Goal: Task Accomplishment & Management: Manage account settings

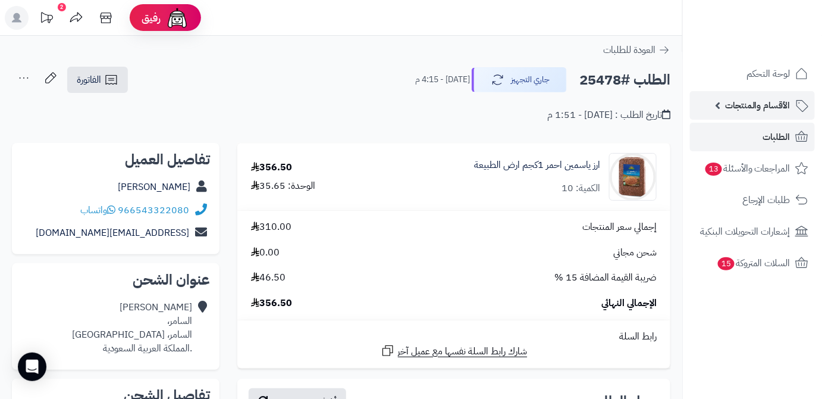
click at [742, 109] on span "الأقسام والمنتجات" at bounding box center [757, 105] width 65 height 17
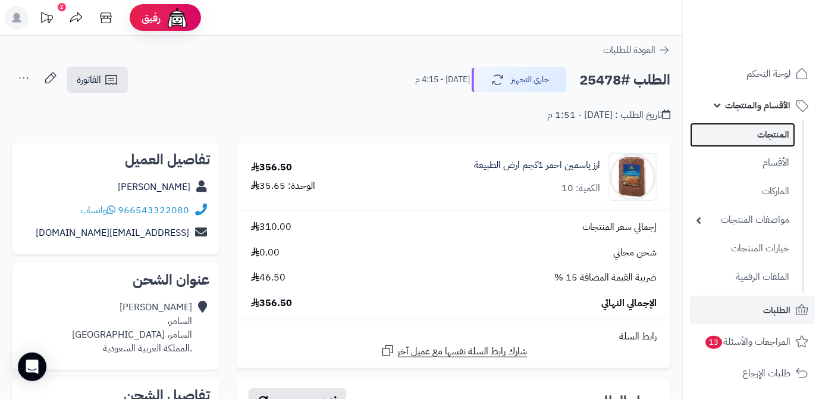
click at [743, 130] on link "المنتجات" at bounding box center [742, 135] width 105 height 24
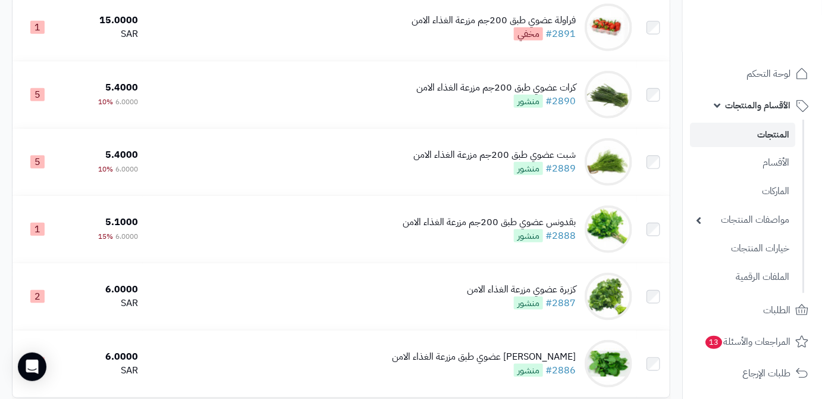
scroll to position [1918, 0]
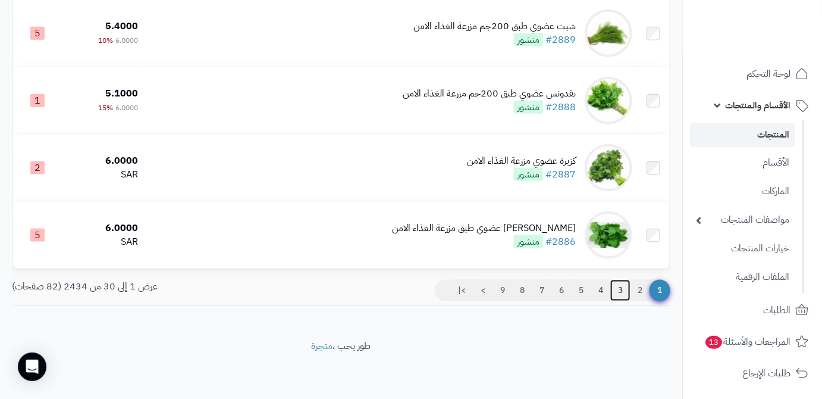
click at [621, 287] on link "3" at bounding box center [620, 290] width 20 height 21
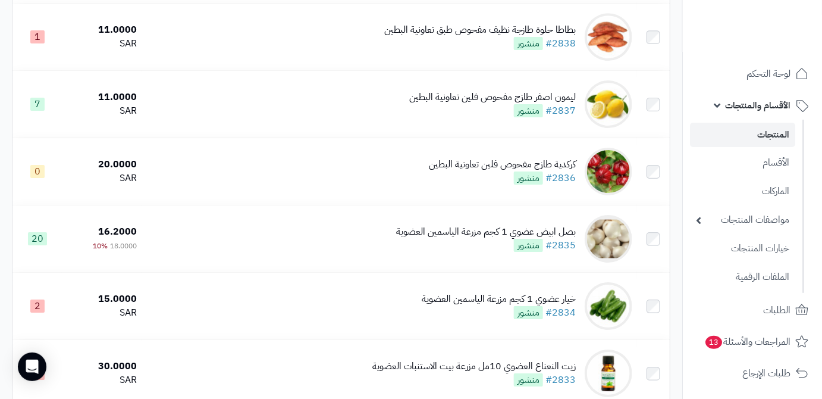
scroll to position [1298, 0]
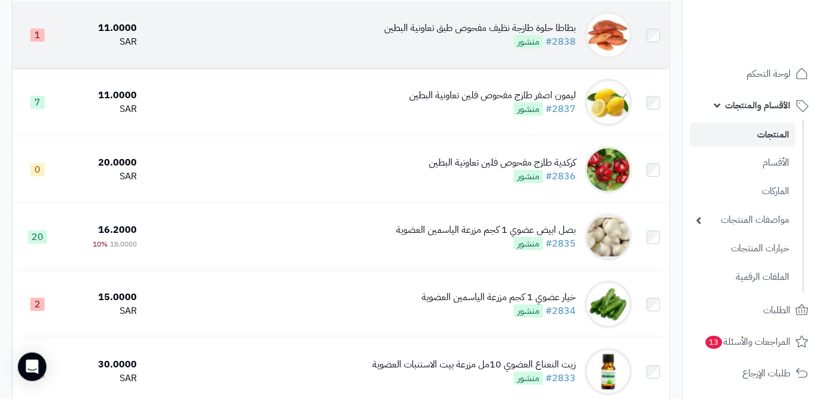
click at [466, 49] on div "بطاطا حلوة طازجة نظيف مفحوص طبق تعاونية البطين #2838 منشور" at bounding box center [480, 34] width 192 height 27
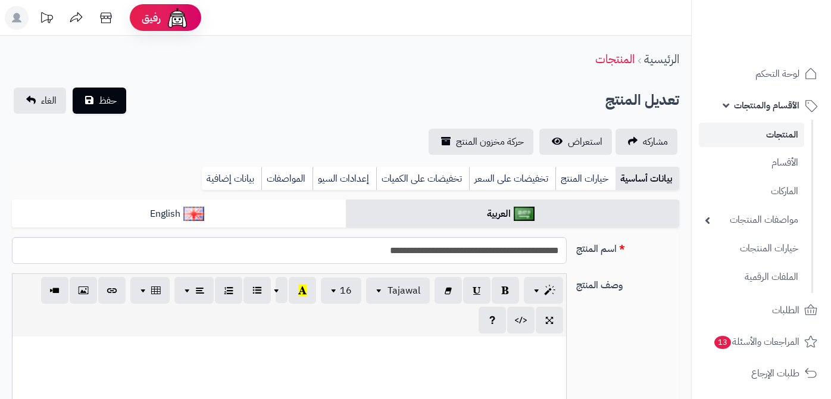
type input "*****"
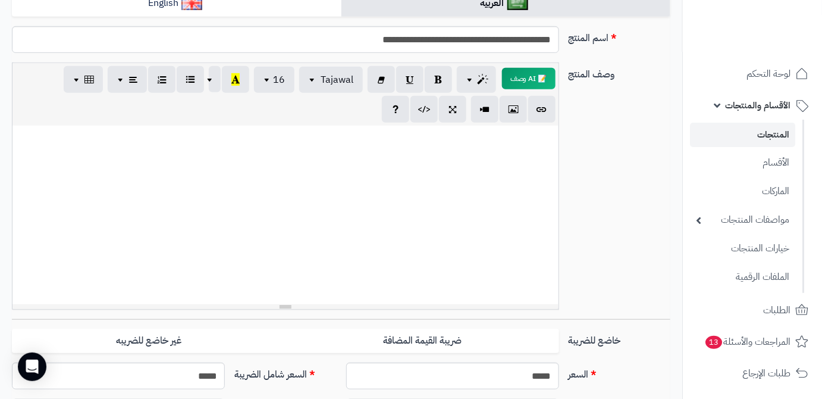
scroll to position [216, 0]
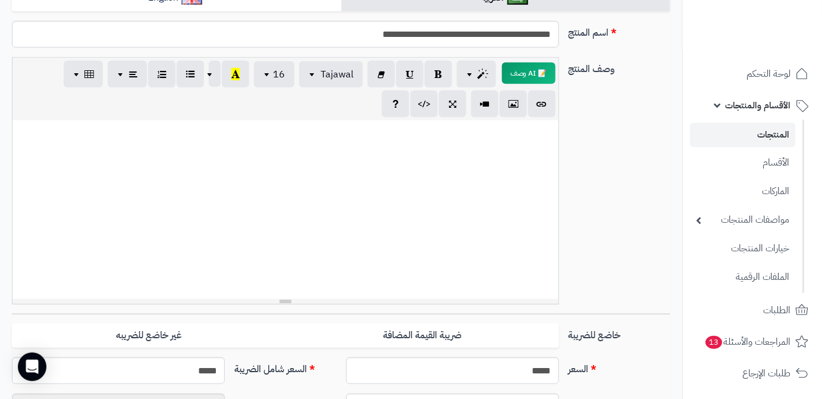
paste div
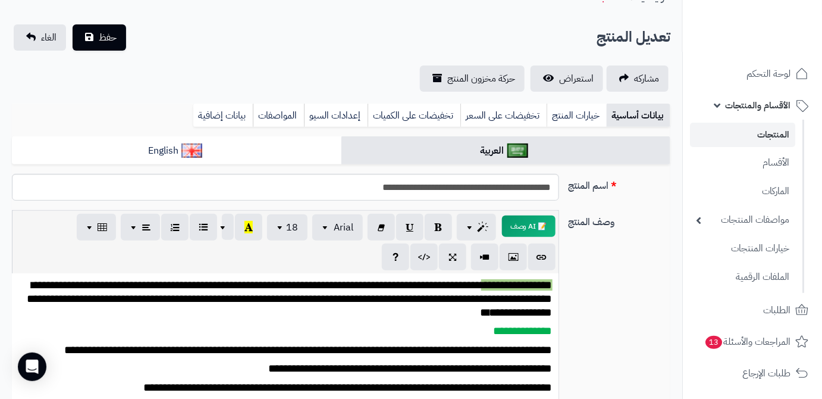
scroll to position [54, 0]
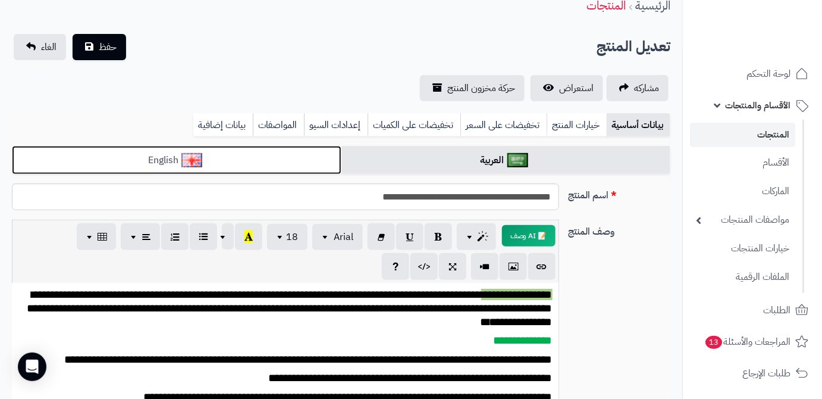
click at [274, 148] on link "English" at bounding box center [177, 160] width 330 height 29
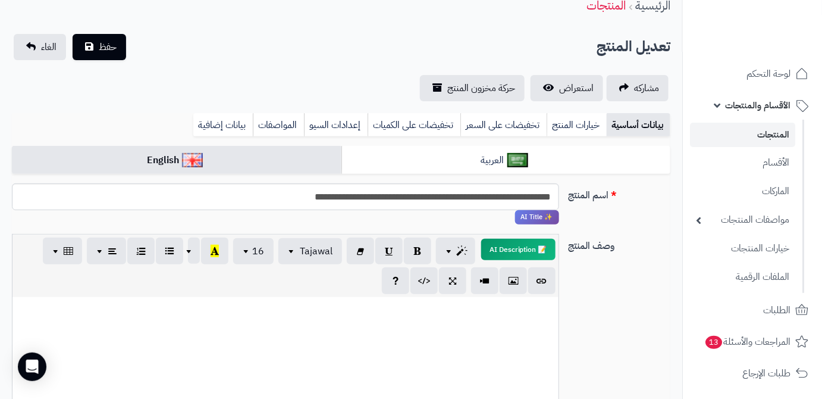
paste div
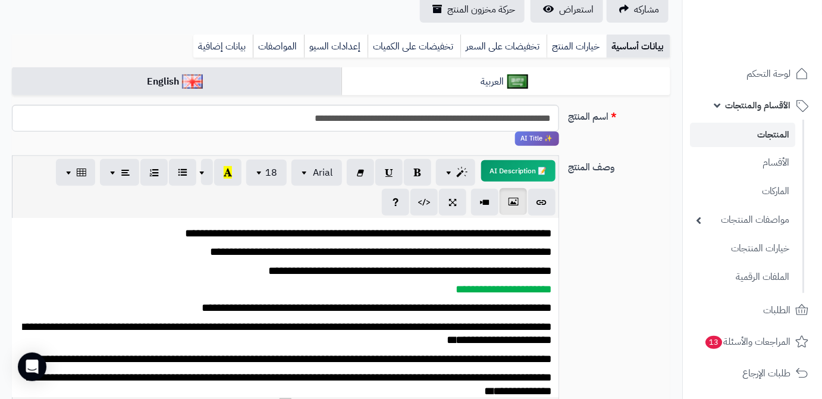
scroll to position [67, 0]
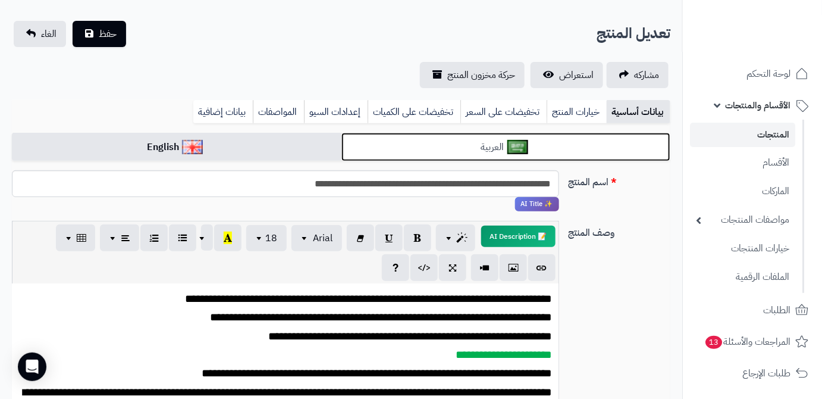
click at [515, 142] on img at bounding box center [517, 147] width 21 height 14
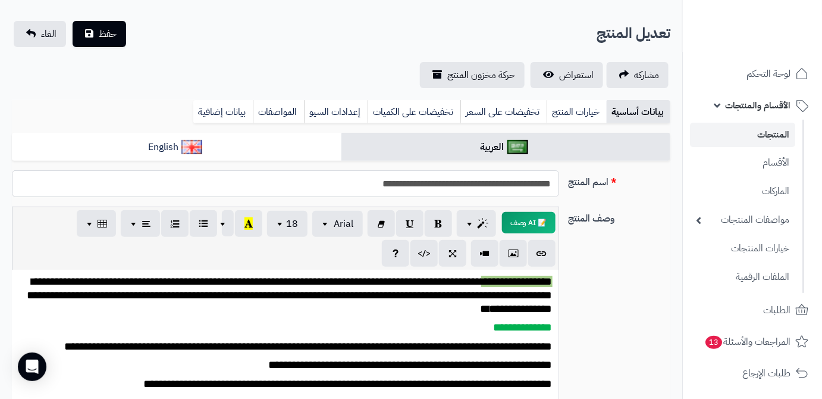
click at [476, 180] on input "**********" at bounding box center [285, 183] width 547 height 27
click at [236, 105] on link "بيانات إضافية" at bounding box center [222, 112] width 59 height 24
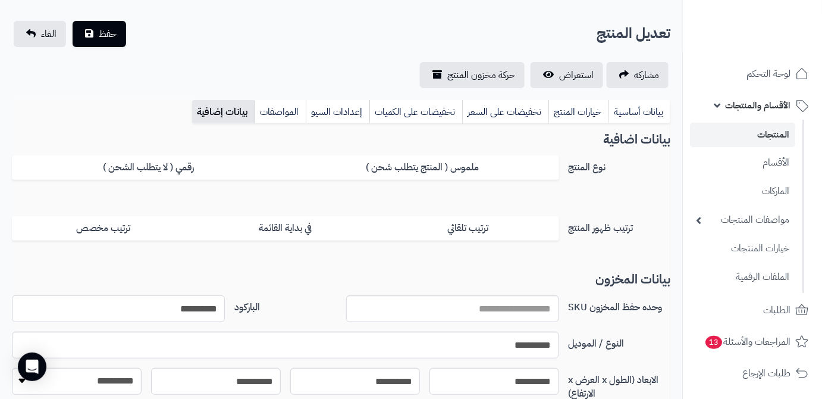
click at [190, 305] on input "**********" at bounding box center [118, 308] width 213 height 27
click at [91, 33] on button "حفظ" at bounding box center [100, 33] width 54 height 26
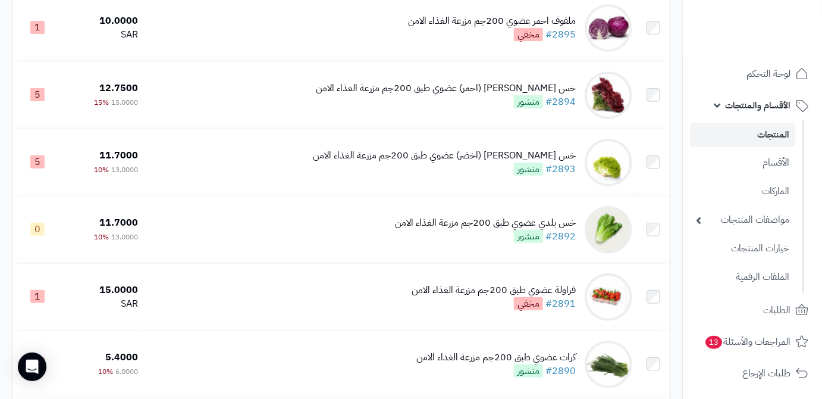
scroll to position [1956, 0]
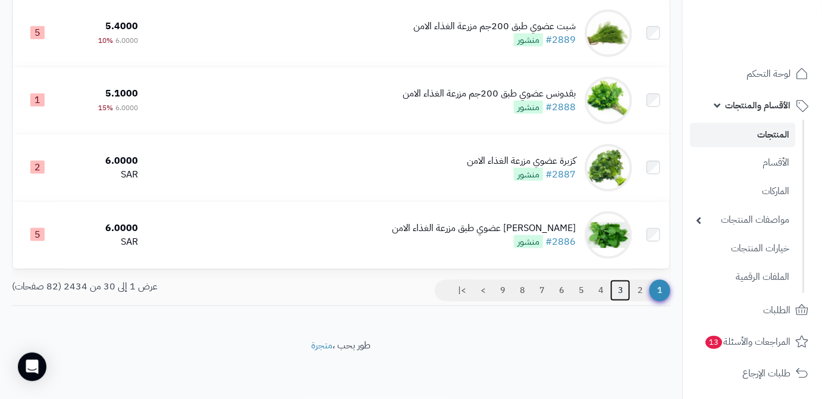
click at [616, 289] on link "3" at bounding box center [620, 290] width 20 height 21
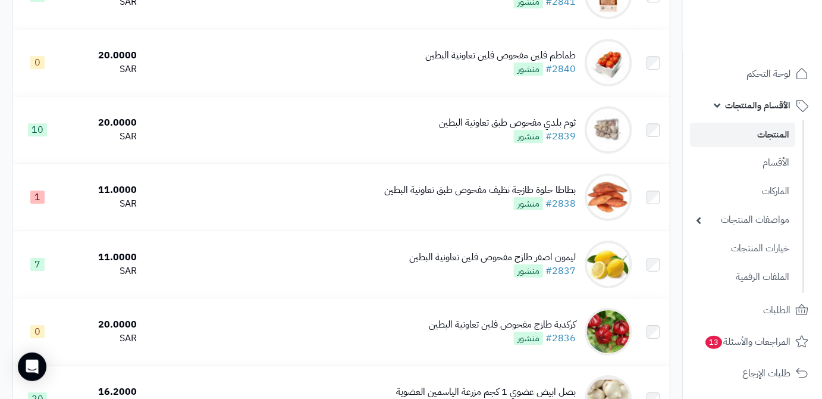
scroll to position [1190, 0]
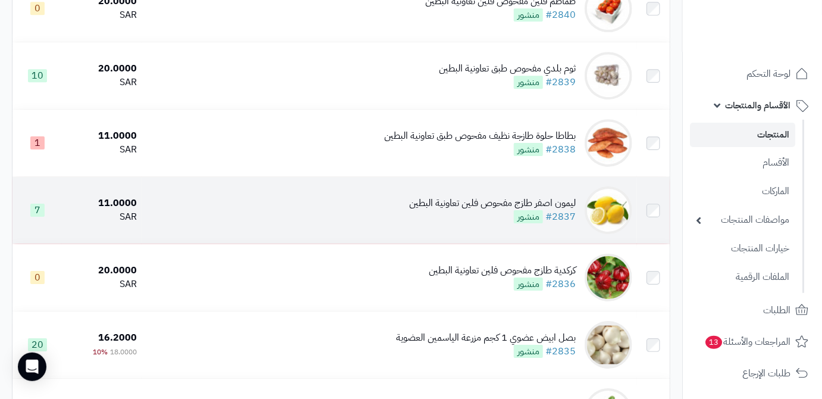
click at [607, 223] on img at bounding box center [609, 210] width 48 height 48
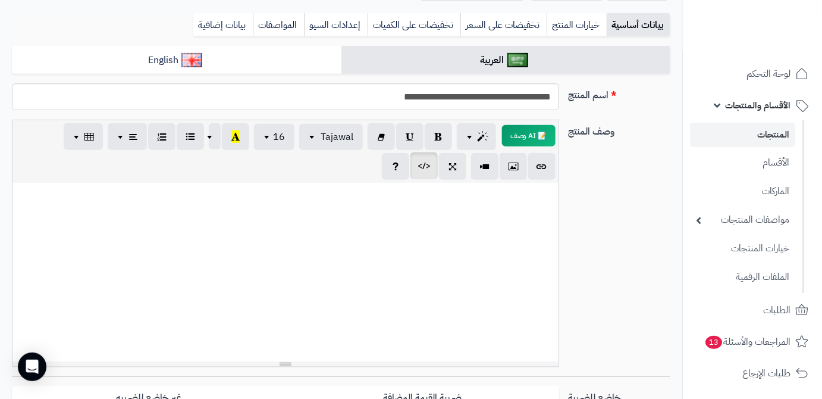
scroll to position [162, 0]
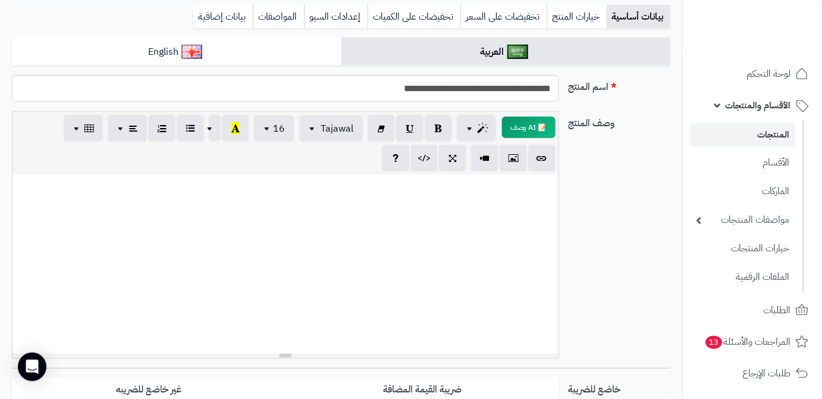
paste div
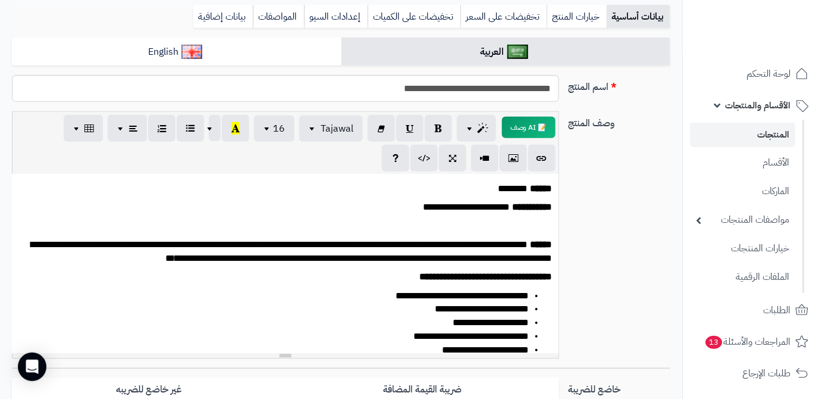
scroll to position [17, 0]
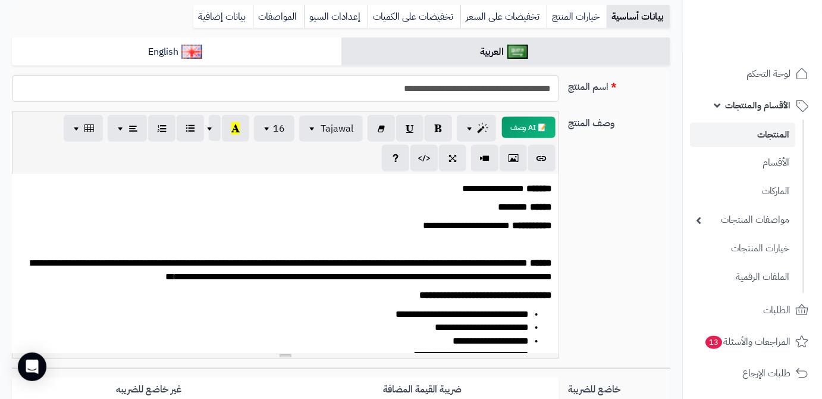
click at [520, 243] on p at bounding box center [285, 245] width 535 height 14
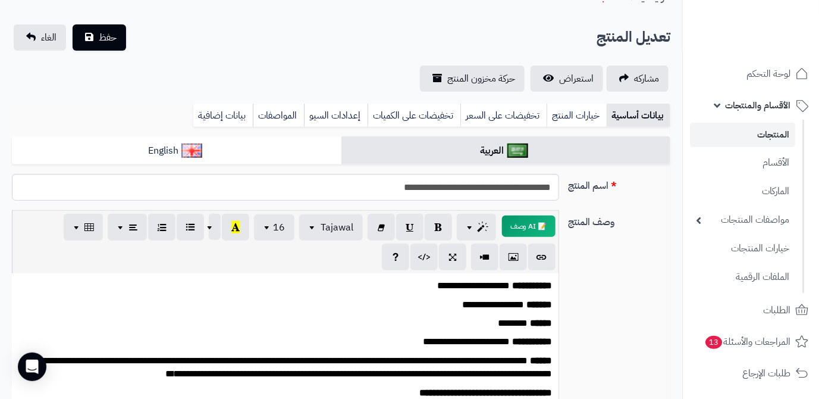
scroll to position [0, 0]
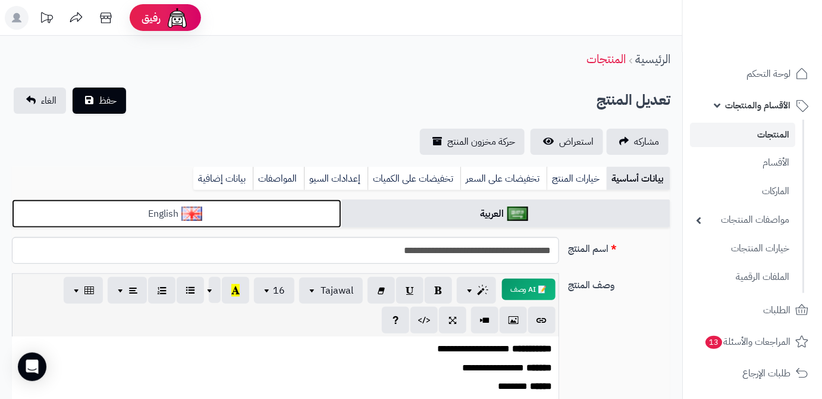
click at [325, 211] on link "English" at bounding box center [177, 213] width 330 height 29
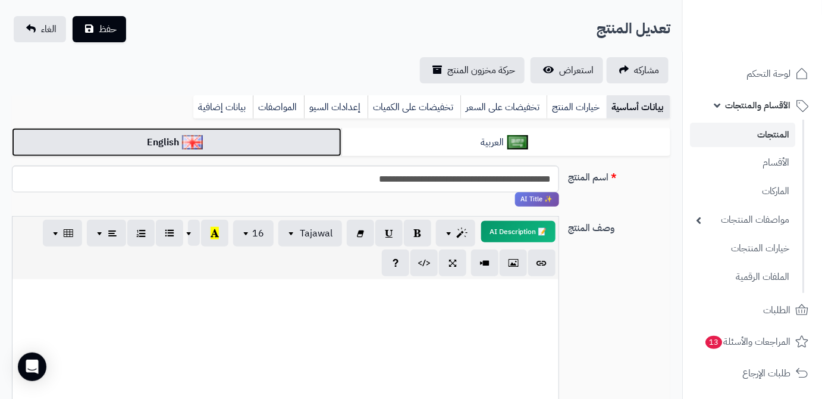
scroll to position [162, 0]
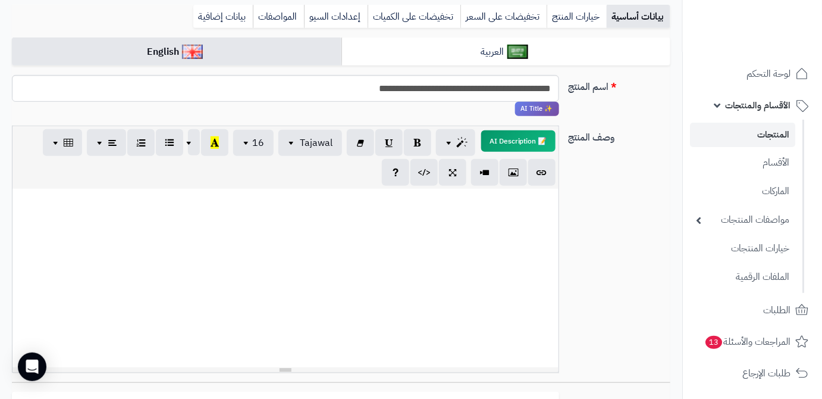
paste div
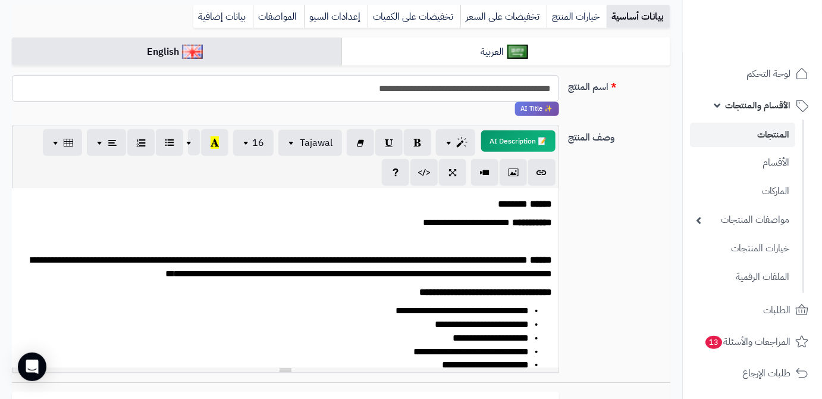
scroll to position [0, 0]
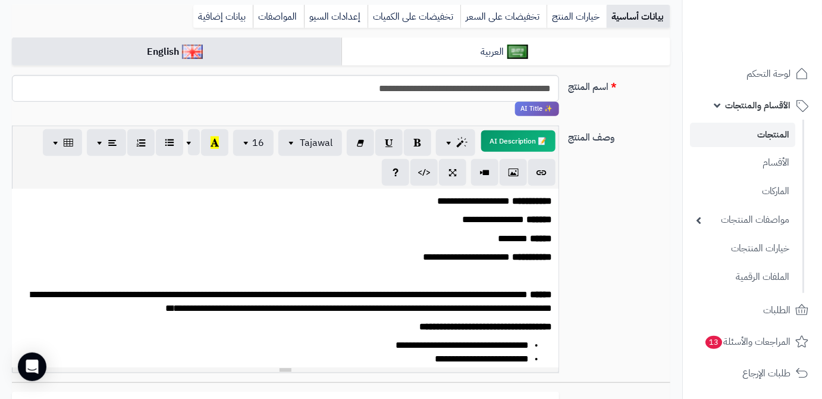
click at [528, 280] on p at bounding box center [285, 276] width 535 height 14
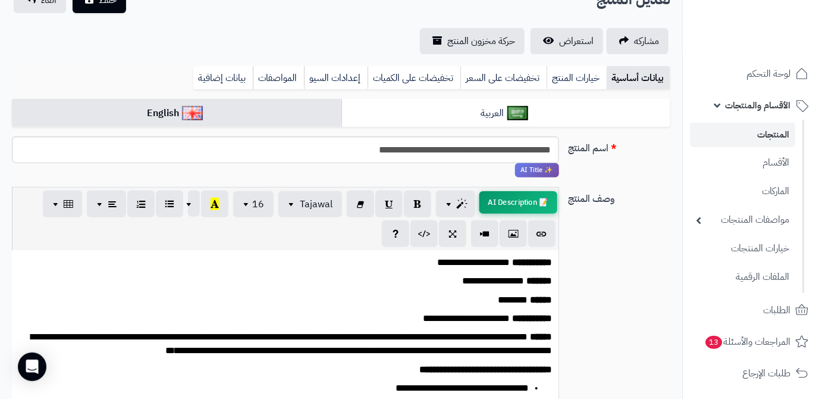
scroll to position [54, 0]
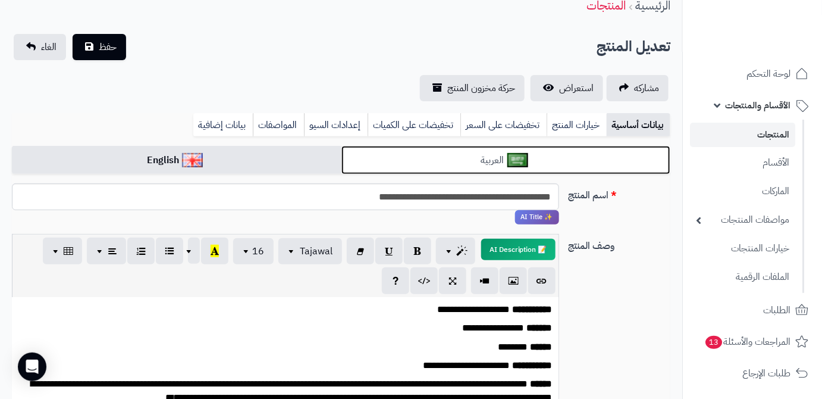
click at [553, 170] on link "العربية" at bounding box center [506, 160] width 330 height 29
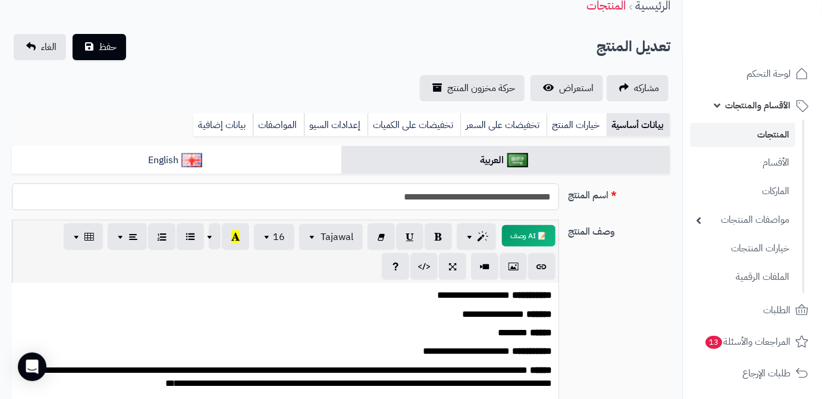
click at [513, 189] on input "**********" at bounding box center [285, 196] width 547 height 27
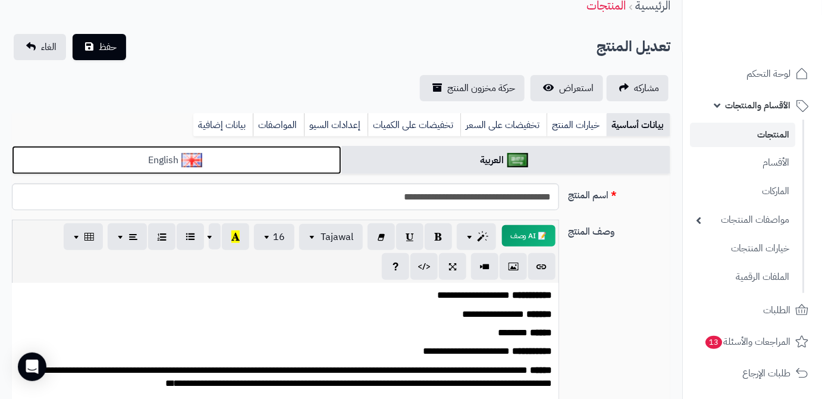
click at [272, 168] on link "English" at bounding box center [177, 160] width 330 height 29
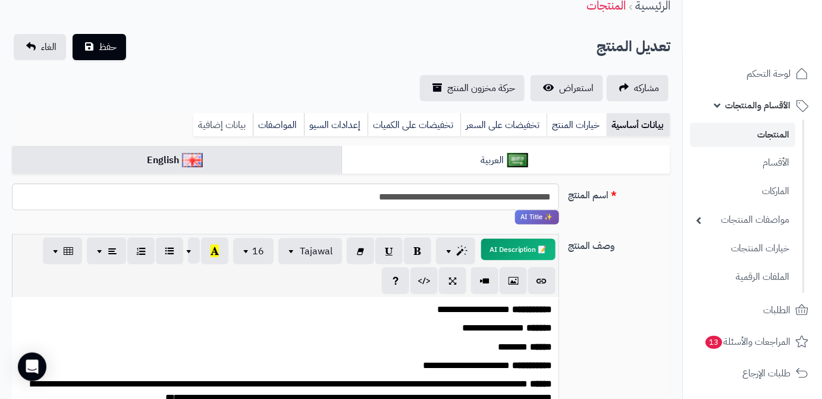
click at [239, 122] on link "بيانات إضافية" at bounding box center [222, 125] width 59 height 24
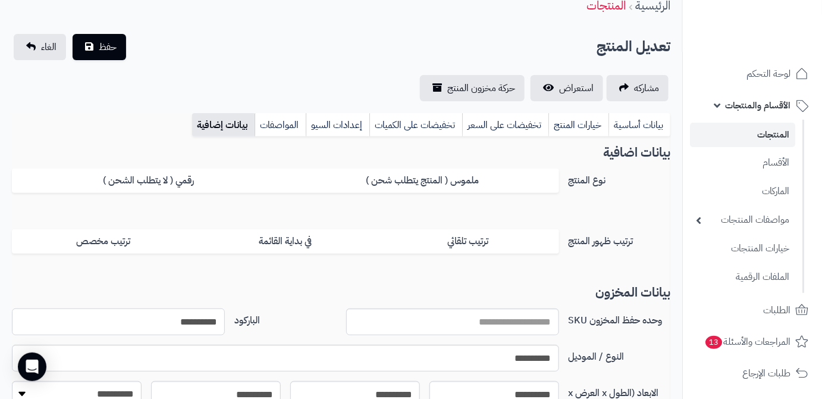
click at [167, 321] on input "**********" at bounding box center [118, 321] width 213 height 27
click at [95, 47] on button "حفظ" at bounding box center [100, 46] width 54 height 26
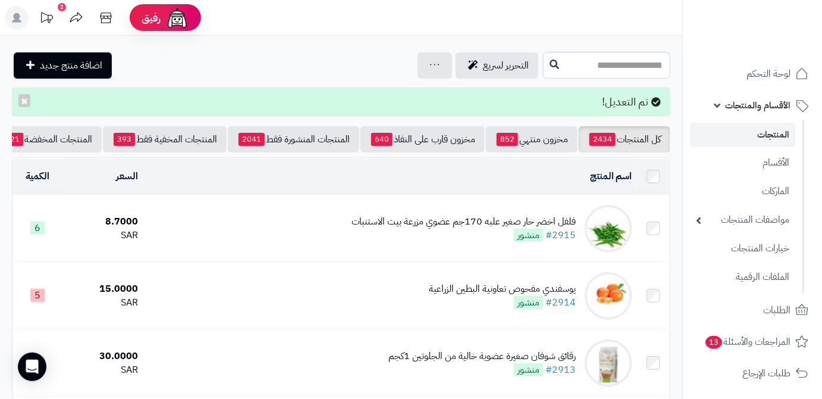
click at [485, 30] on header "رفيق ! 2 الطلبات معالجة مكتمل إرجاع المنتجات العملاء المتواجدون الان 10632 عملا…" at bounding box center [411, 18] width 822 height 36
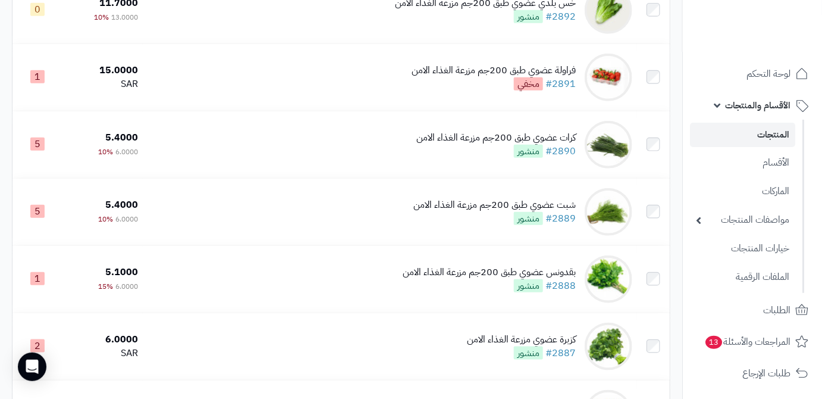
scroll to position [1956, 0]
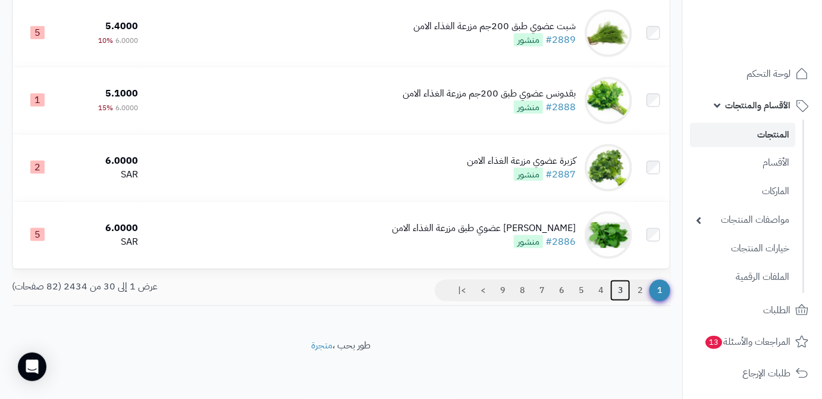
click at [615, 293] on link "3" at bounding box center [620, 290] width 20 height 21
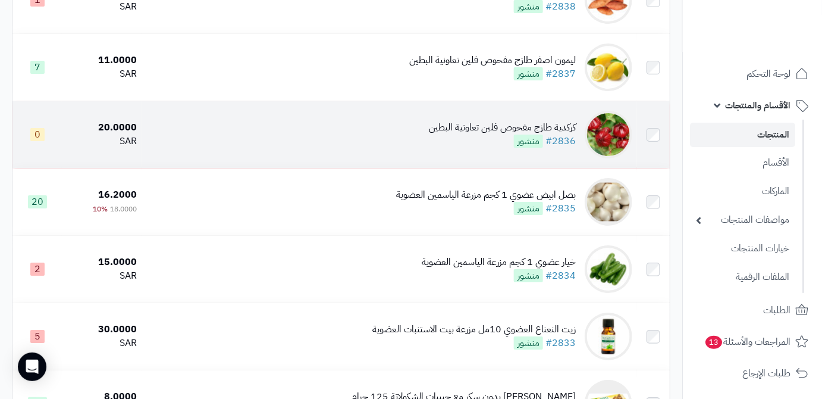
scroll to position [1352, 0]
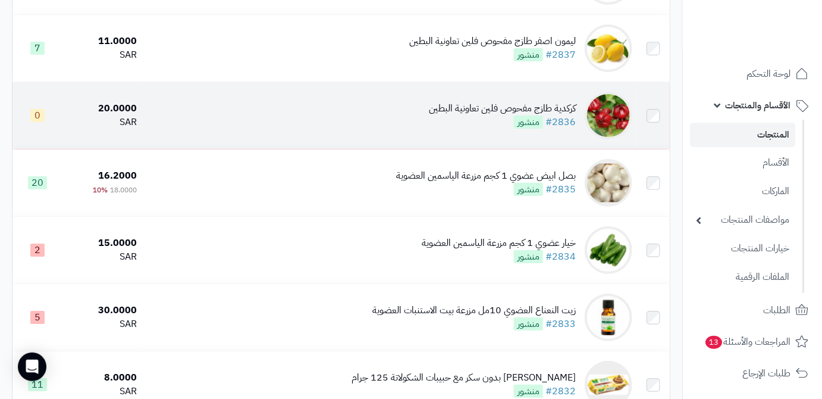
click at [487, 129] on div "كركدية طازج مفحوص فلين تعاونية البطين #2836 منشور" at bounding box center [502, 115] width 147 height 27
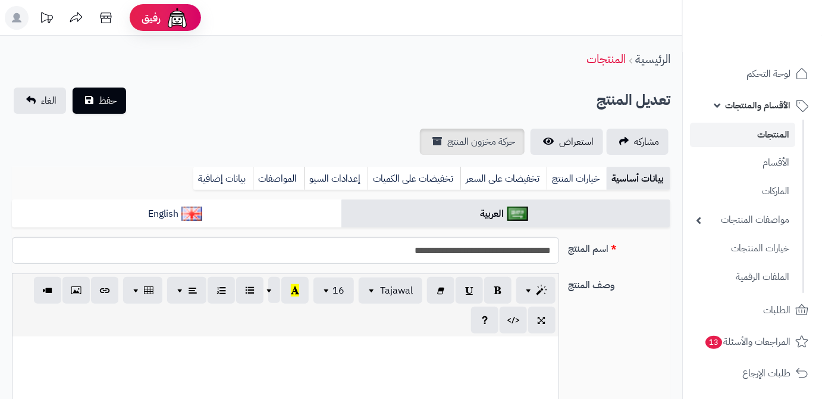
scroll to position [529, 0]
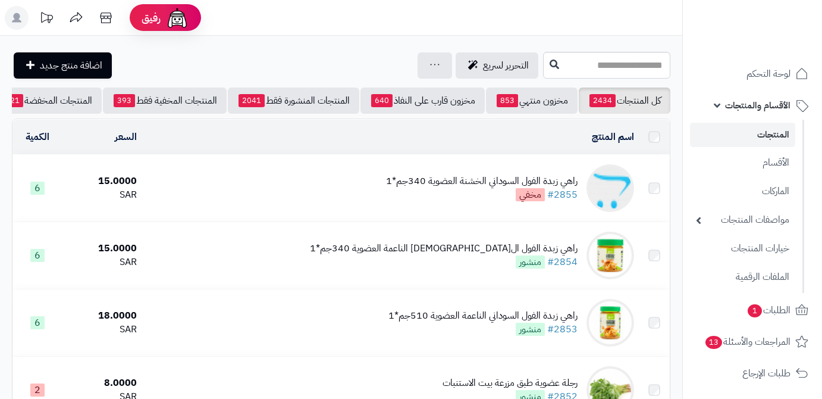
scroll to position [1352, 0]
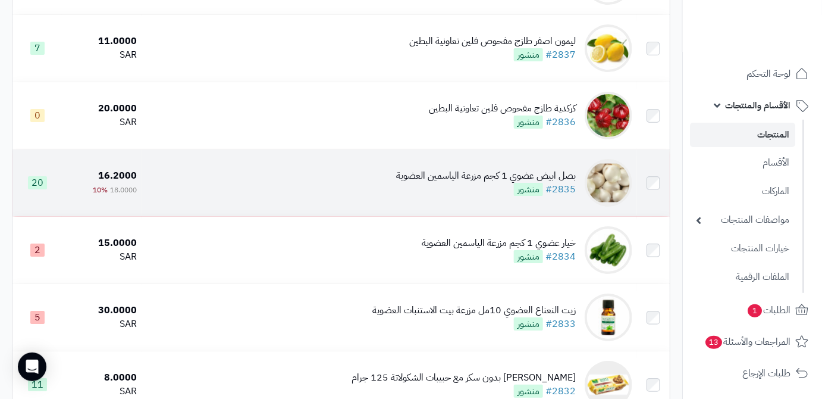
click at [391, 183] on td "بصل ابيض عضوي 1 كجم مزرعة الياسمين العضوية #2835 منشور" at bounding box center [390, 182] width 496 height 67
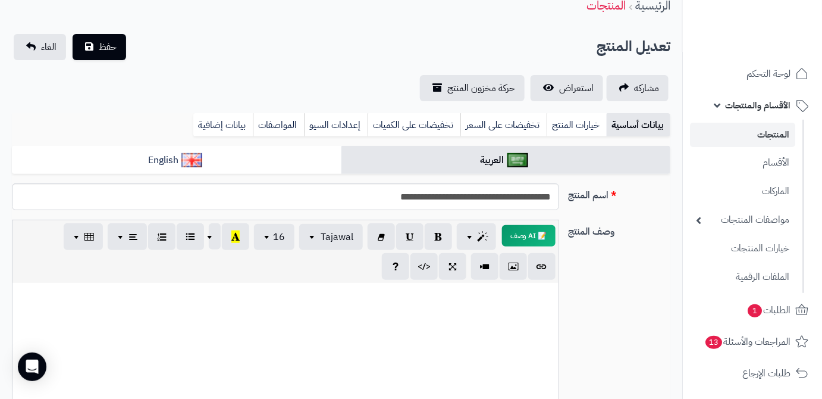
scroll to position [108, 0]
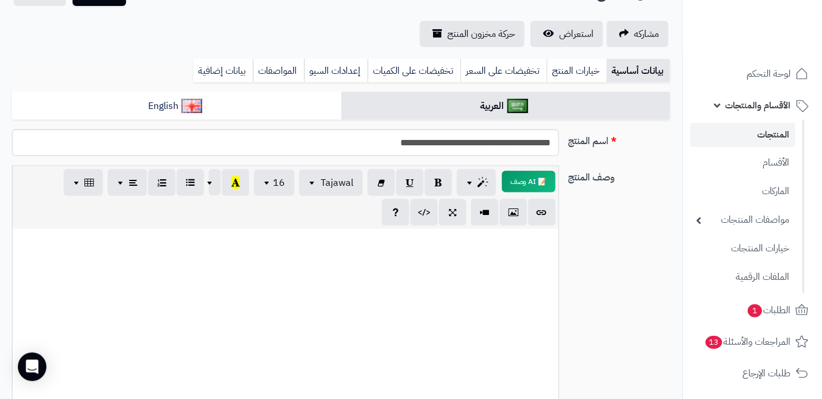
paste div
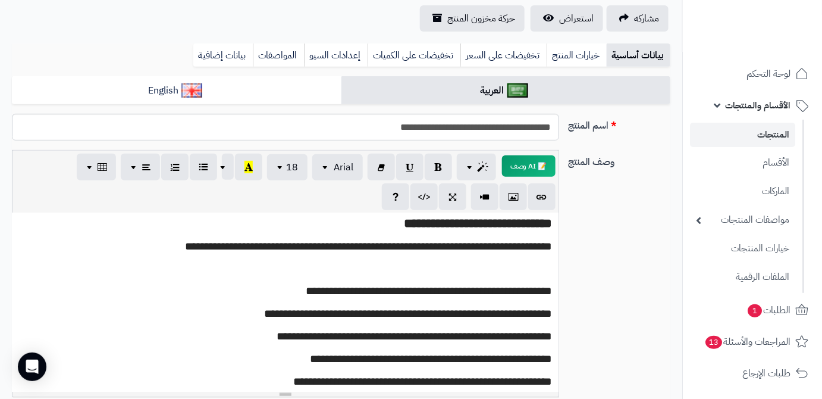
scroll to position [434, 0]
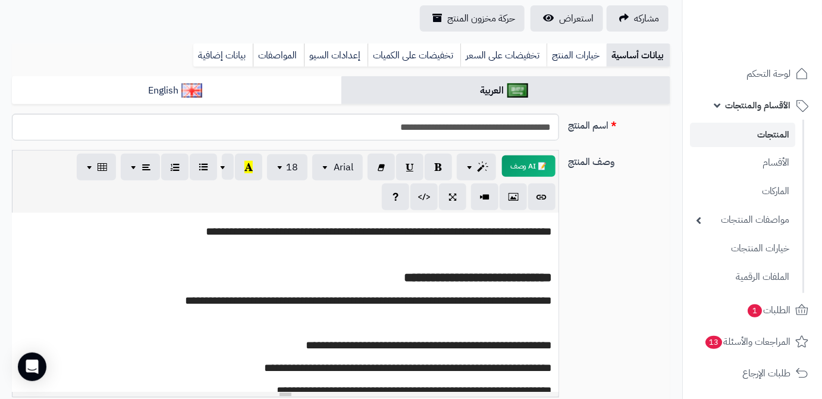
click at [522, 324] on p at bounding box center [285, 324] width 535 height 14
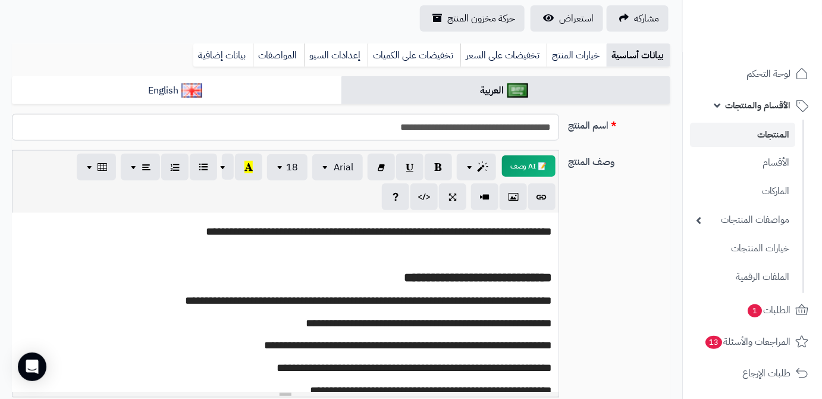
click at [527, 263] on div "**********" at bounding box center [285, 302] width 547 height 178
click at [536, 264] on div "**********" at bounding box center [285, 302] width 547 height 178
click at [536, 262] on div "**********" at bounding box center [285, 302] width 547 height 178
click at [546, 260] on div "**********" at bounding box center [285, 302] width 547 height 178
click at [549, 258] on p at bounding box center [285, 255] width 535 height 14
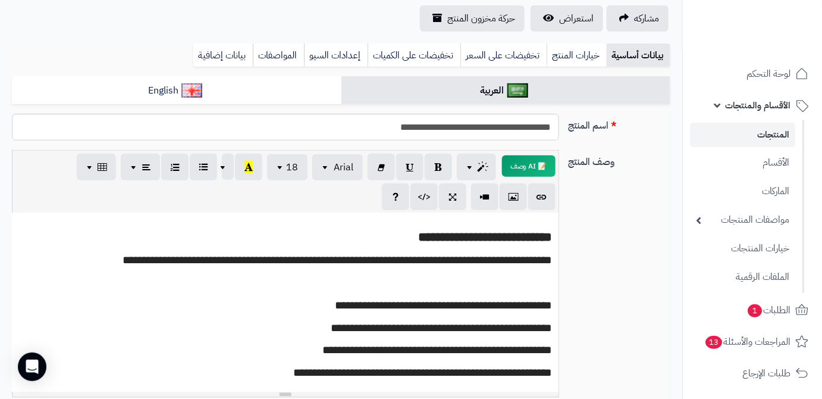
scroll to position [110, 0]
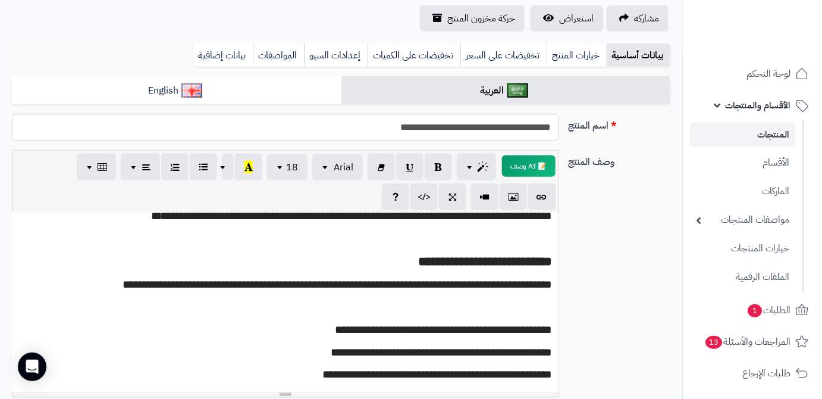
click at [532, 302] on p at bounding box center [285, 308] width 535 height 14
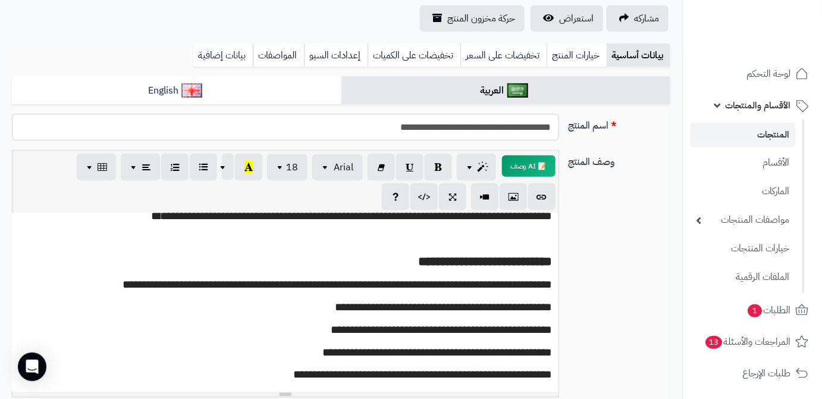
scroll to position [56, 0]
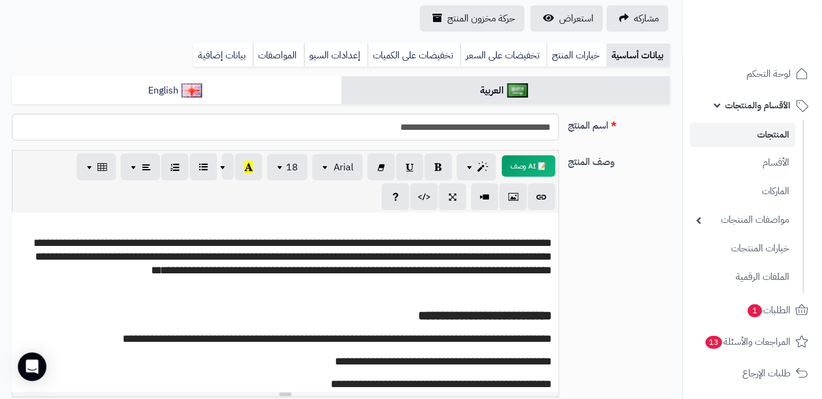
click at [533, 302] on div "**********" at bounding box center [285, 302] width 547 height 178
click at [537, 294] on p at bounding box center [285, 293] width 535 height 14
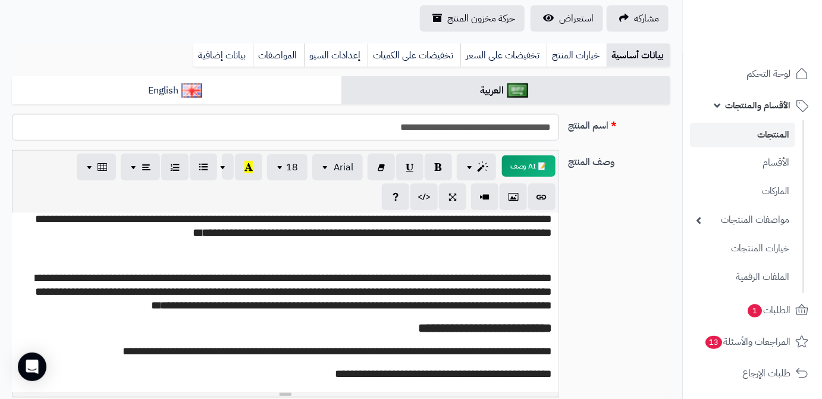
scroll to position [0, 0]
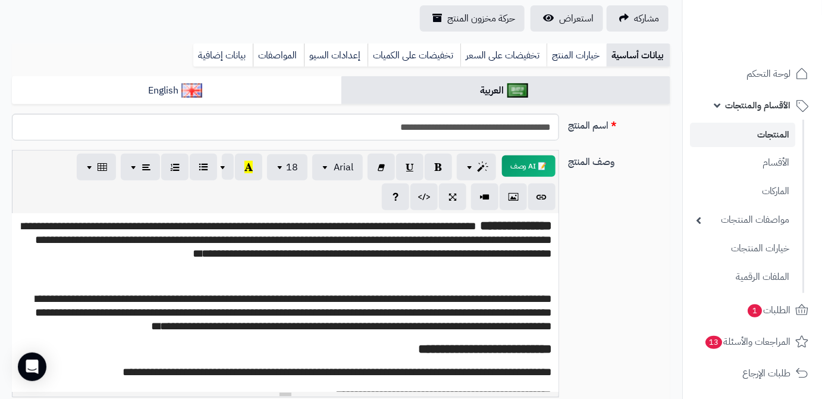
click at [541, 283] on p at bounding box center [285, 277] width 535 height 14
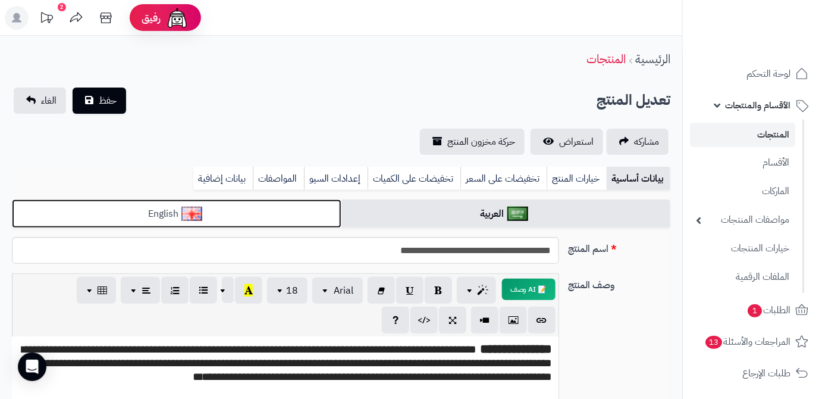
click at [293, 205] on link "English" at bounding box center [177, 213] width 330 height 29
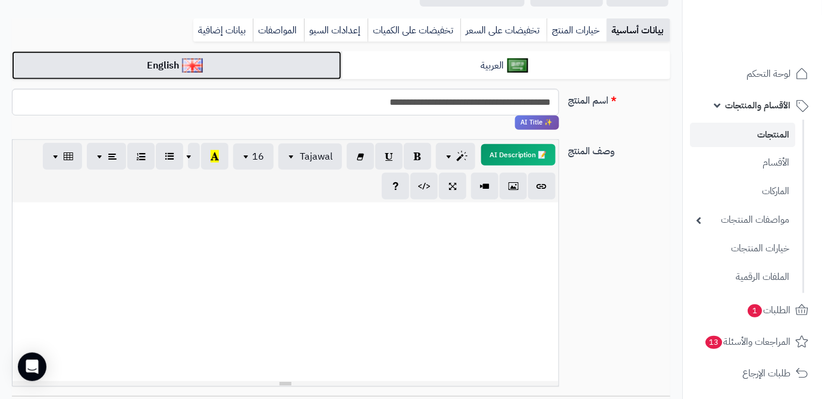
scroll to position [162, 0]
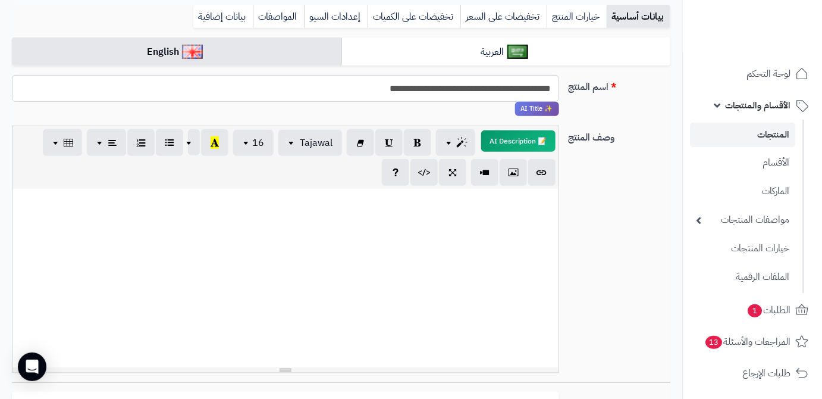
paste div
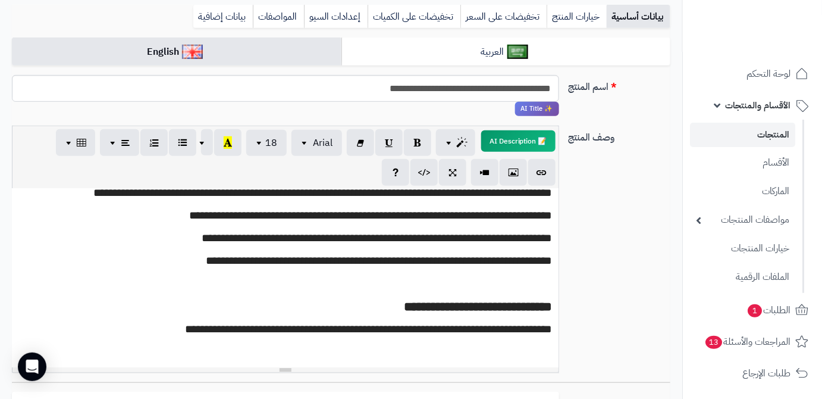
scroll to position [488, 0]
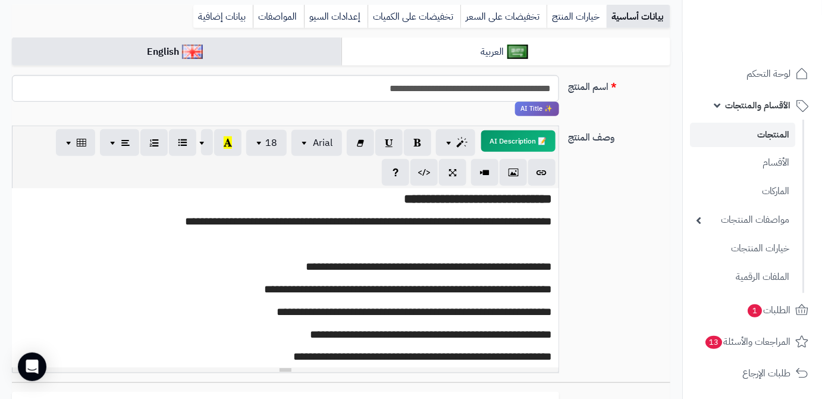
click at [532, 246] on p at bounding box center [285, 245] width 535 height 14
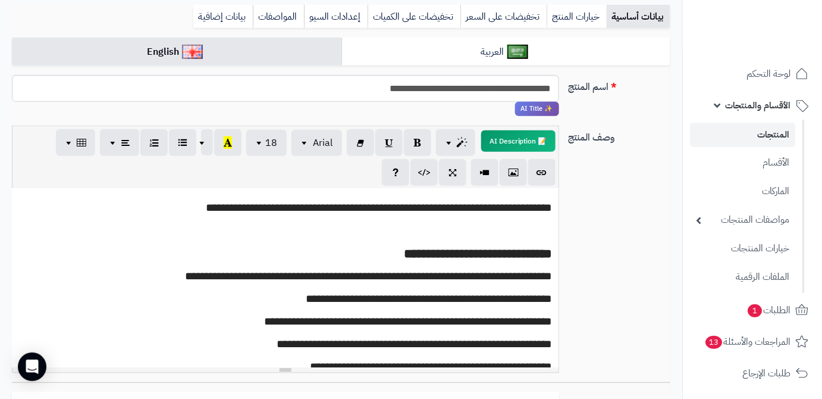
scroll to position [381, 0]
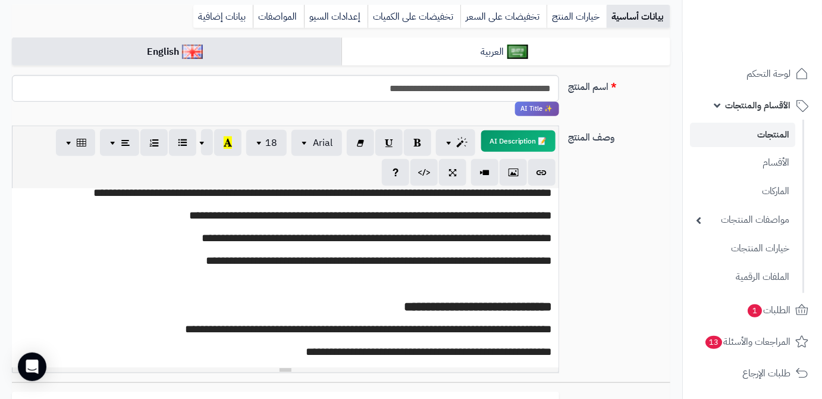
click at [527, 284] on p at bounding box center [285, 284] width 535 height 14
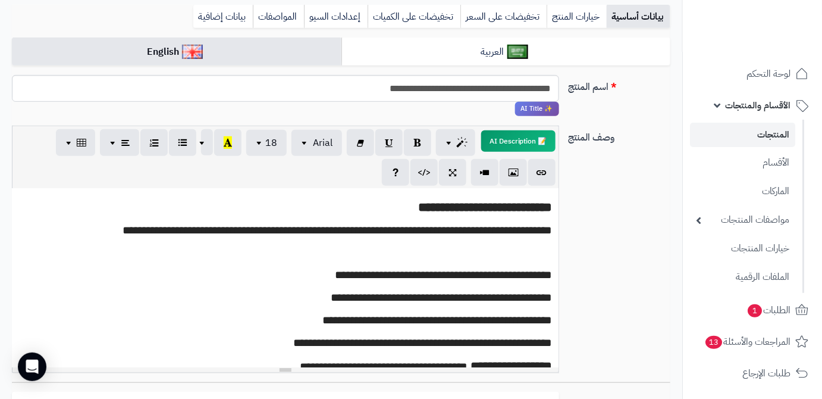
scroll to position [110, 0]
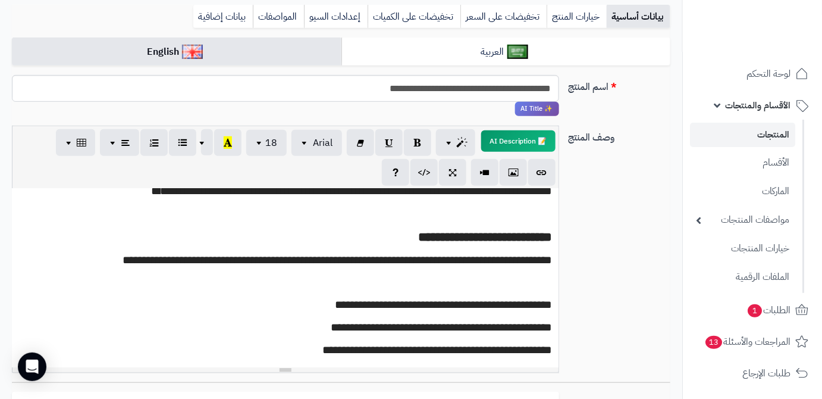
click at [527, 284] on p at bounding box center [285, 284] width 535 height 14
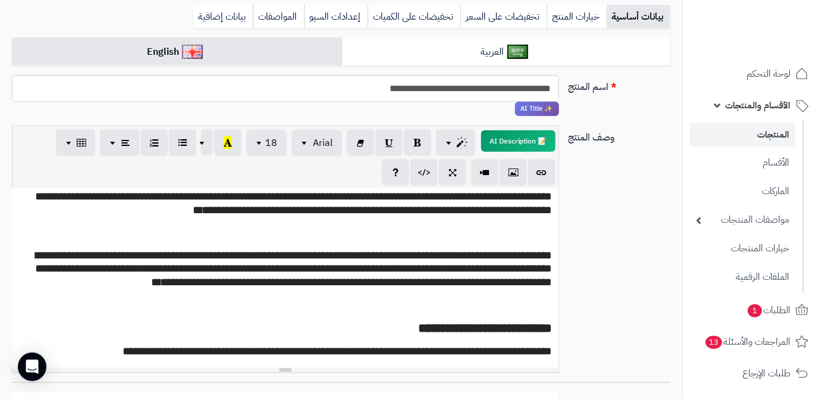
scroll to position [2, 0]
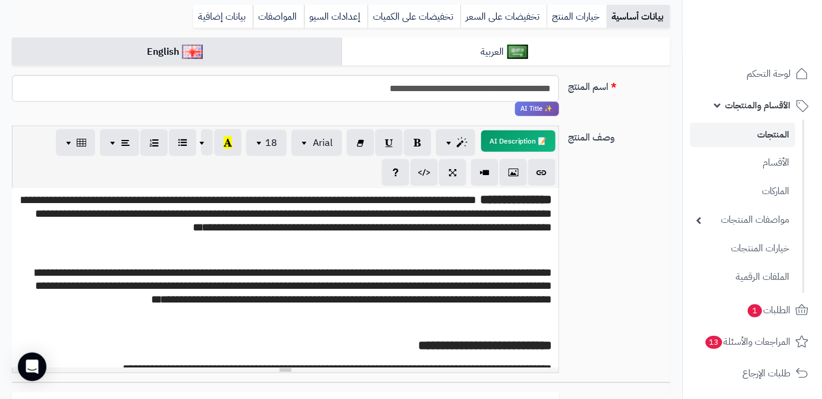
click at [528, 316] on p at bounding box center [285, 323] width 535 height 14
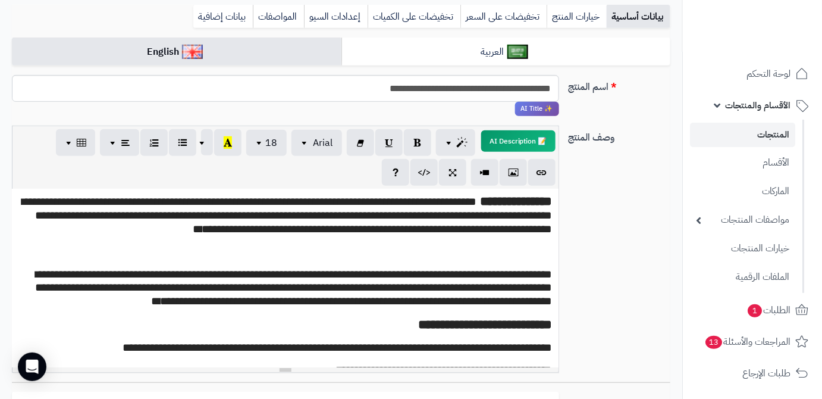
scroll to position [0, 0]
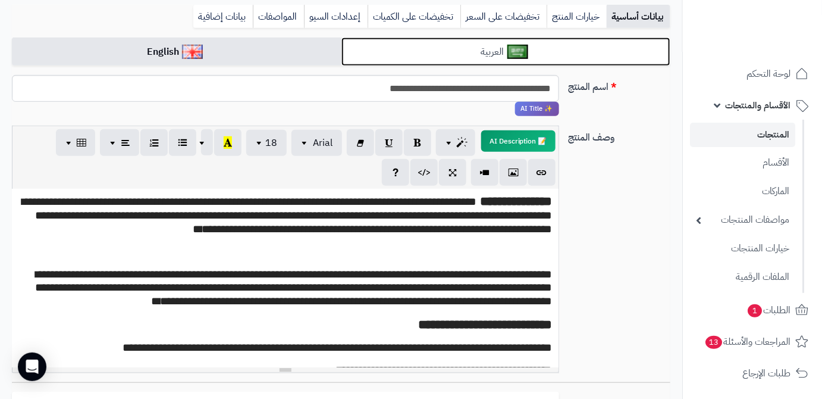
click at [471, 58] on link "العربية" at bounding box center [506, 51] width 330 height 29
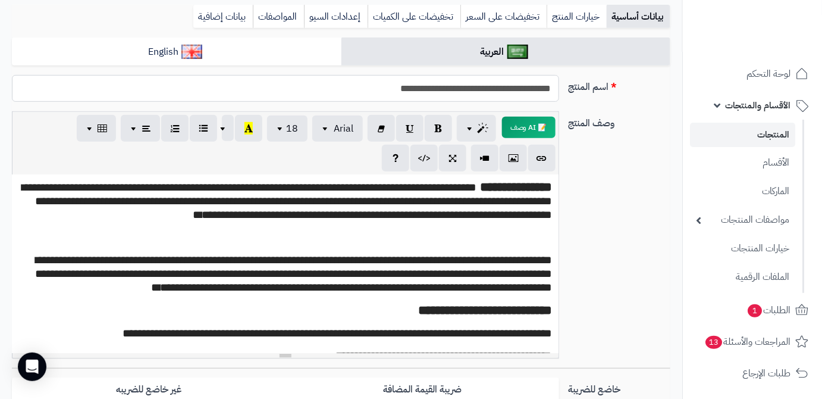
click at [470, 78] on input "**********" at bounding box center [285, 88] width 547 height 27
click at [209, 17] on link "بيانات إضافية" at bounding box center [222, 17] width 59 height 24
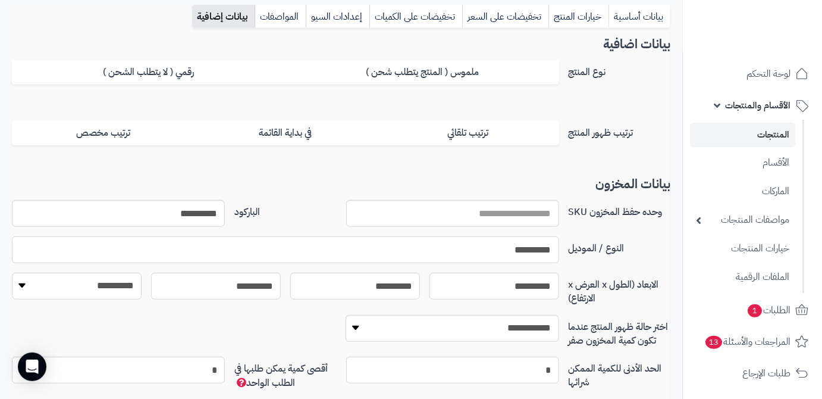
click at [525, 250] on input "**********" at bounding box center [285, 249] width 547 height 27
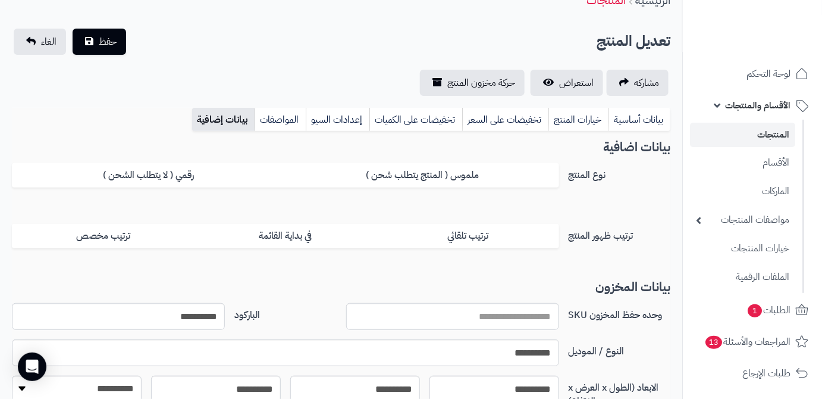
scroll to position [54, 0]
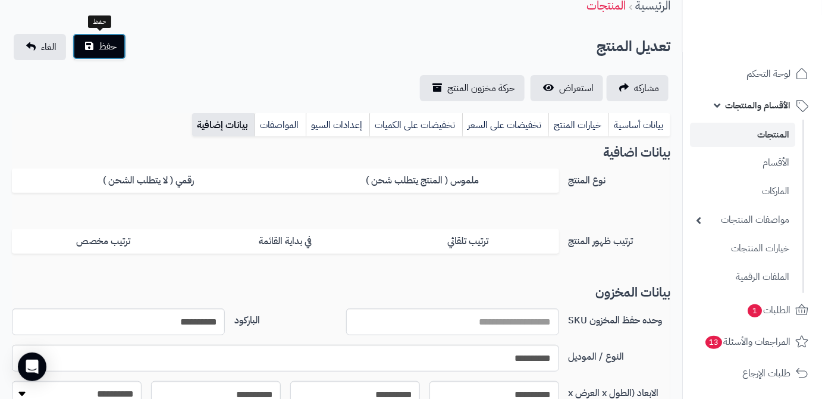
click at [93, 48] on button "حفظ" at bounding box center [100, 46] width 54 height 26
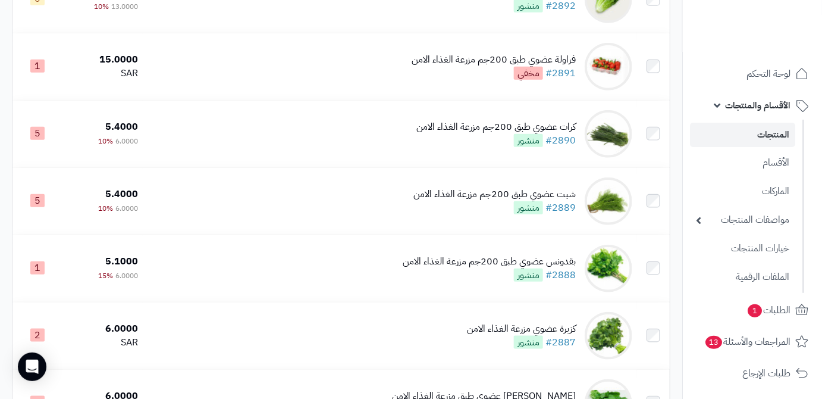
scroll to position [1956, 0]
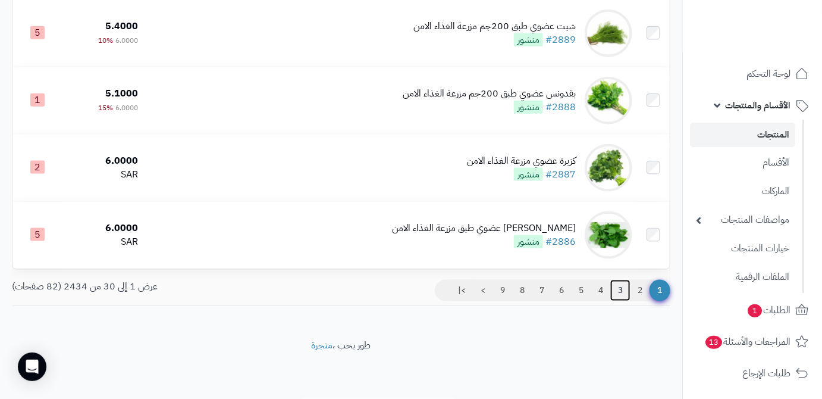
click at [620, 292] on link "3" at bounding box center [620, 290] width 20 height 21
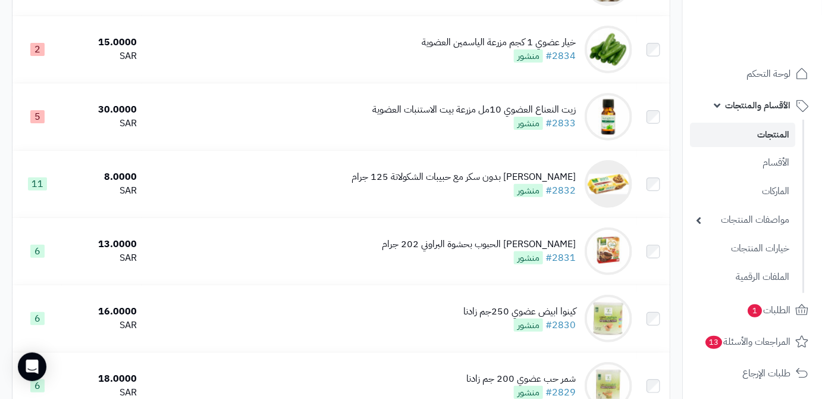
scroll to position [1531, 0]
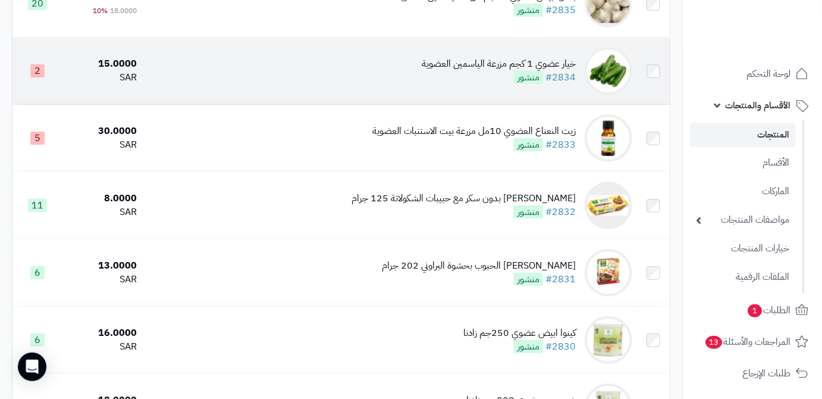
click at [478, 84] on div "خيار عضوي 1 كجم مزرعة الياسمين العضوية #2834 منشور" at bounding box center [499, 70] width 154 height 27
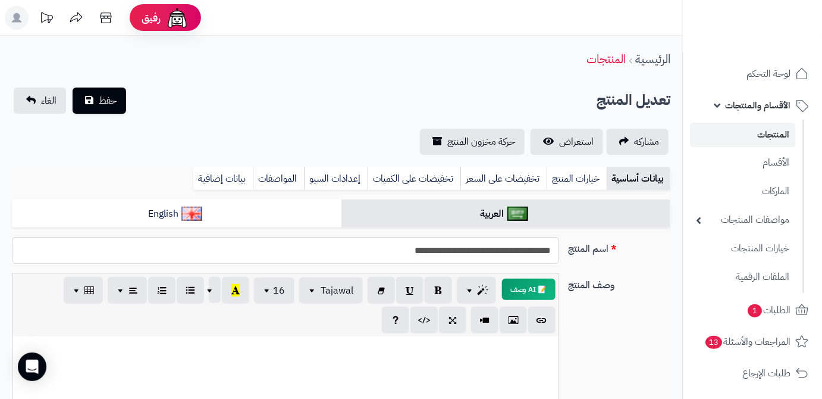
scroll to position [108, 0]
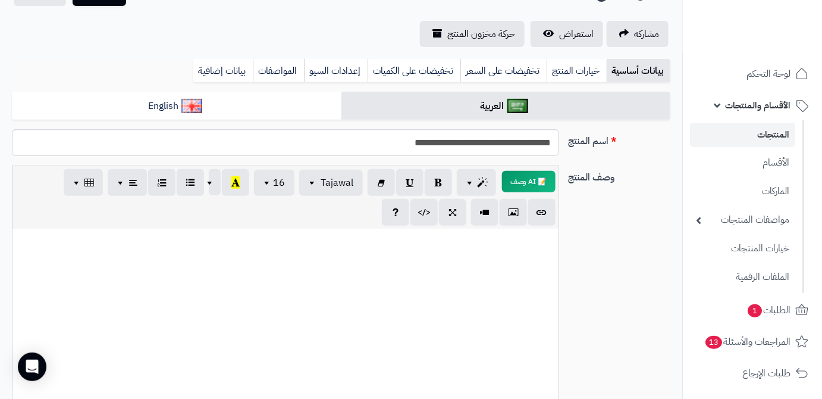
paste div
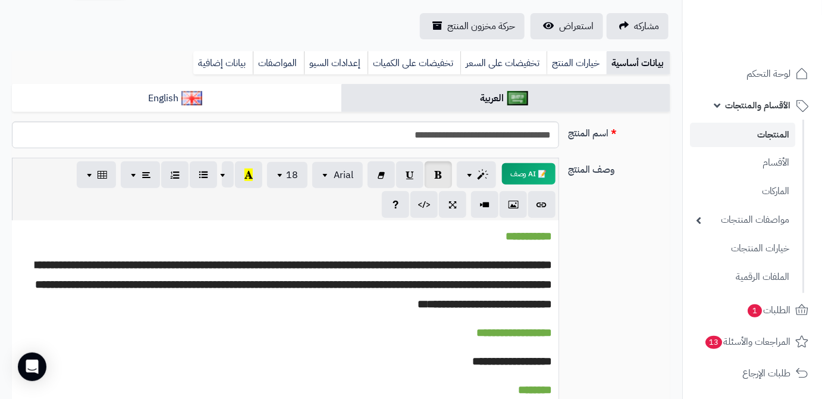
scroll to position [0, 0]
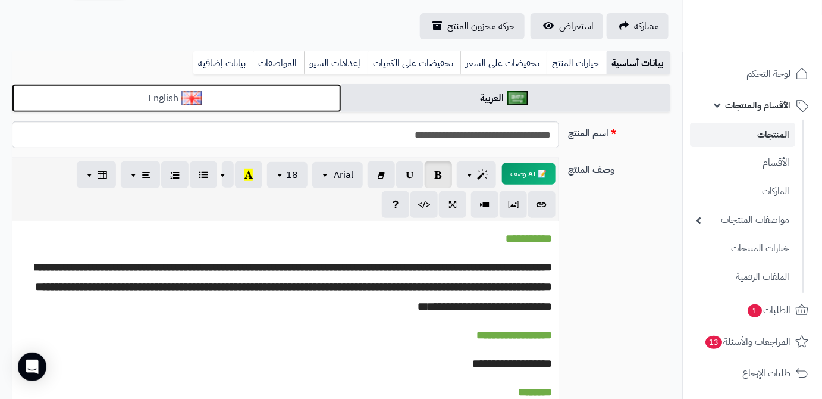
click at [308, 102] on link "English" at bounding box center [177, 98] width 330 height 29
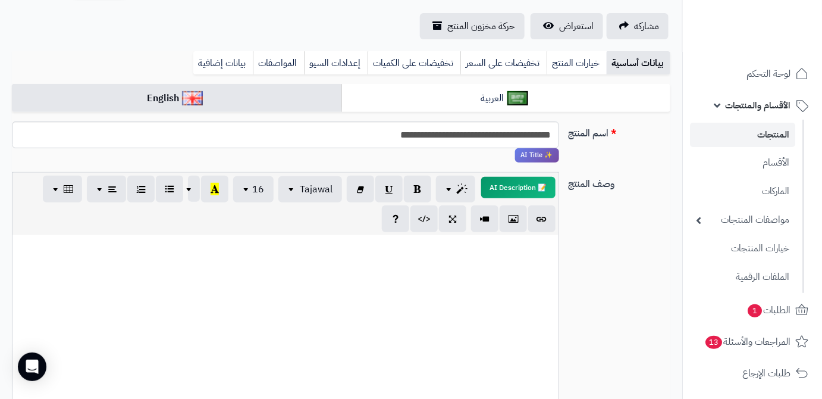
paste div
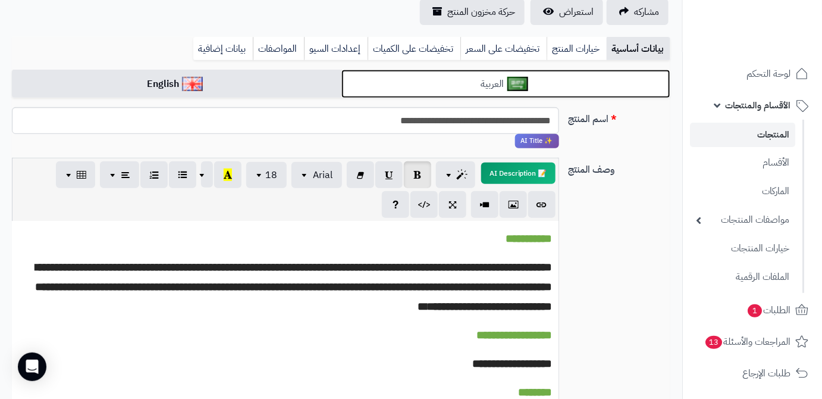
click at [541, 81] on link "العربية" at bounding box center [506, 84] width 330 height 29
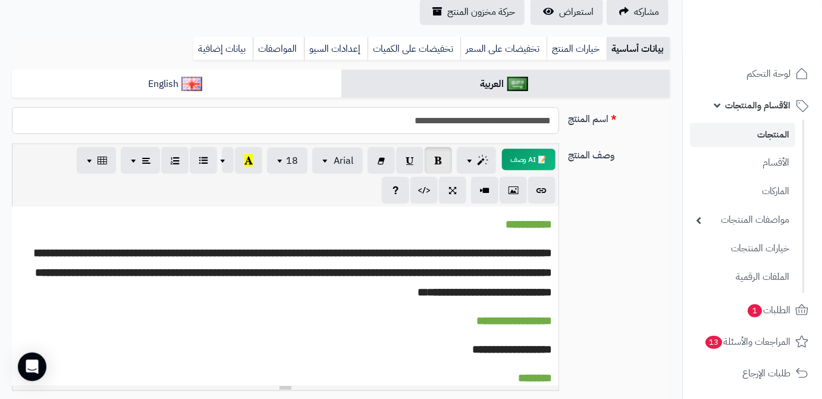
click at [524, 115] on input "**********" at bounding box center [285, 120] width 547 height 27
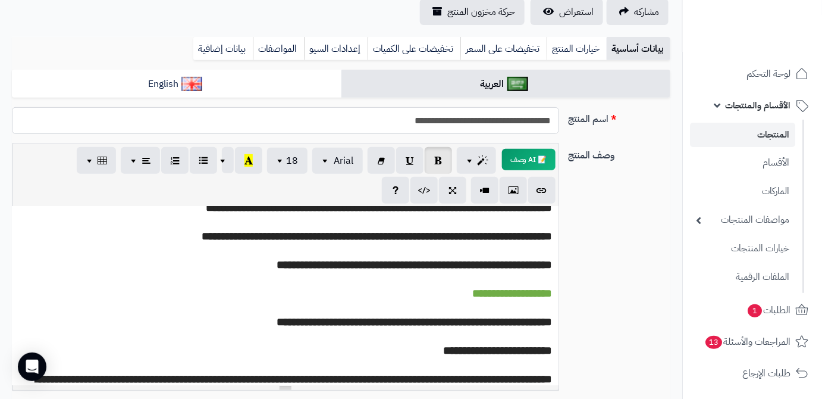
scroll to position [919, 0]
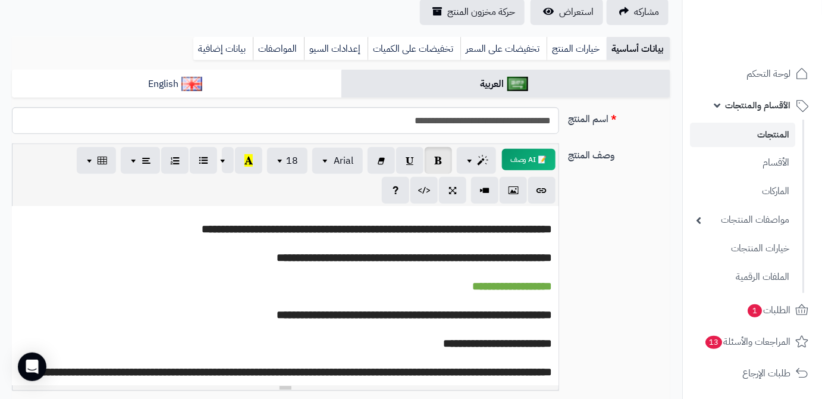
click at [427, 278] on p "**********" at bounding box center [285, 285] width 535 height 20
drag, startPoint x: 369, startPoint y: 319, endPoint x: 296, endPoint y: 324, distance: 73.3
click at [296, 323] on p "**********" at bounding box center [285, 313] width 535 height 20
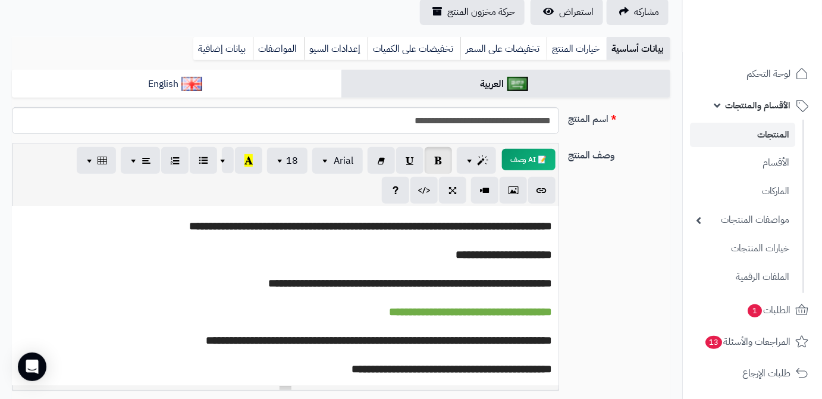
scroll to position [1190, 0]
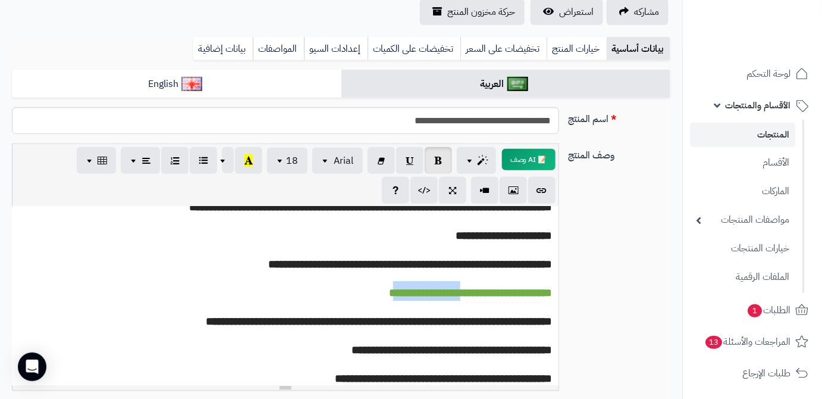
drag, startPoint x: 463, startPoint y: 276, endPoint x: 393, endPoint y: 284, distance: 70.0
click at [393, 284] on span "**********" at bounding box center [471, 290] width 164 height 17
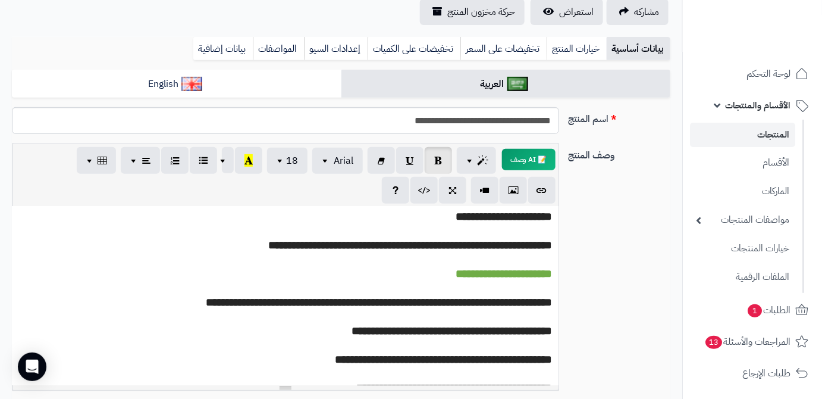
scroll to position [1220, 0]
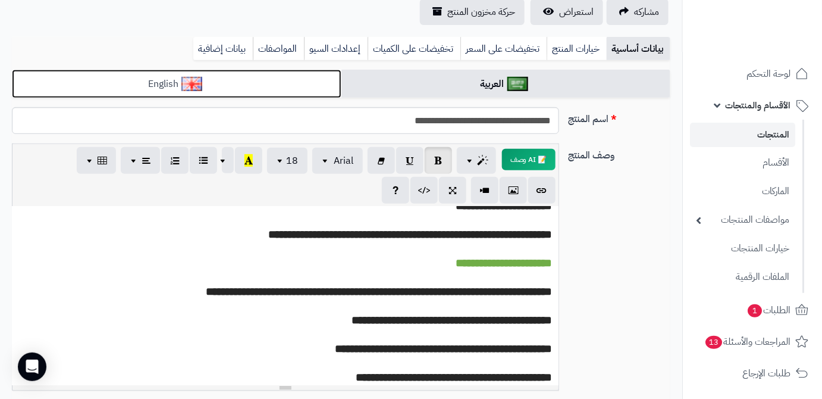
click at [303, 87] on link "English" at bounding box center [177, 84] width 330 height 29
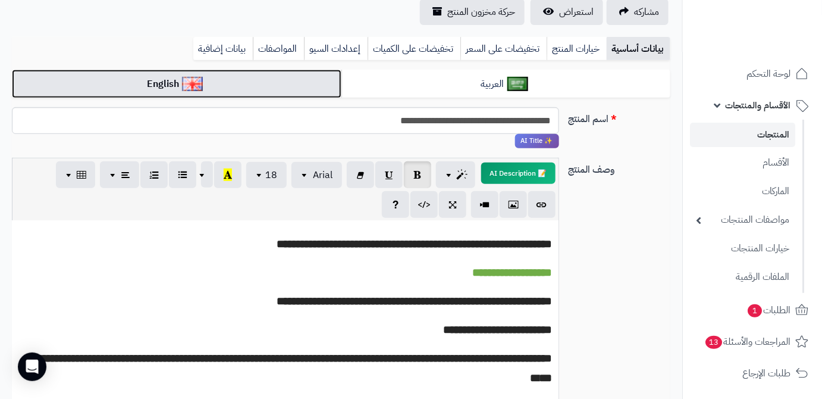
scroll to position [973, 0]
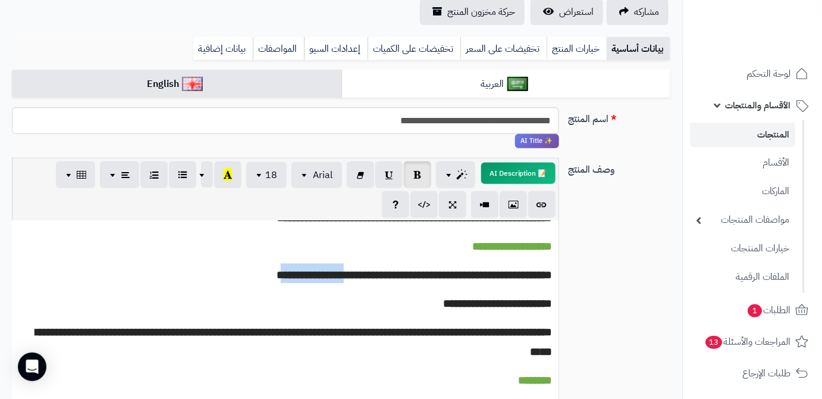
drag, startPoint x: 368, startPoint y: 278, endPoint x: 303, endPoint y: 278, distance: 64.8
click at [303, 278] on span "**********" at bounding box center [415, 275] width 276 height 11
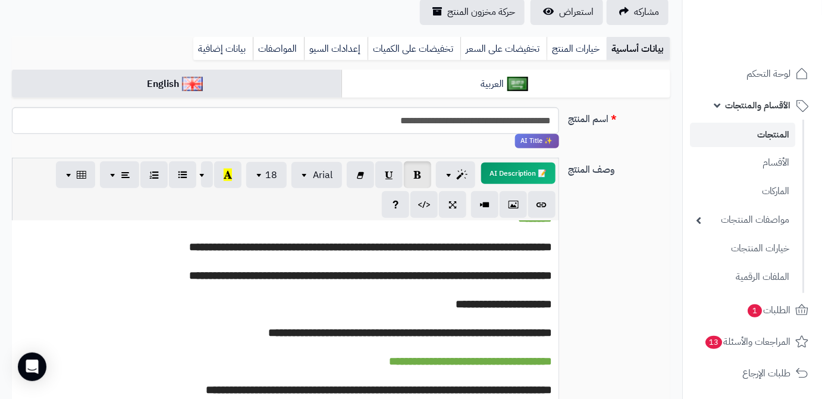
scroll to position [1190, 0]
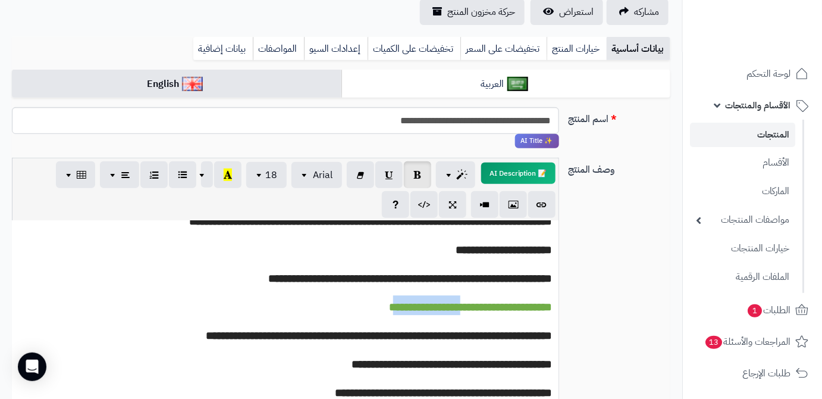
drag, startPoint x: 463, startPoint y: 290, endPoint x: 390, endPoint y: 297, distance: 73.5
click at [390, 297] on span "**********" at bounding box center [471, 304] width 164 height 17
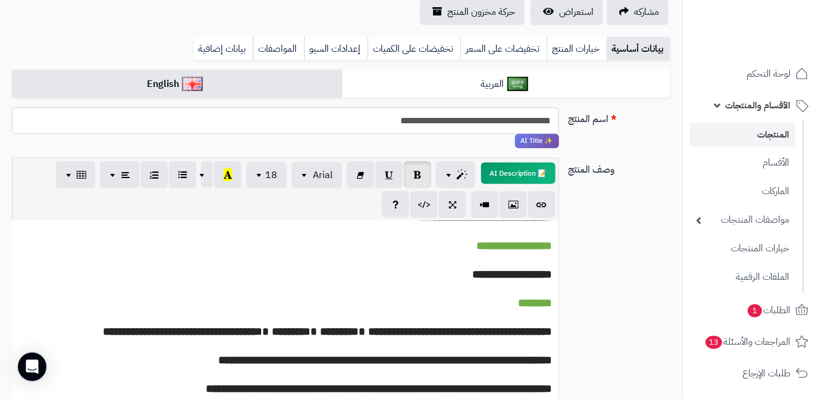
scroll to position [108, 0]
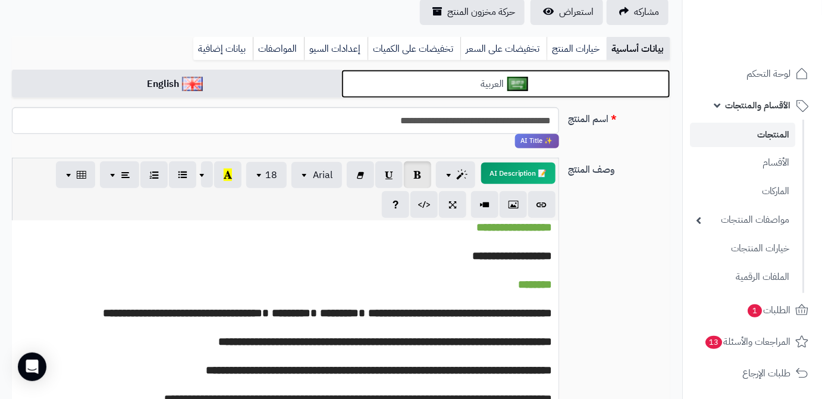
click at [496, 84] on link "العربية" at bounding box center [506, 84] width 330 height 29
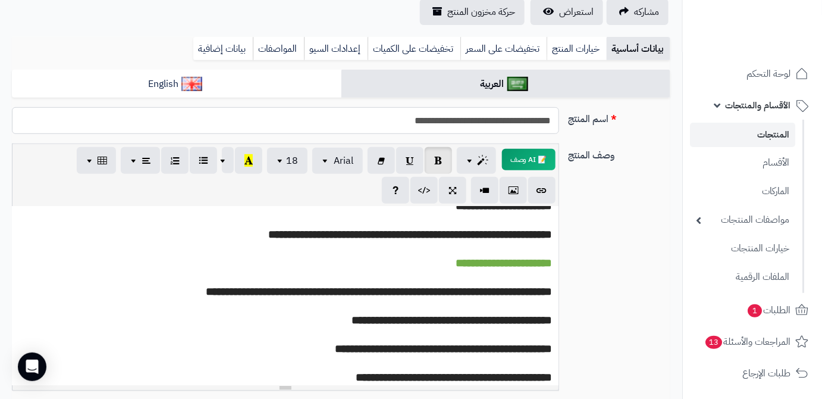
click at [491, 119] on input "**********" at bounding box center [285, 120] width 547 height 27
click at [227, 52] on link "بيانات إضافية" at bounding box center [222, 49] width 59 height 24
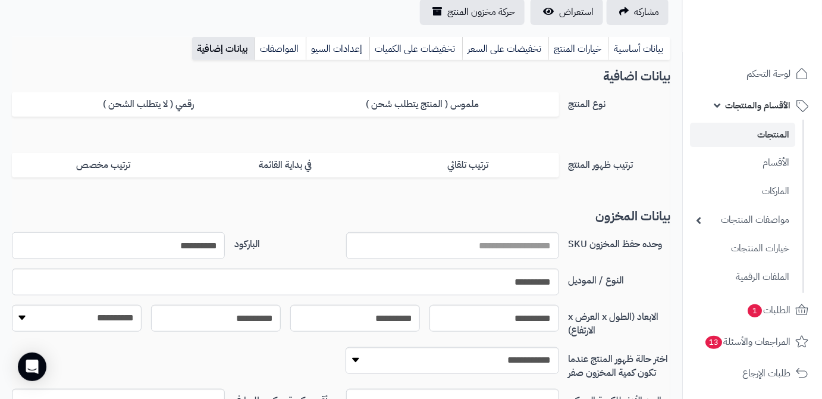
click at [220, 243] on input "**********" at bounding box center [118, 245] width 213 height 27
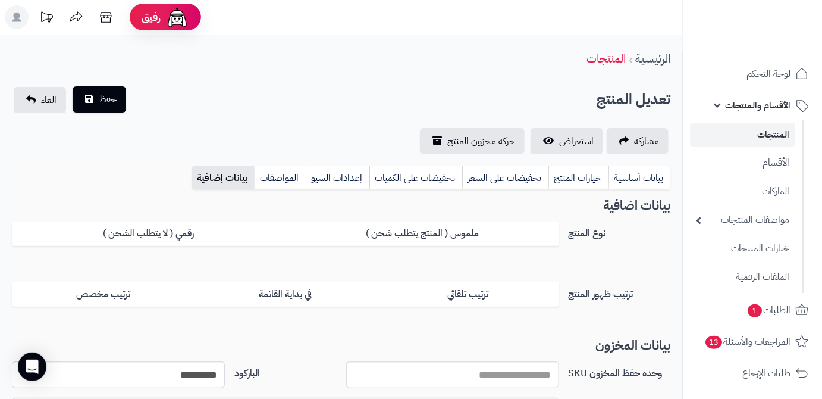
scroll to position [0, 0]
click at [99, 112] on button "حفظ" at bounding box center [100, 100] width 54 height 26
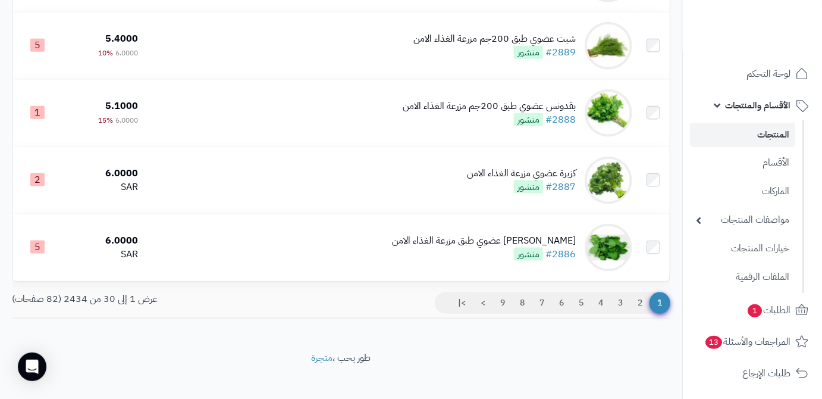
scroll to position [1956, 0]
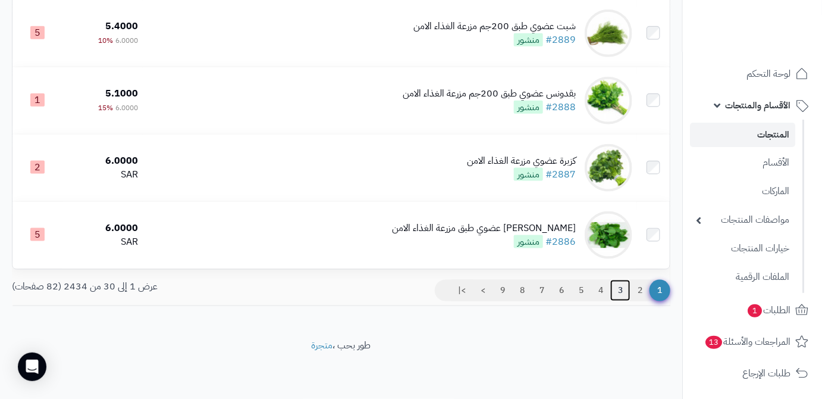
click at [616, 294] on link "3" at bounding box center [620, 290] width 20 height 21
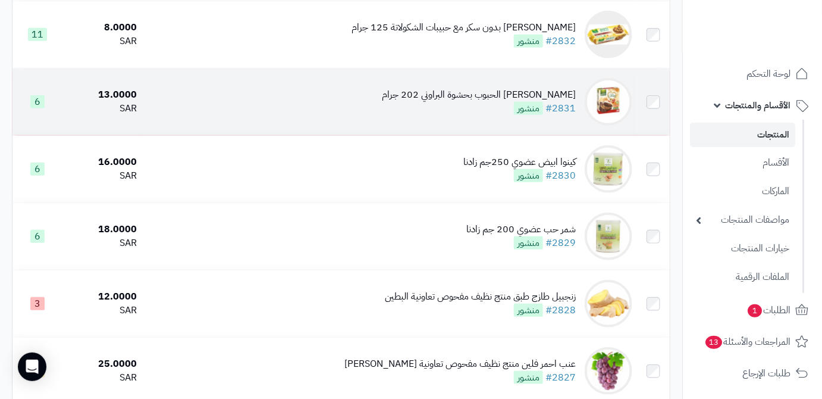
scroll to position [1731, 0]
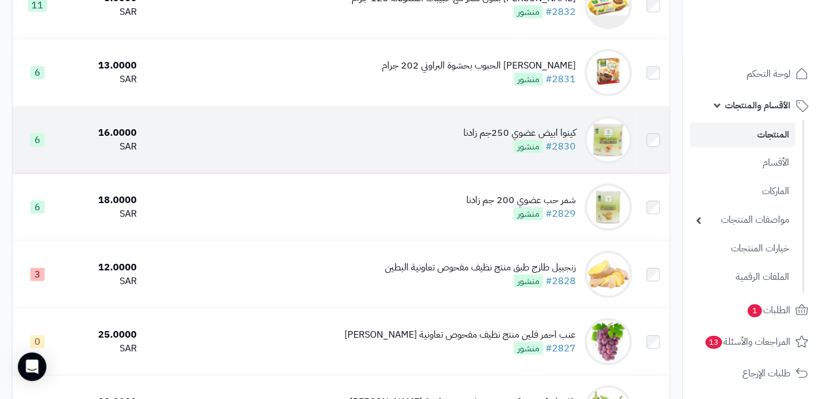
click at [480, 153] on div "كينوا ابيض عضوي 250جم زادنا #2830 منشور" at bounding box center [519, 139] width 112 height 27
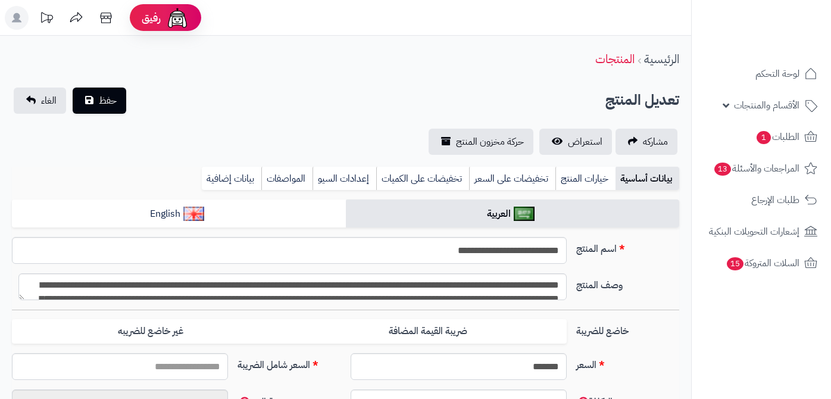
type input "*****"
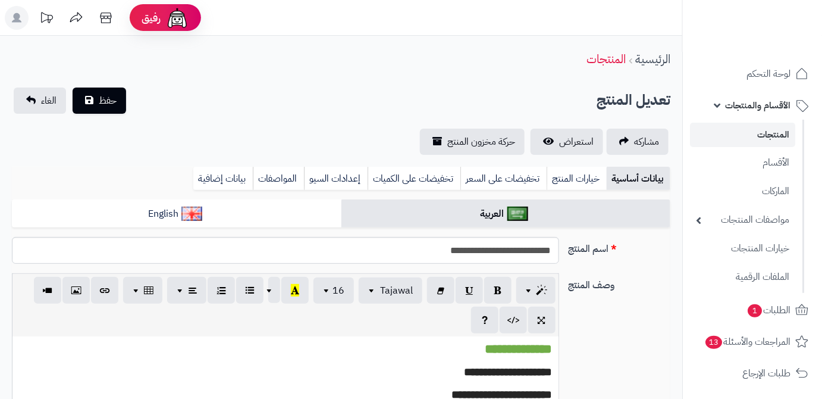
scroll to position [261, 0]
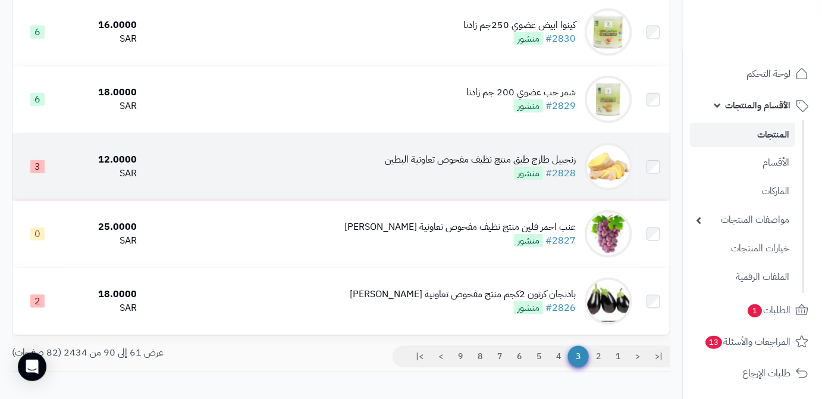
scroll to position [1838, 0]
click at [419, 167] on div "زنجبيل طازج طبق منتج نظيف مفحوص تعاونية البطين" at bounding box center [480, 160] width 191 height 14
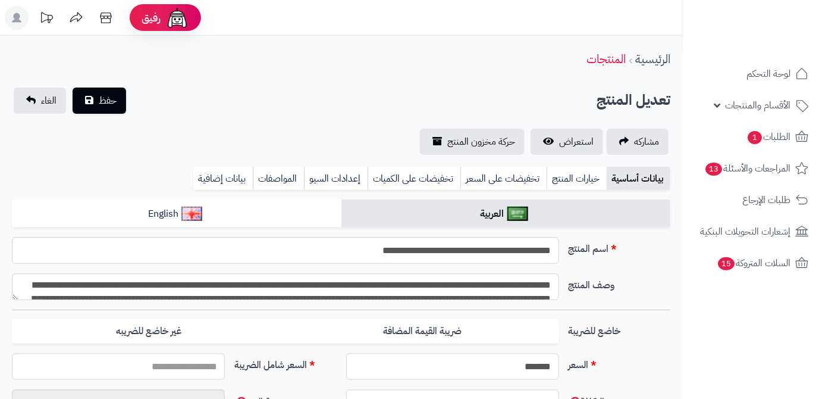
scroll to position [529, 0]
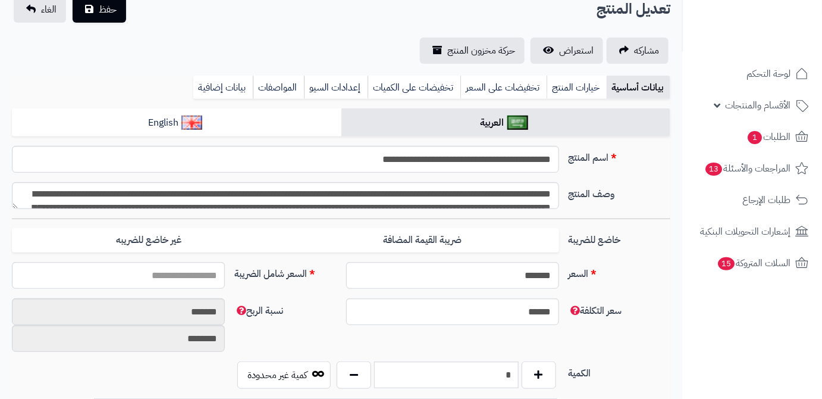
type input "*****"
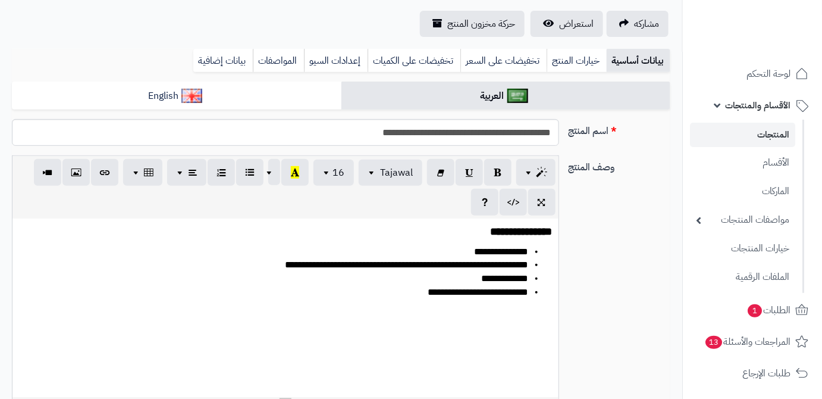
type input "*****"
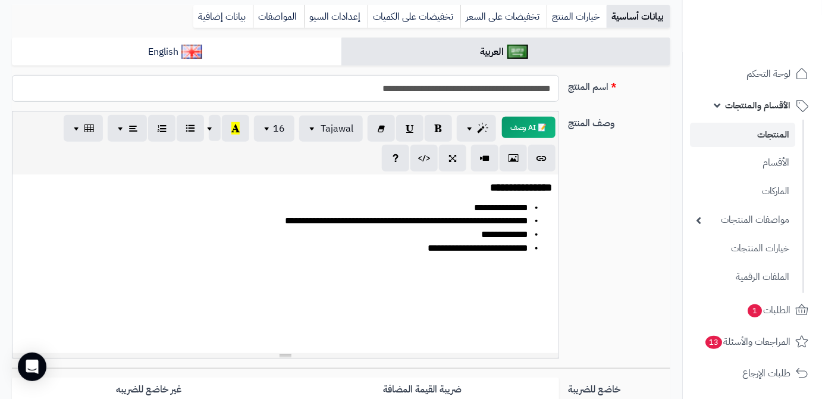
click at [443, 83] on input "**********" at bounding box center [285, 88] width 547 height 27
click at [229, 10] on link "بيانات إضافية" at bounding box center [222, 17] width 59 height 24
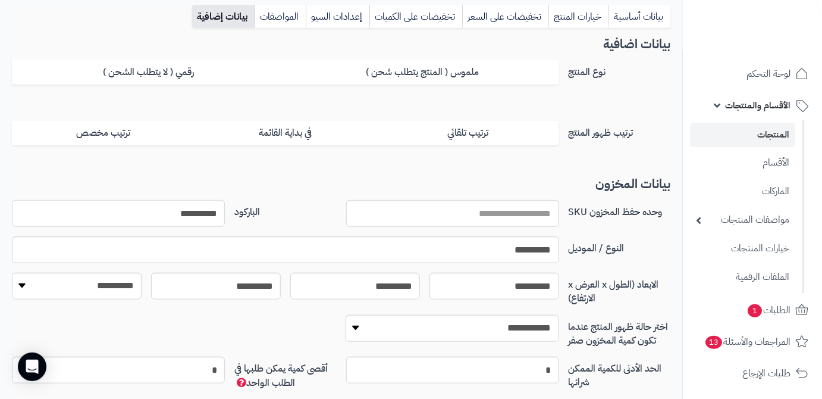
click at [186, 211] on input "**********" at bounding box center [118, 213] width 213 height 27
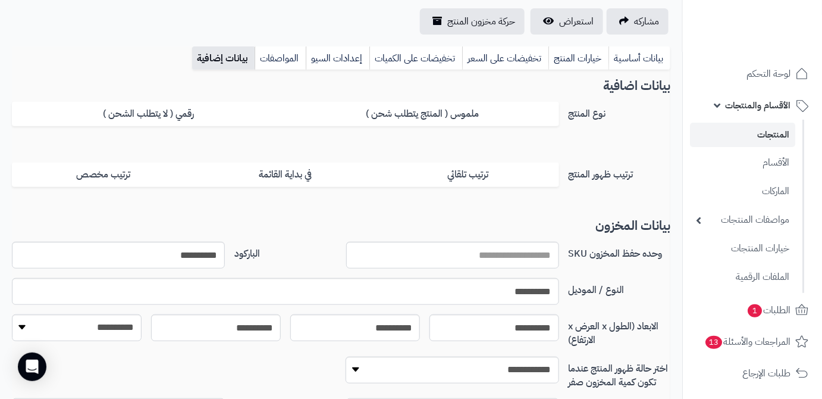
scroll to position [54, 0]
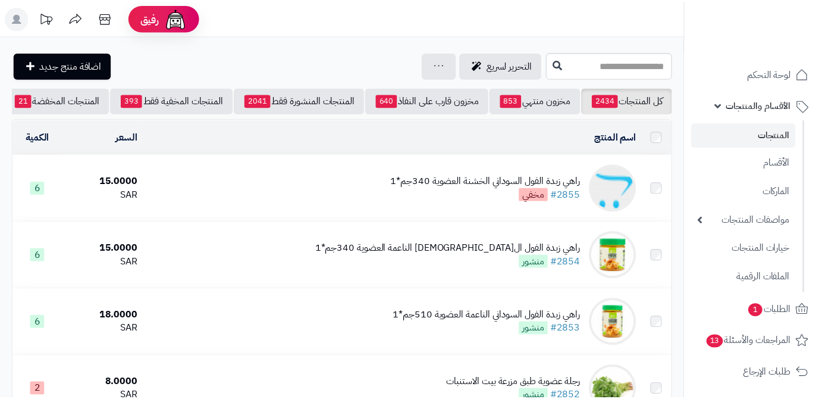
scroll to position [1838, 0]
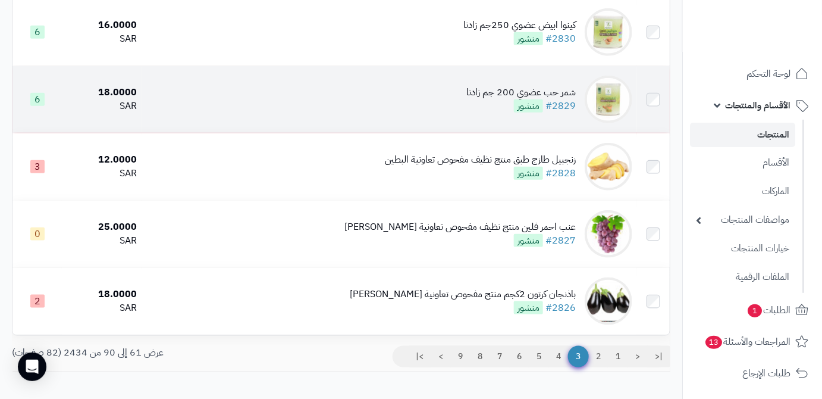
click at [504, 99] on div "شمر حب عضوي 200 جم زادنا" at bounding box center [520, 93] width 109 height 14
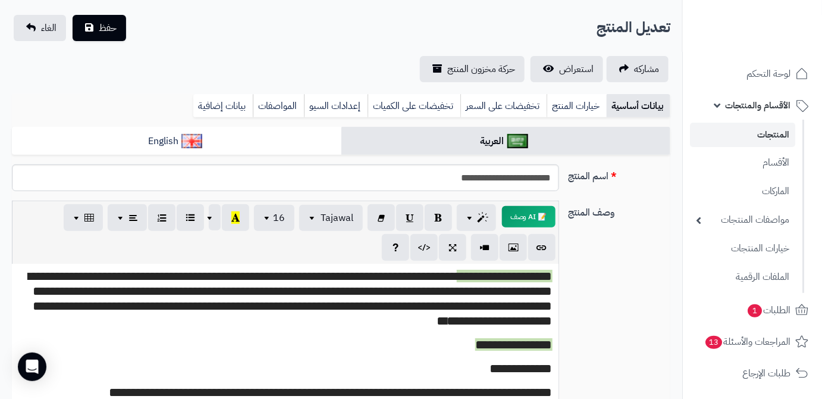
scroll to position [54, 0]
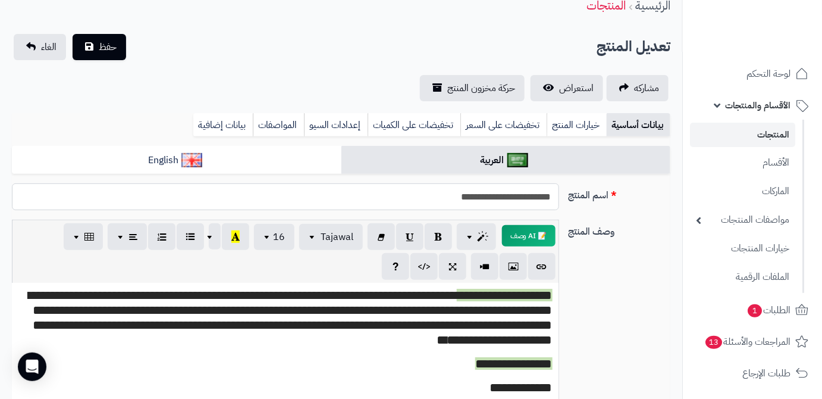
click at [497, 200] on input "**********" at bounding box center [285, 196] width 547 height 27
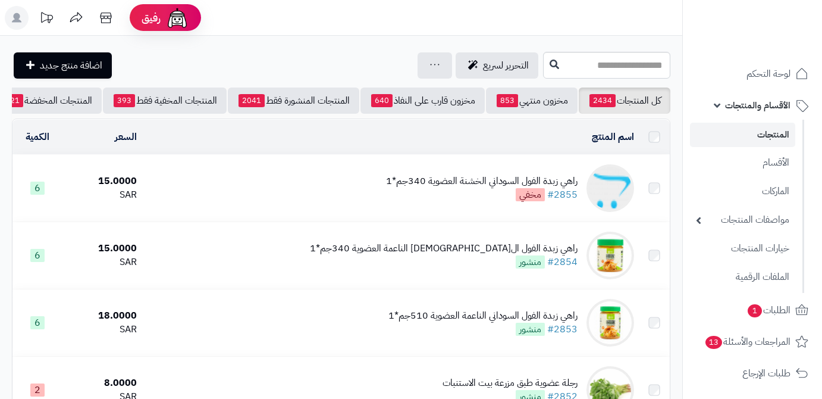
scroll to position [1838, 0]
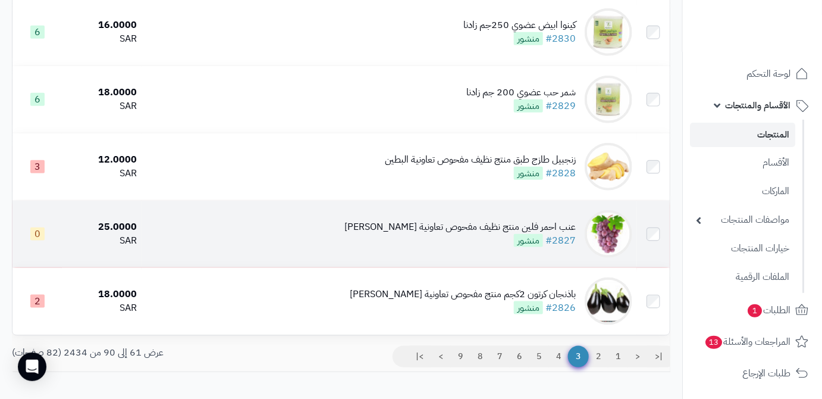
click at [409, 234] on div "عنب احمر فلين منتج نظيف مفحوص تعاونية [PERSON_NAME]" at bounding box center [459, 227] width 231 height 14
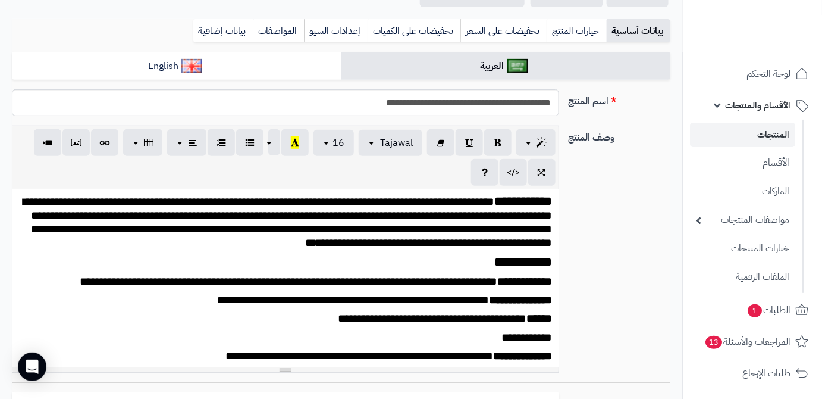
scroll to position [162, 0]
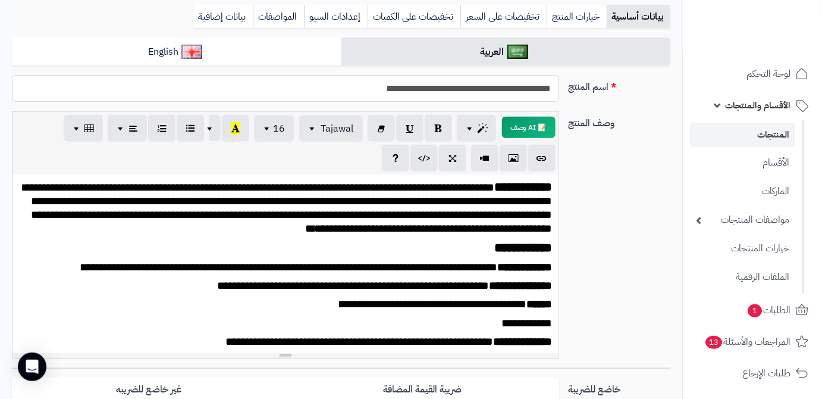
drag, startPoint x: 553, startPoint y: 89, endPoint x: 454, endPoint y: 101, distance: 100.1
click at [454, 101] on input "**********" at bounding box center [285, 88] width 547 height 27
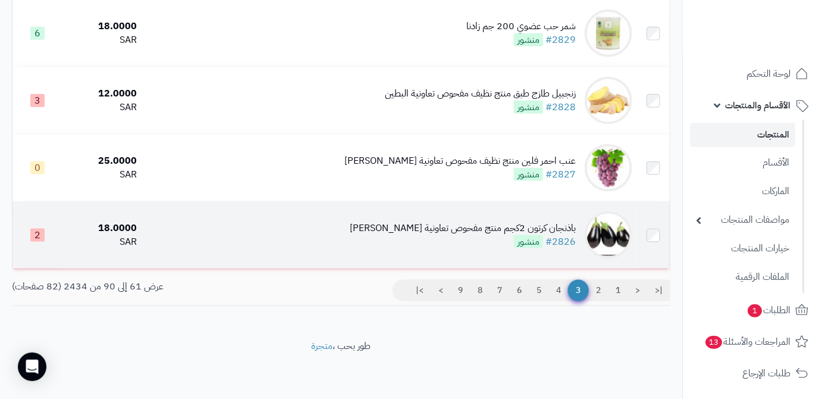
scroll to position [1918, 0]
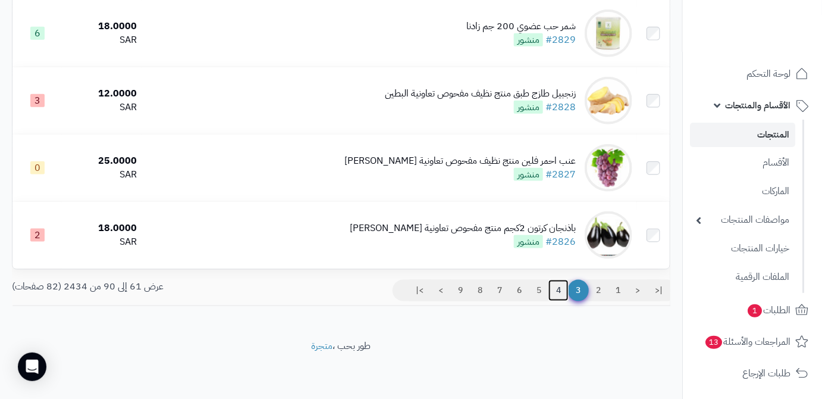
click at [555, 291] on link "4" at bounding box center [559, 290] width 20 height 21
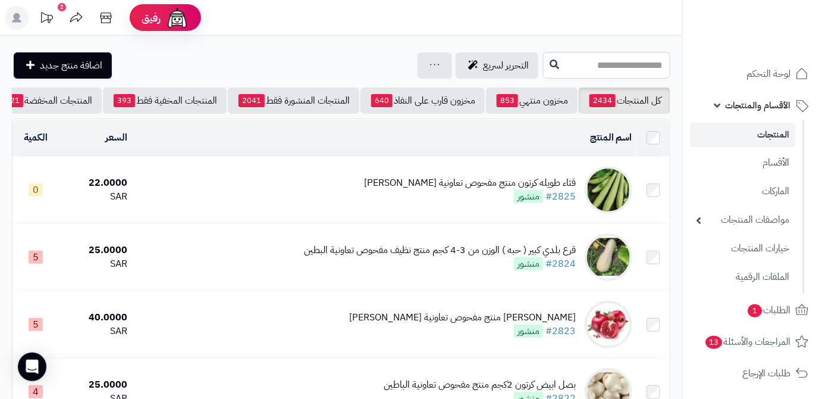
click at [467, 174] on td "قثاء طويله كرتون منتج مفحوص تعاونية [PERSON_NAME] #2825 منشور" at bounding box center [384, 189] width 504 height 67
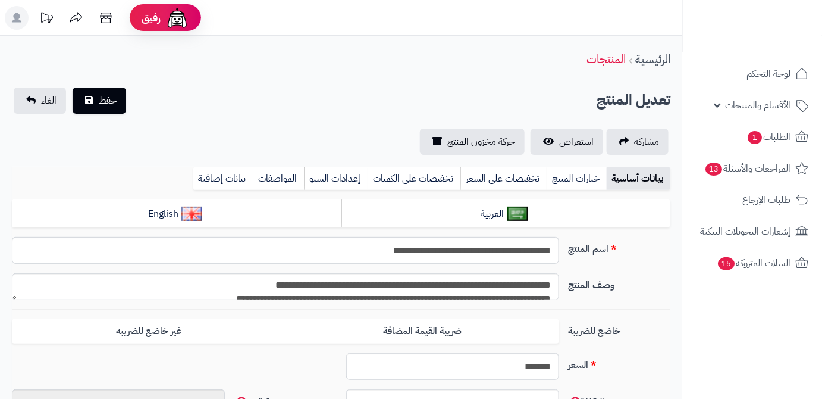
type input "******"
type input "********"
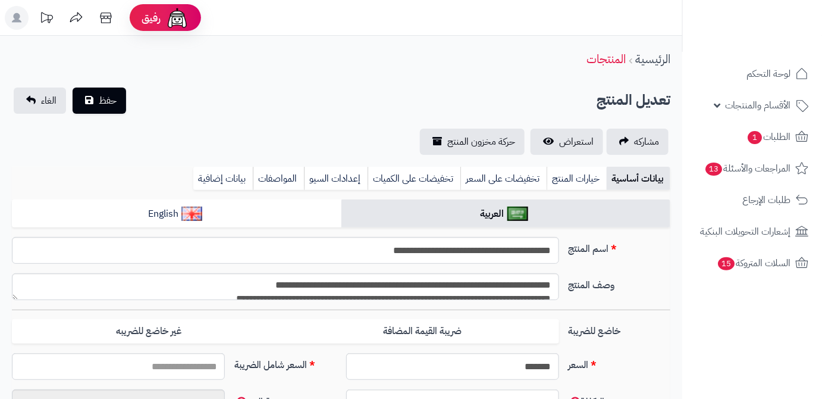
type input "*****"
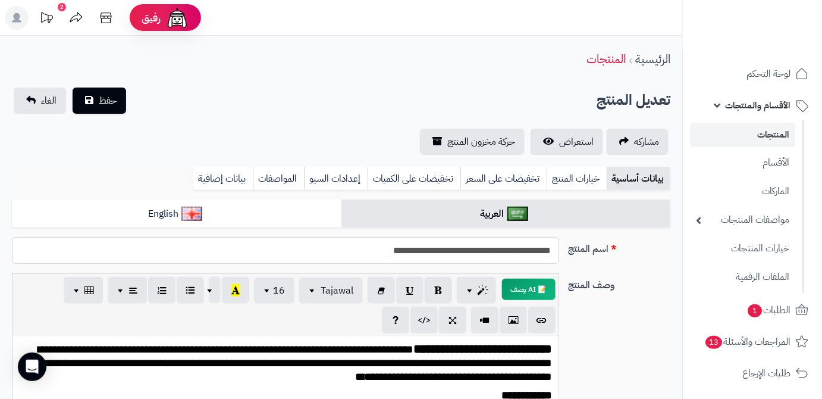
scroll to position [145, 0]
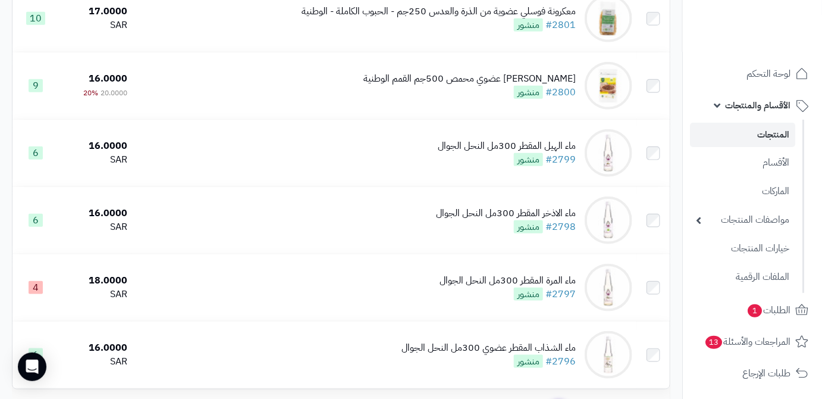
scroll to position [1918, 0]
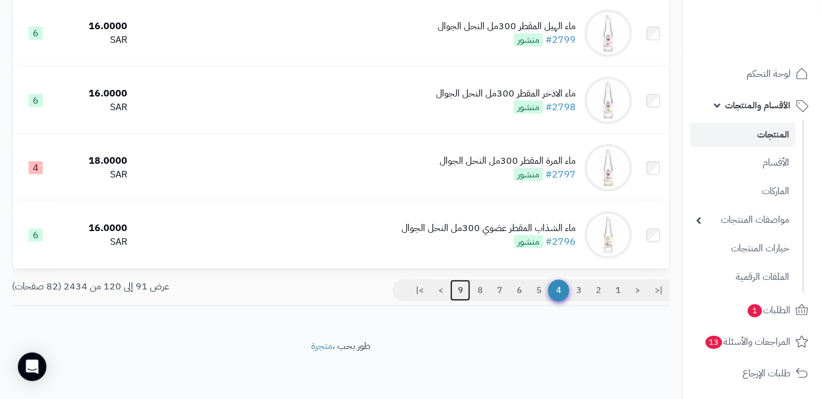
click at [460, 292] on link "9" at bounding box center [460, 290] width 20 height 21
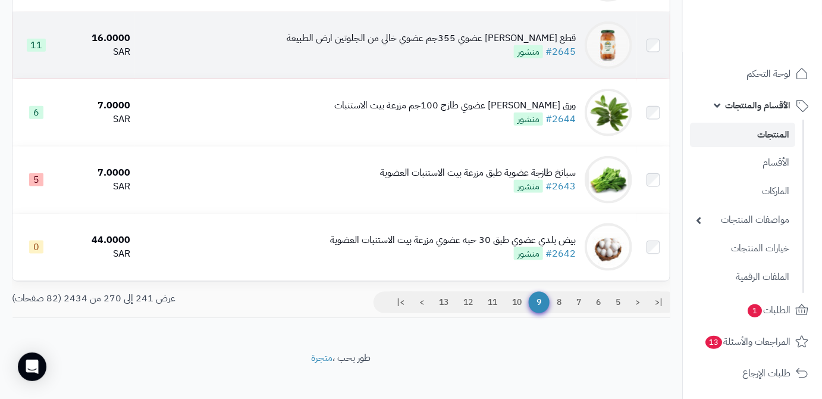
scroll to position [1918, 0]
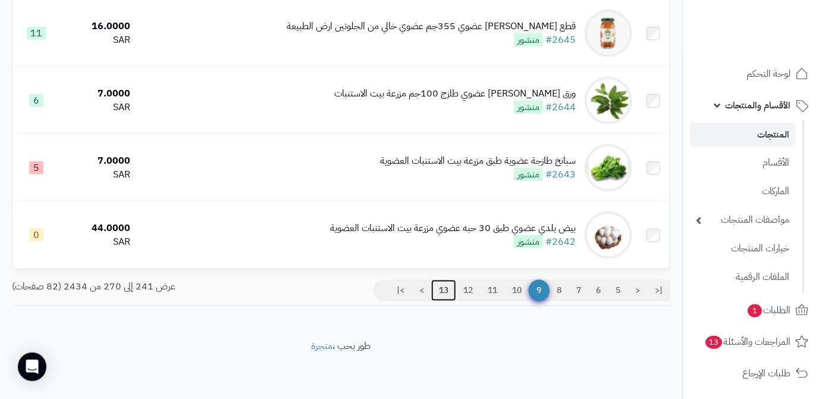
click at [443, 290] on link "13" at bounding box center [443, 290] width 25 height 21
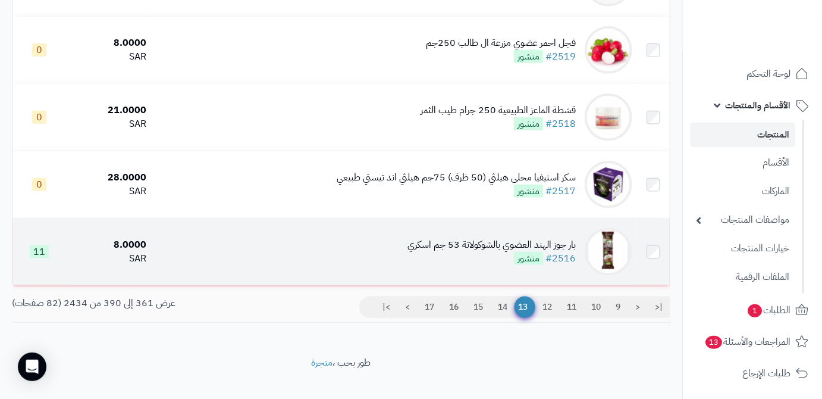
scroll to position [1918, 0]
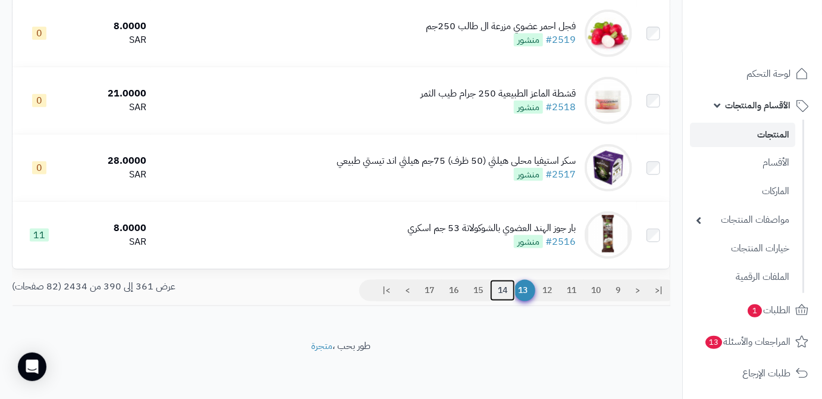
click at [497, 284] on link "14" at bounding box center [502, 290] width 25 height 21
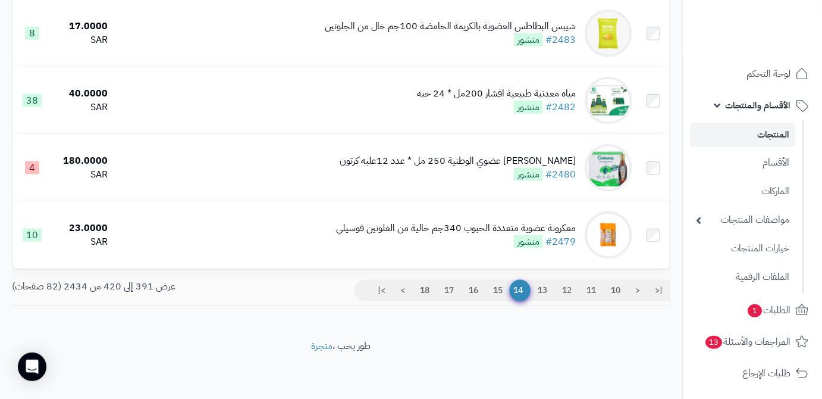
scroll to position [1939, 0]
click at [493, 280] on link "15" at bounding box center [497, 290] width 25 height 21
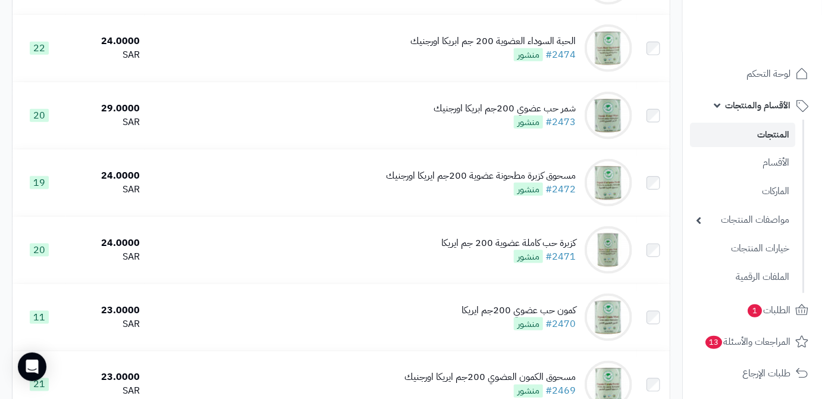
scroll to position [595, 0]
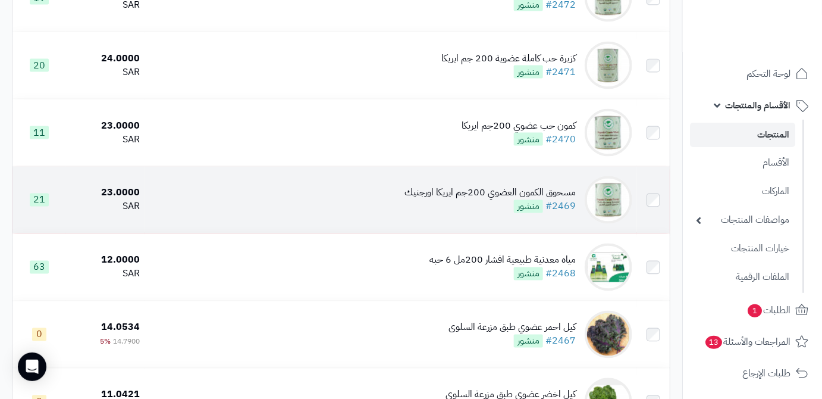
click at [481, 200] on div "مسحوق الكمون العضوي 200جم ايريكا اورجنيك" at bounding box center [490, 193] width 171 height 14
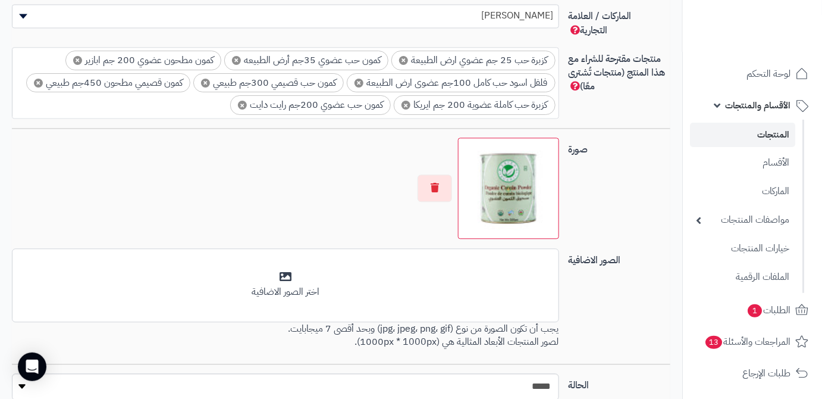
scroll to position [865, 0]
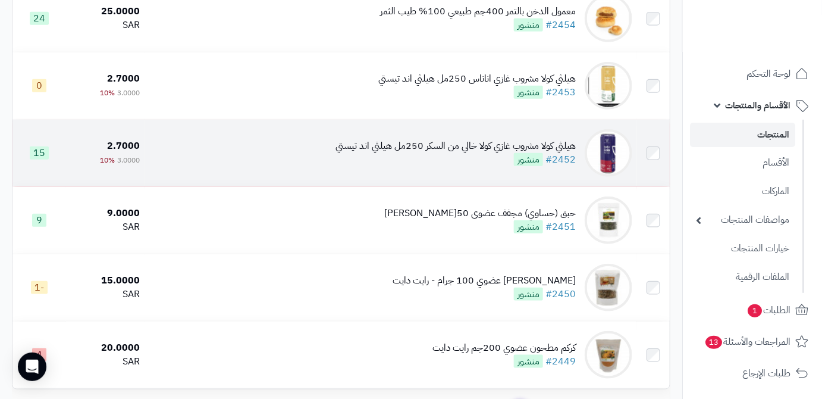
scroll to position [1939, 0]
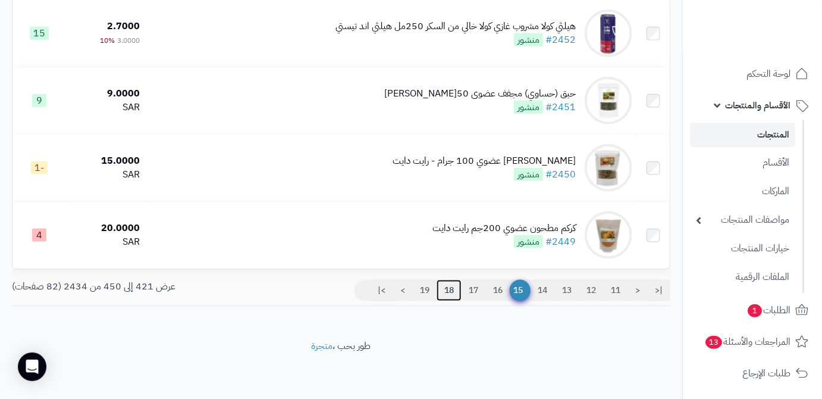
click at [449, 280] on link "18" at bounding box center [449, 290] width 25 height 21
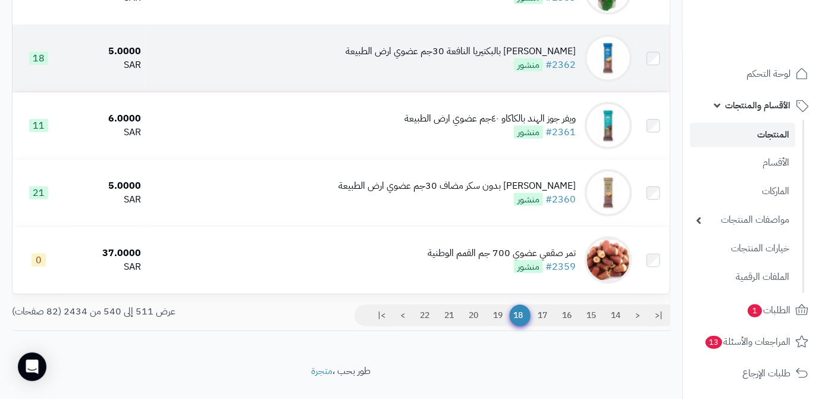
scroll to position [1892, 0]
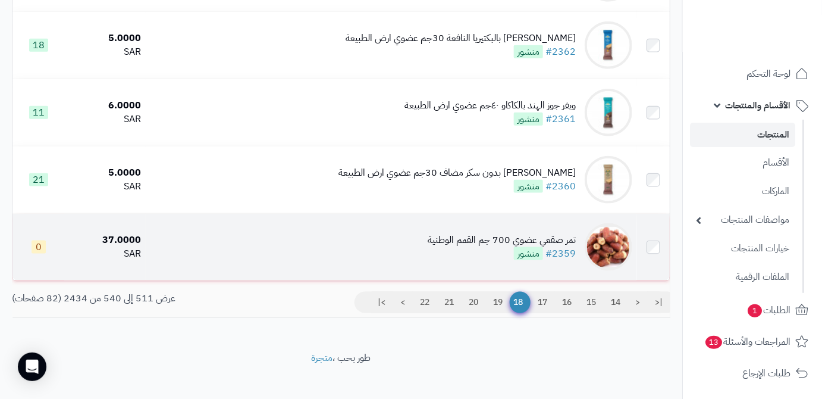
click at [460, 247] on div "تمر صقعي عضوي 700 جم القمم الوطنية" at bounding box center [502, 240] width 148 height 14
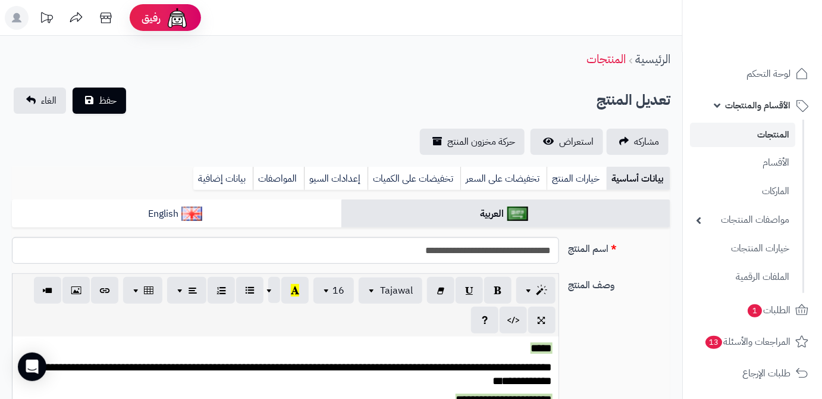
scroll to position [514, 0]
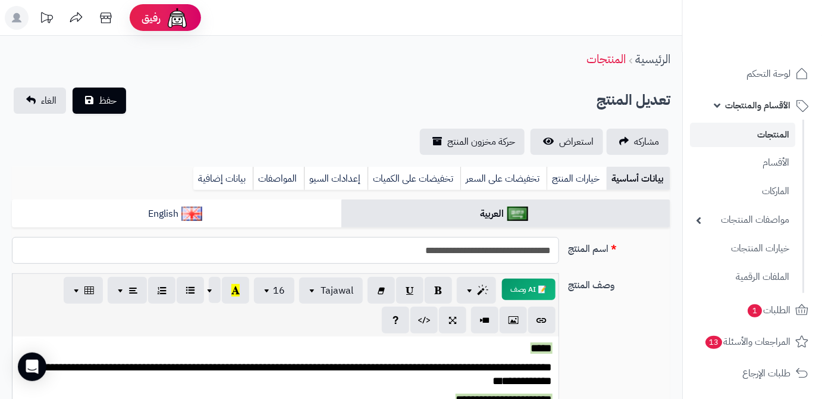
click at [434, 249] on input "**********" at bounding box center [285, 250] width 547 height 27
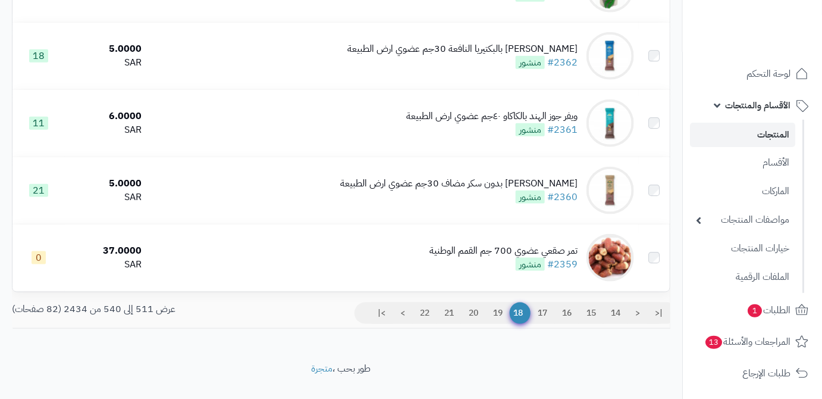
scroll to position [1880, 0]
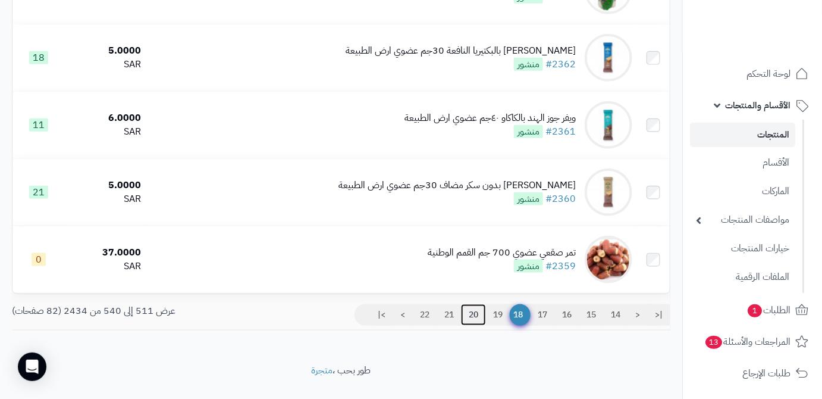
click at [472, 325] on link "20" at bounding box center [473, 314] width 25 height 21
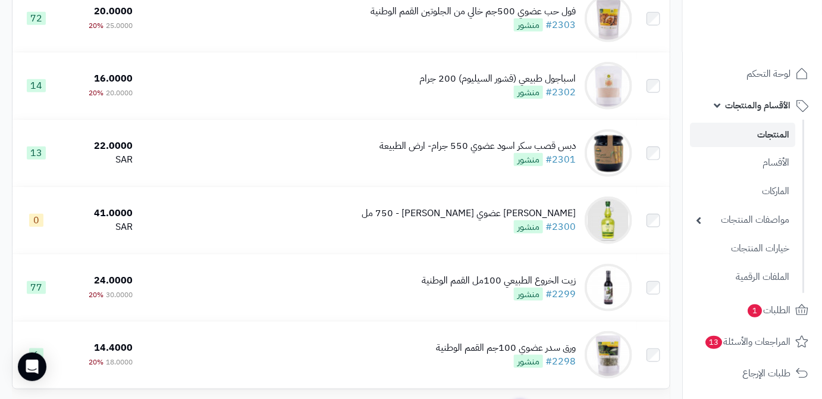
scroll to position [1939, 0]
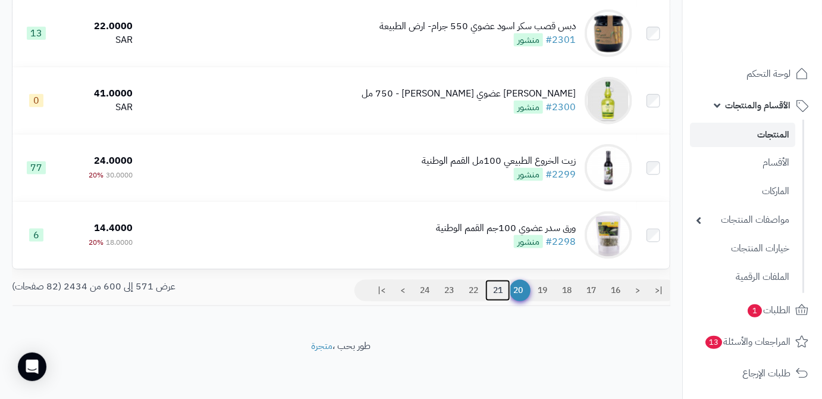
click at [493, 280] on link "21" at bounding box center [497, 290] width 25 height 21
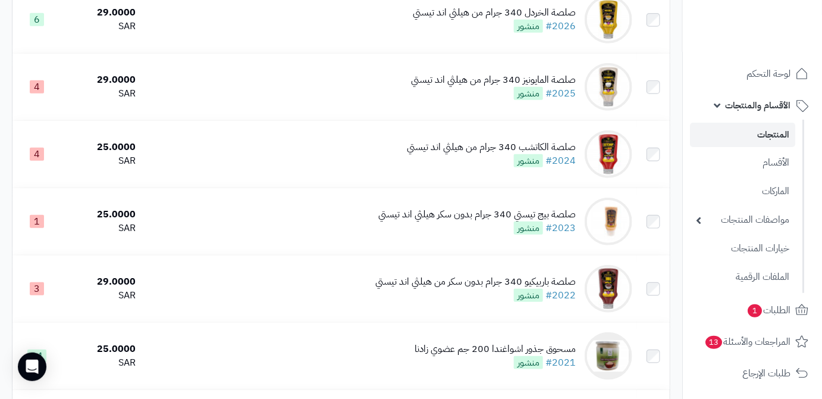
scroll to position [1838, 0]
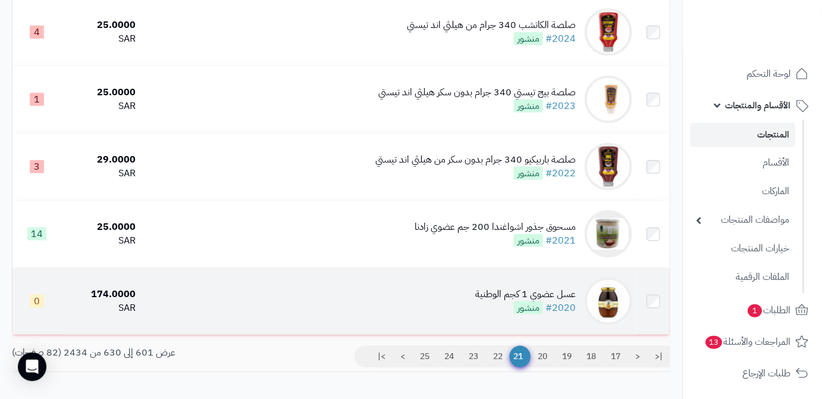
click at [496, 301] on div "عسل عضوي 1 كجم الوطنية" at bounding box center [525, 294] width 101 height 14
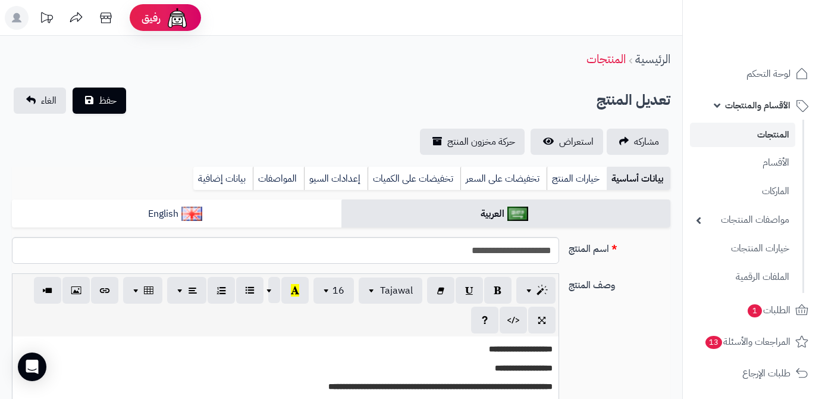
click at [494, 254] on input "**********" at bounding box center [285, 250] width 547 height 27
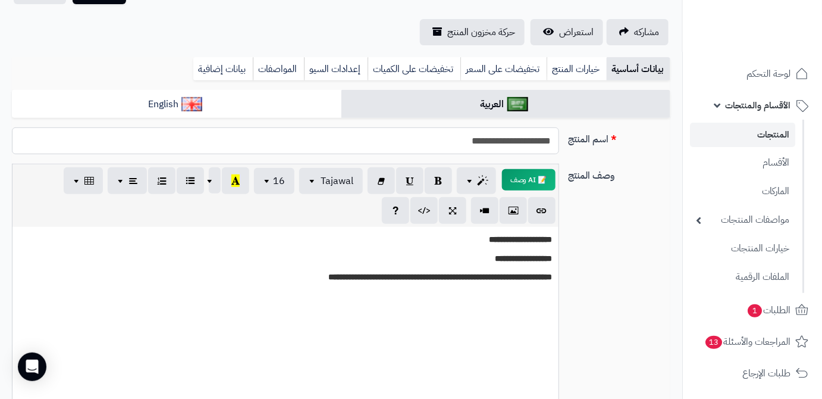
scroll to position [54, 0]
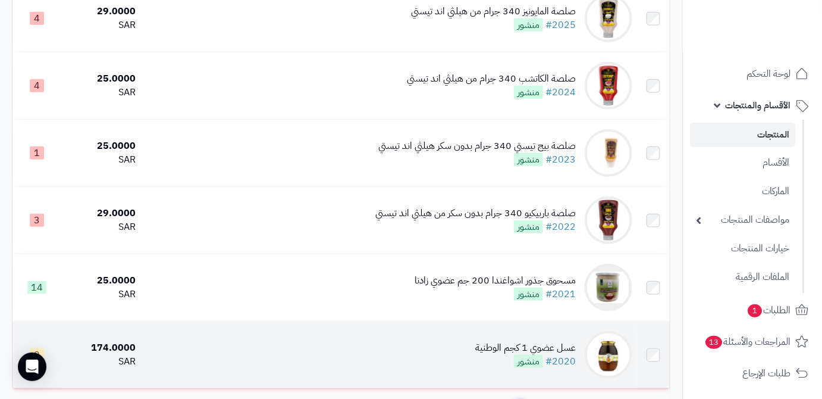
scroll to position [1939, 0]
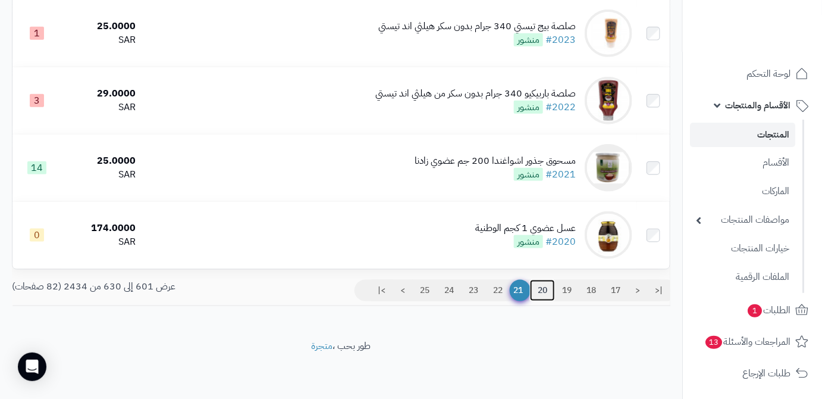
click at [542, 280] on link "20" at bounding box center [542, 290] width 25 height 21
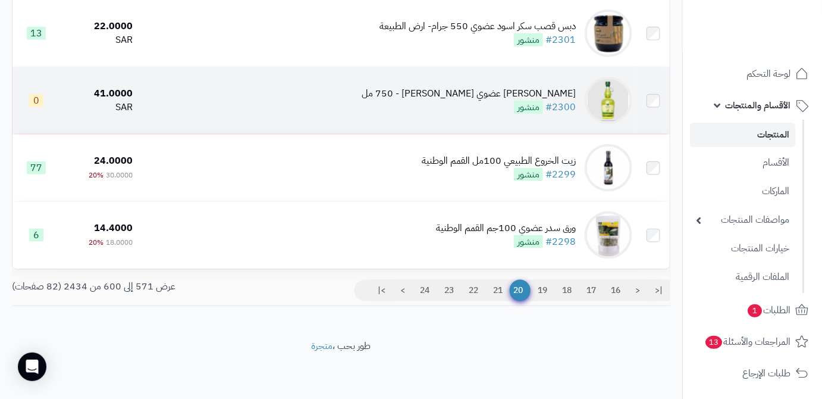
scroll to position [1939, 0]
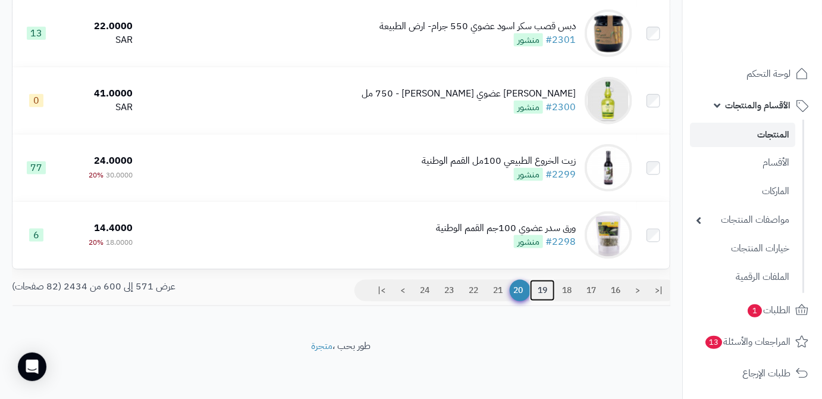
click at [540, 280] on link "19" at bounding box center [542, 290] width 25 height 21
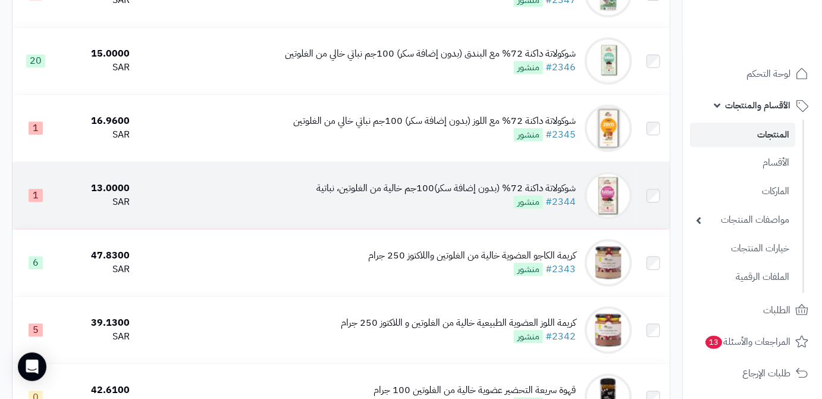
scroll to position [919, 0]
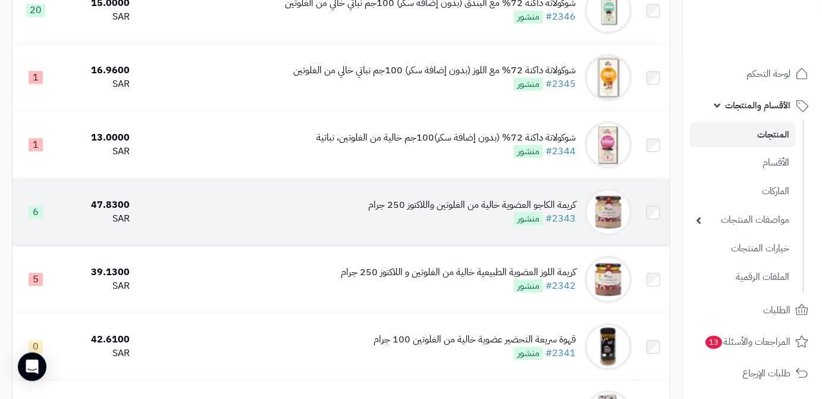
click at [484, 223] on div "كريمة الكاجو العضوية خالية من الغلوتين واللاكتوز 250 جرام #2343 منشور" at bounding box center [472, 211] width 208 height 27
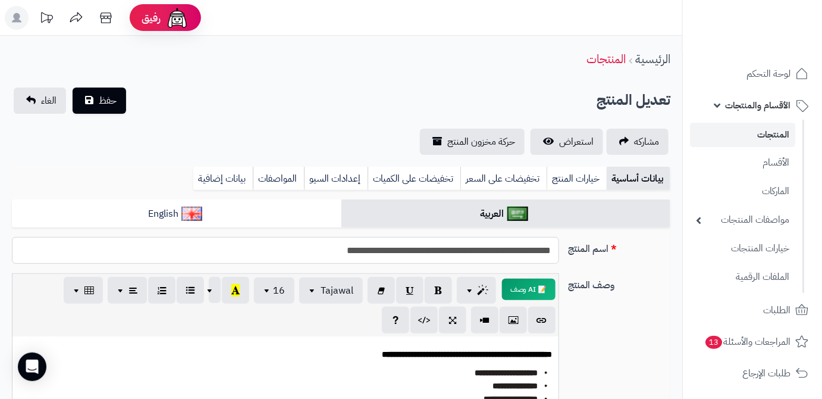
click at [512, 252] on input "**********" at bounding box center [285, 250] width 547 height 27
click at [233, 178] on link "بيانات إضافية" at bounding box center [222, 179] width 59 height 24
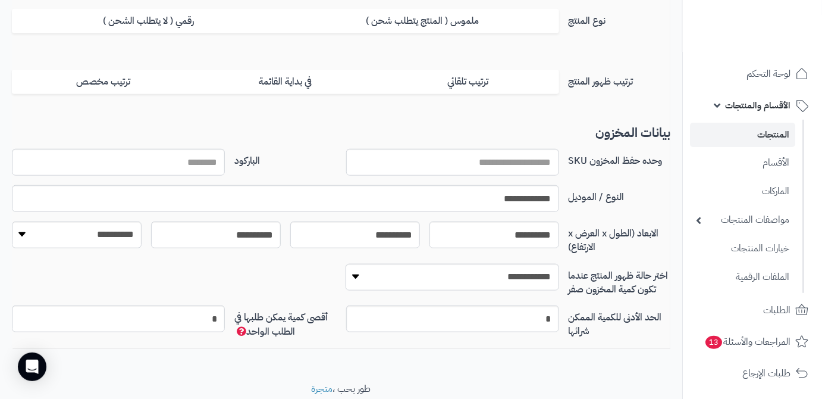
scroll to position [216, 0]
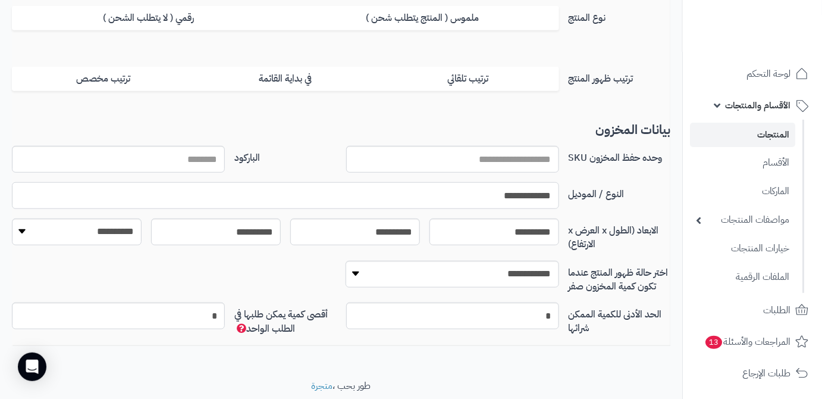
click at [518, 193] on input "**********" at bounding box center [285, 195] width 547 height 27
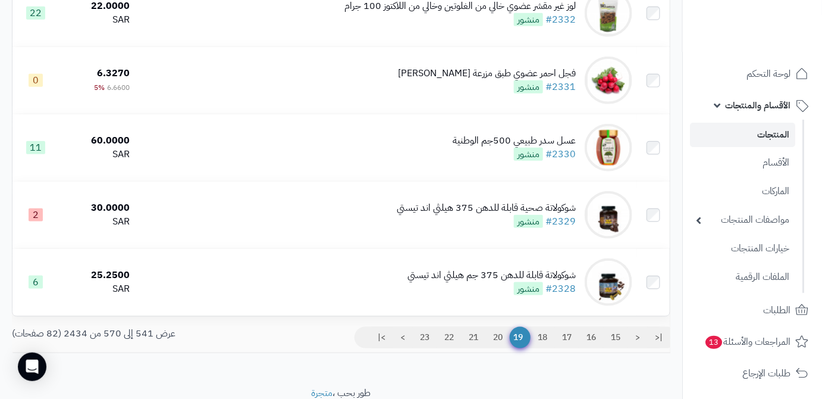
scroll to position [1939, 0]
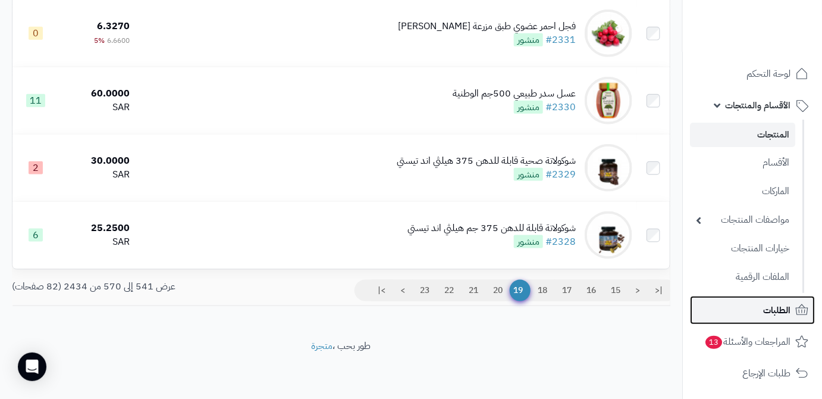
click at [736, 303] on link "الطلبات" at bounding box center [752, 310] width 125 height 29
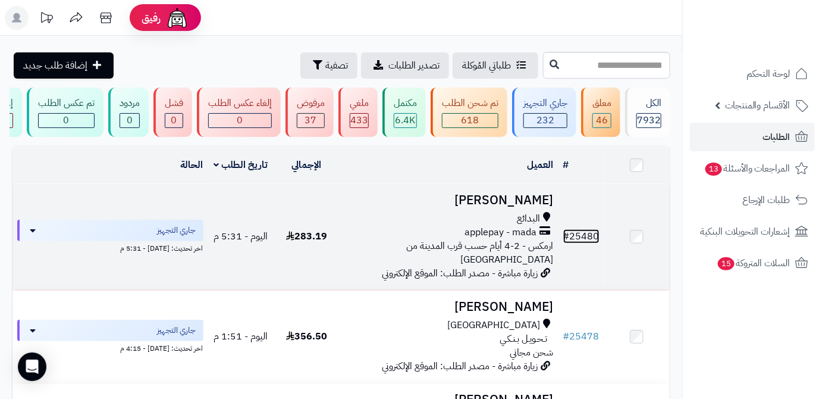
click at [595, 239] on link "# 25480" at bounding box center [581, 236] width 36 height 14
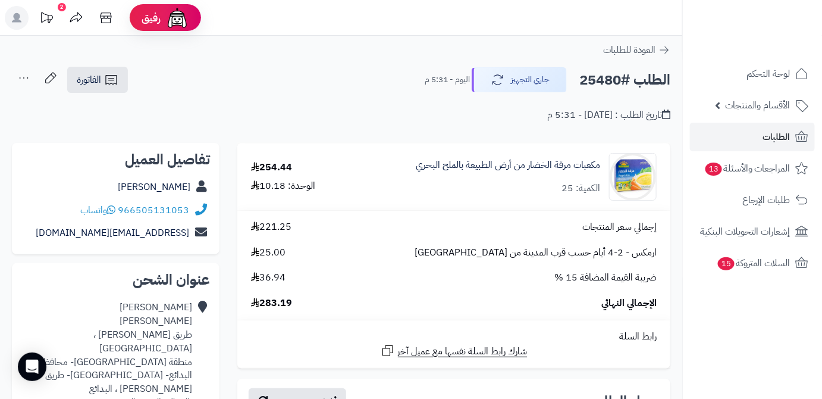
drag, startPoint x: 127, startPoint y: 189, endPoint x: 207, endPoint y: 187, distance: 79.7
click at [207, 187] on div "[PERSON_NAME]" at bounding box center [115, 187] width 189 height 23
copy div "[PERSON_NAME]"
drag, startPoint x: 118, startPoint y: 206, endPoint x: 201, endPoint y: 206, distance: 82.7
click at [201, 206] on div "966505131053 واتساب" at bounding box center [115, 210] width 189 height 23
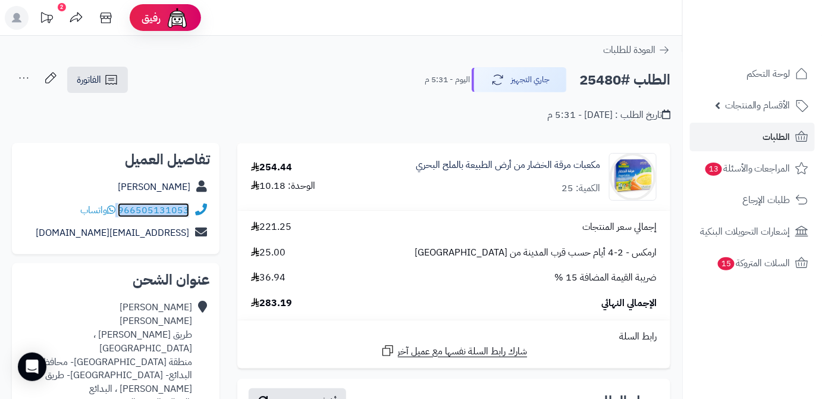
copy div "966505131053"
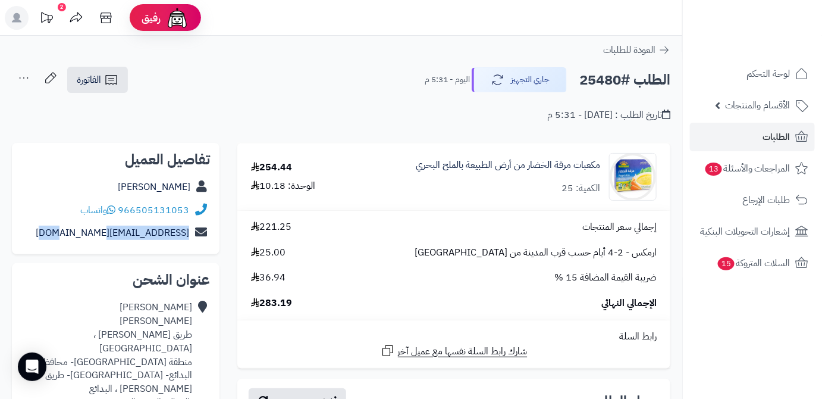
drag, startPoint x: 92, startPoint y: 232, endPoint x: 191, endPoint y: 230, distance: 98.8
click at [191, 230] on div "aabaalkil@gmail.com" at bounding box center [115, 232] width 189 height 23
copy div "aabaalkil@gmail.com"
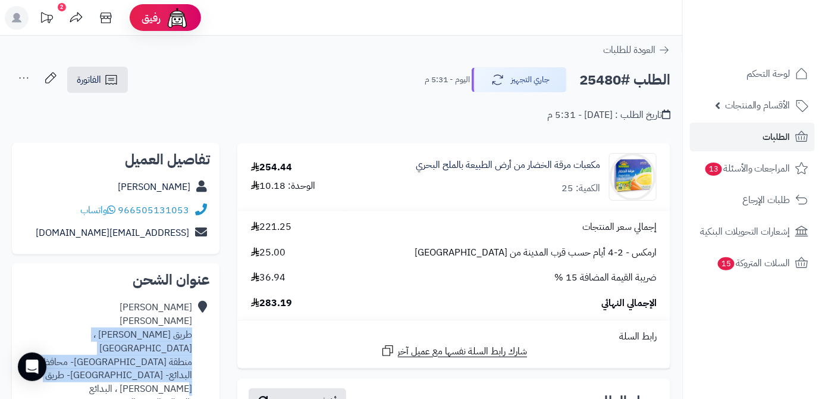
drag, startPoint x: 83, startPoint y: 359, endPoint x: 190, endPoint y: 335, distance: 109.1
click at [190, 335] on div "عبدالرحمن أباالخيل طريق الملك فيصل ، حي النهضة منطقة القصيم- محافظة البدائع- حي…" at bounding box center [106, 354] width 171 height 109
copy div "طريق الملك فيصل ، حي النهضة منطقة القصيم- محافظة البدائع- حي النهضة- طريق الملك…"
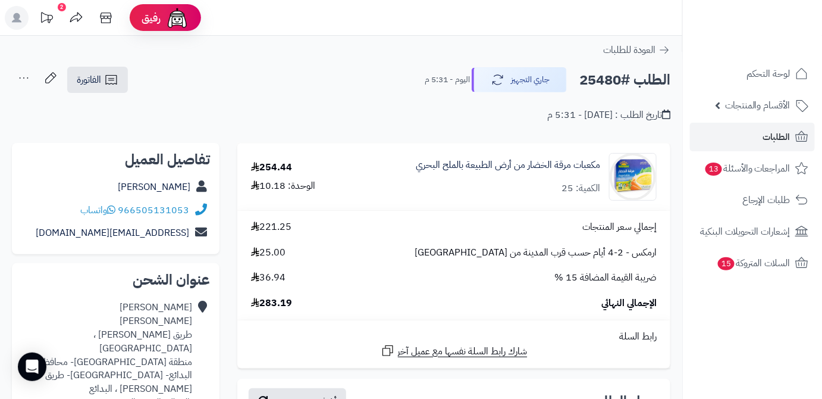
click at [592, 76] on h2 "الطلب #25480" at bounding box center [624, 80] width 91 height 24
copy h2 "25480"
click at [274, 303] on span "283.19" at bounding box center [271, 303] width 41 height 14
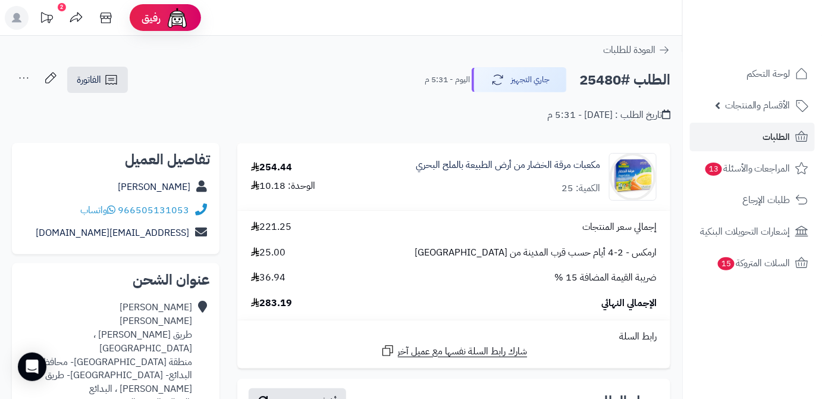
copy span "283.19"
drag, startPoint x: 408, startPoint y: 167, endPoint x: 602, endPoint y: 165, distance: 194.5
click at [602, 165] on div "مكعبات مرقة الخضار من أرض الطبيعة بالملح البحري الكمية: 25" at bounding box center [509, 177] width 314 height 48
copy link "مكعبات مرقة الخضار من أرض الطبيعة بالملح البحري"
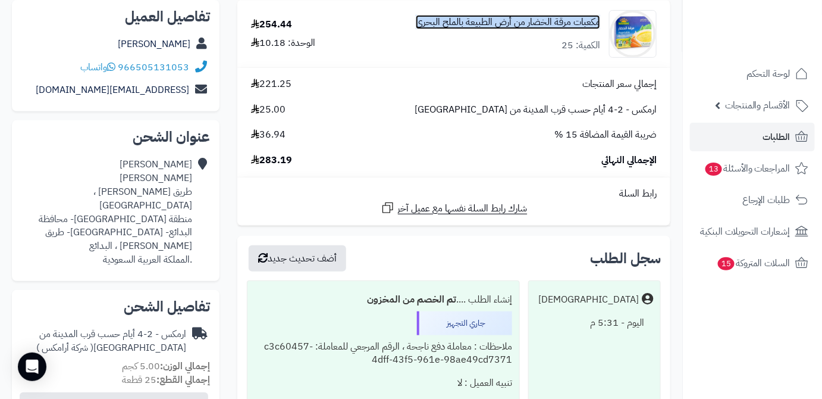
scroll to position [162, 0]
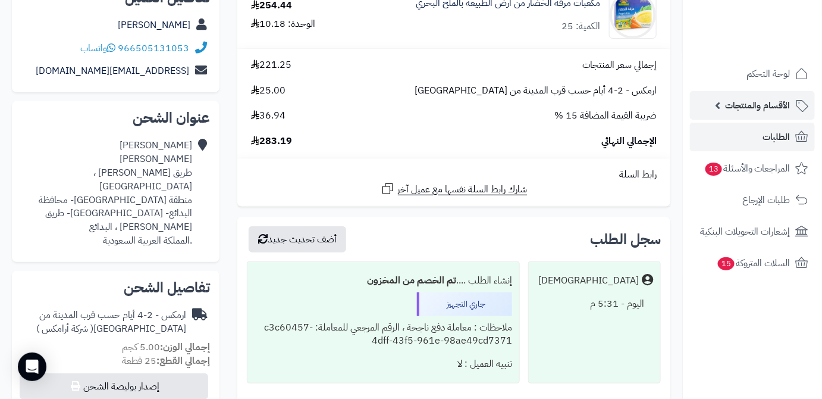
click at [764, 106] on span "الأقسام والمنتجات" at bounding box center [757, 105] width 65 height 17
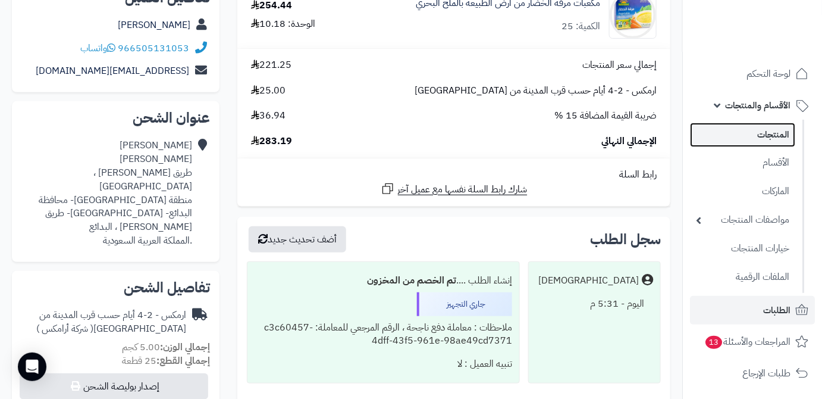
click at [772, 132] on link "المنتجات" at bounding box center [742, 135] width 105 height 24
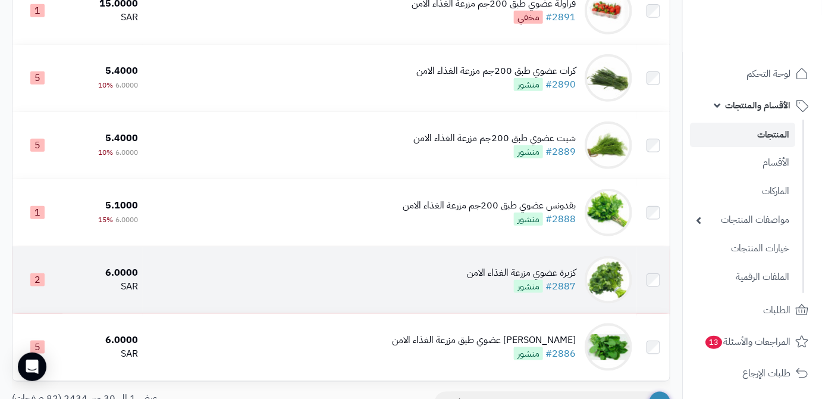
scroll to position [1918, 0]
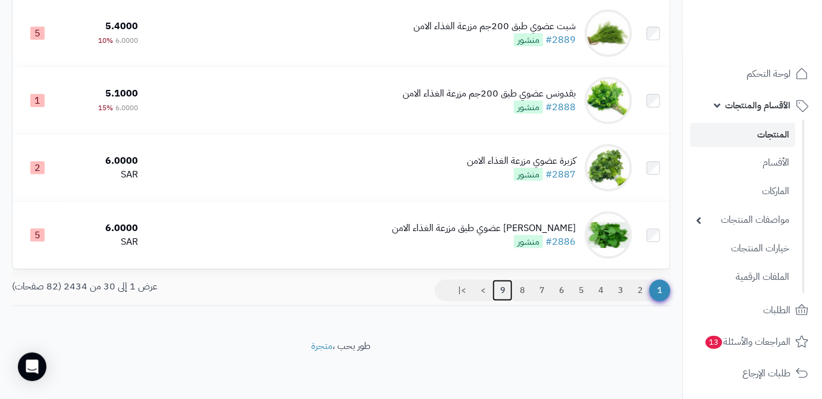
click at [503, 288] on link "9" at bounding box center [503, 290] width 20 height 21
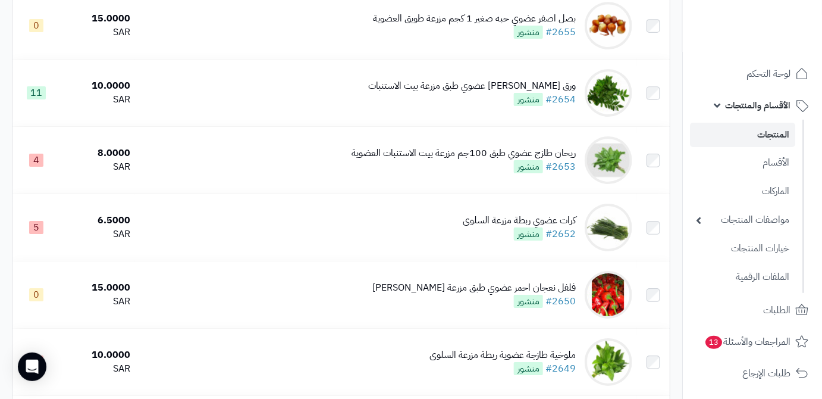
scroll to position [1918, 0]
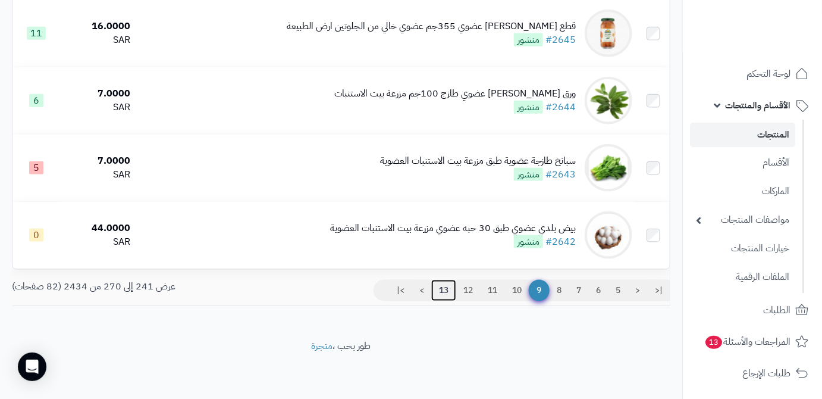
click at [438, 287] on link "13" at bounding box center [443, 290] width 25 height 21
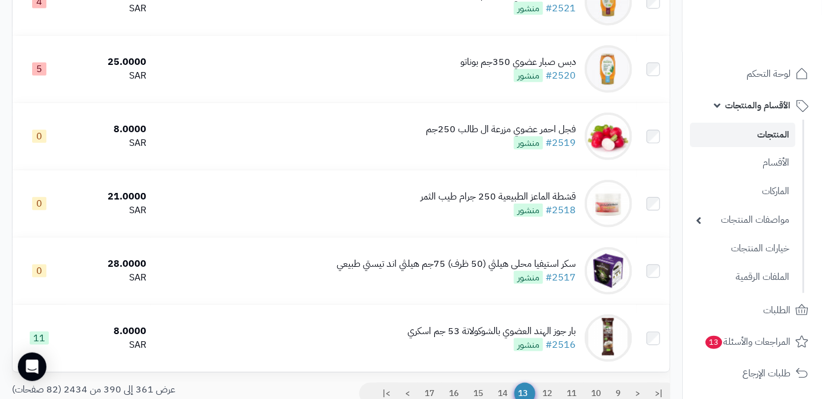
scroll to position [1918, 0]
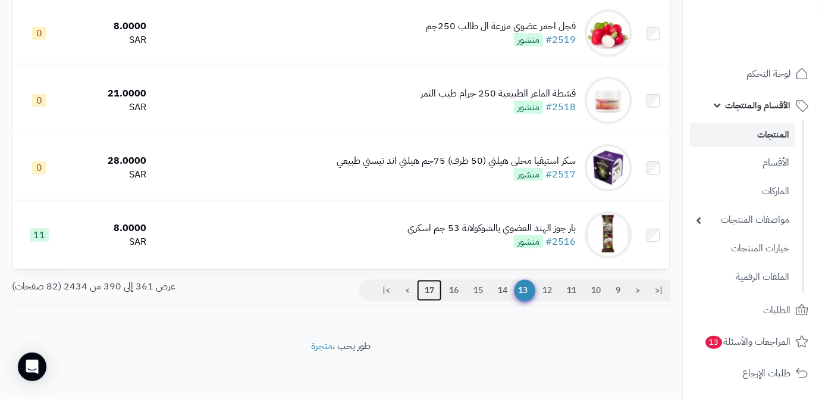
click at [424, 292] on link "17" at bounding box center [429, 290] width 25 height 21
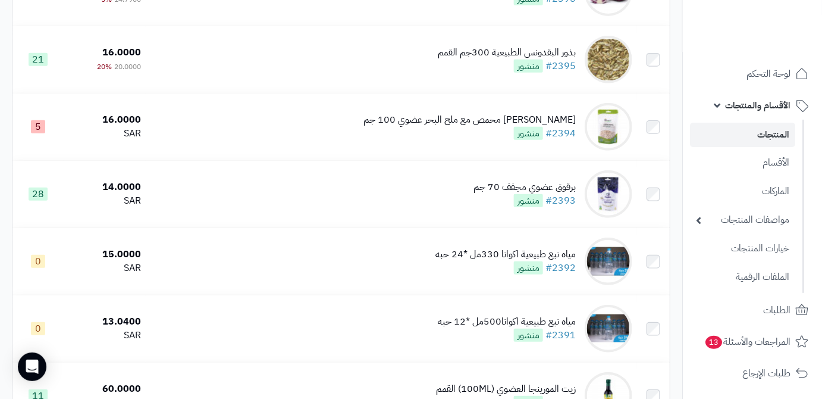
scroll to position [1892, 0]
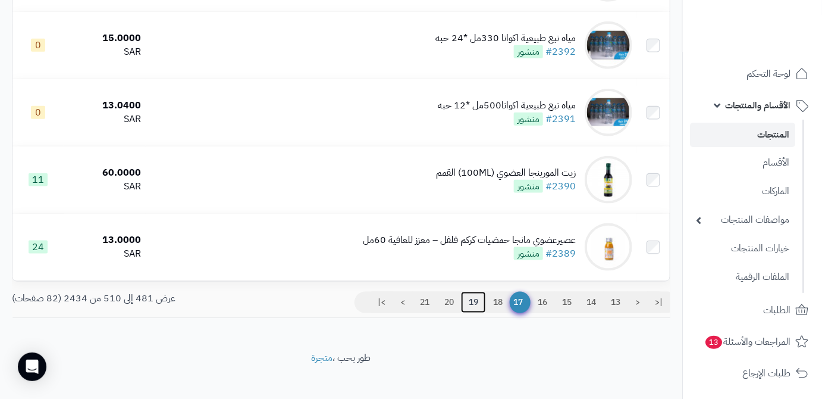
click at [469, 313] on link "19" at bounding box center [473, 302] width 25 height 21
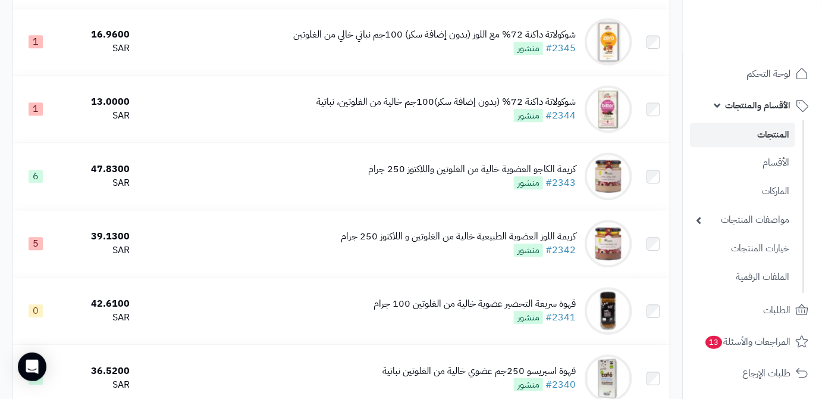
scroll to position [973, 0]
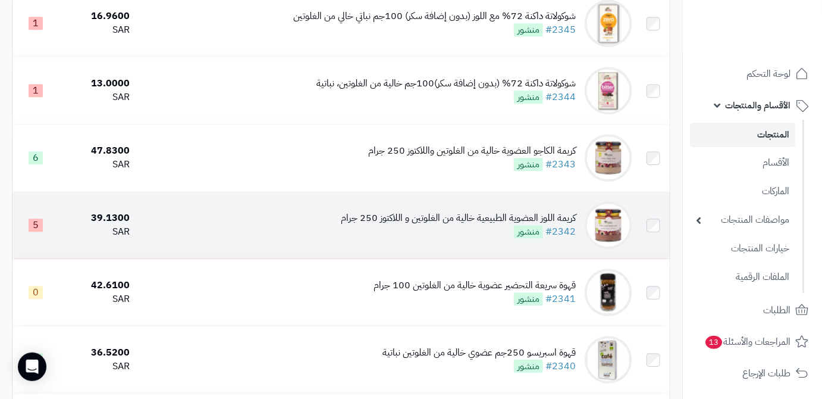
click at [451, 225] on div "كريمة اللوز العضوية الطبيعية خالية من الغلوتين و اللاكتوز 250 جرام" at bounding box center [458, 218] width 235 height 14
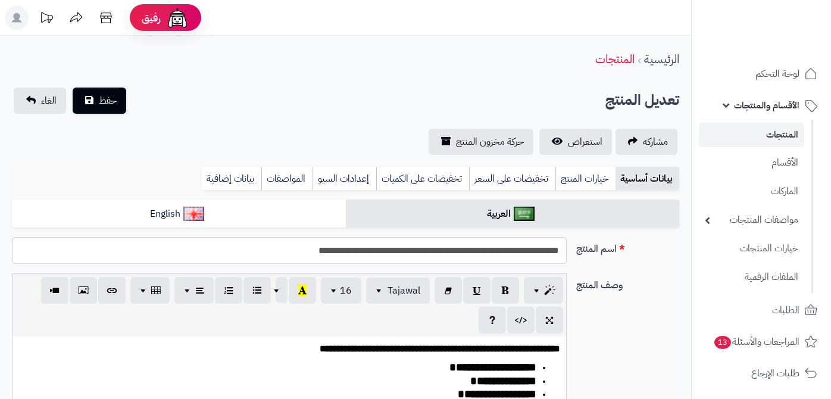
type input "*****"
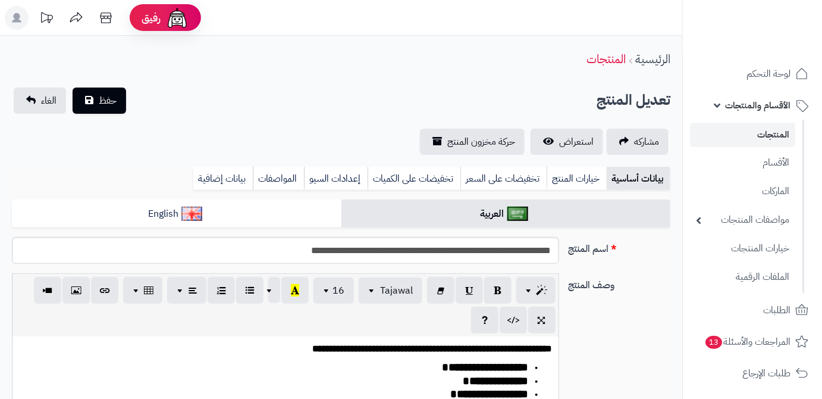
scroll to position [767, 0]
click at [443, 264] on div "**********" at bounding box center [285, 250] width 557 height 27
click at [450, 256] on input "**********" at bounding box center [285, 250] width 547 height 27
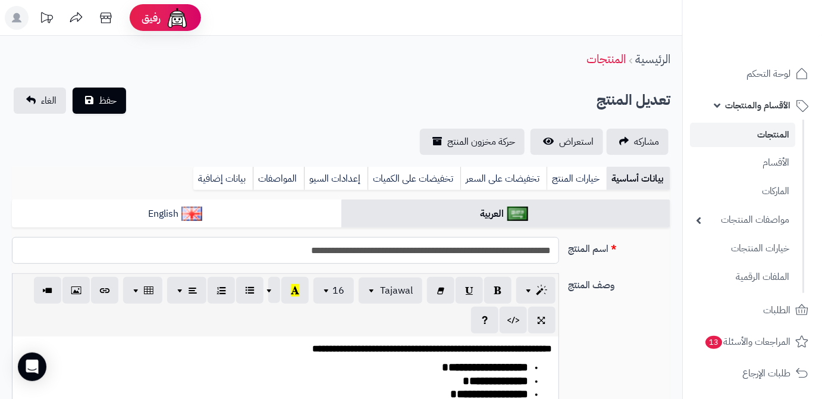
click at [450, 256] on input "**********" at bounding box center [285, 250] width 547 height 27
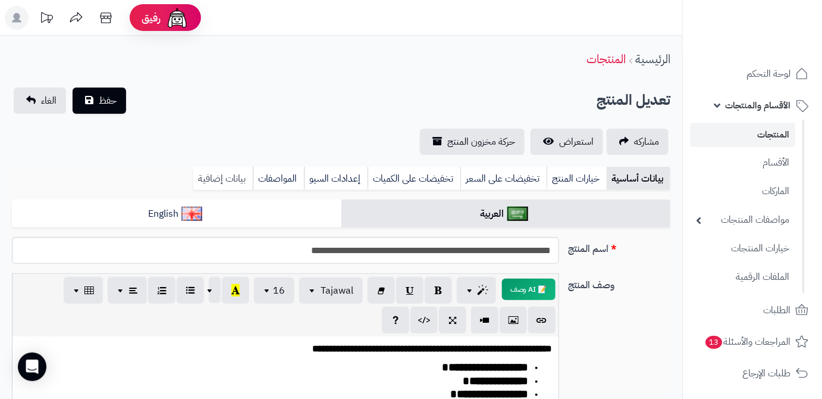
click at [222, 178] on link "بيانات إضافية" at bounding box center [222, 179] width 59 height 24
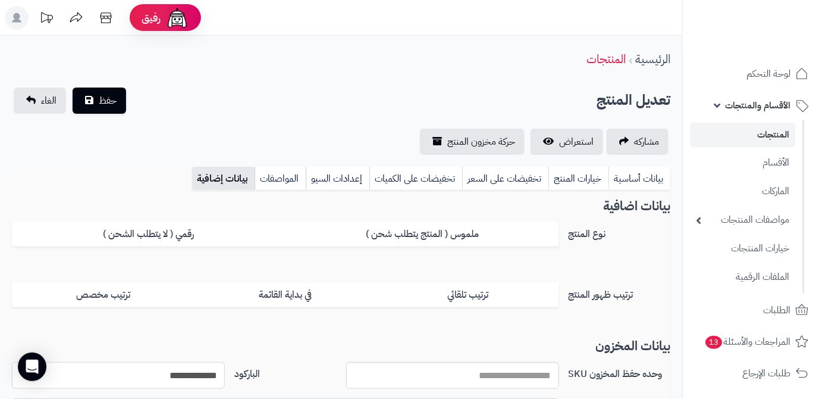
click at [174, 368] on input "**********" at bounding box center [118, 375] width 213 height 27
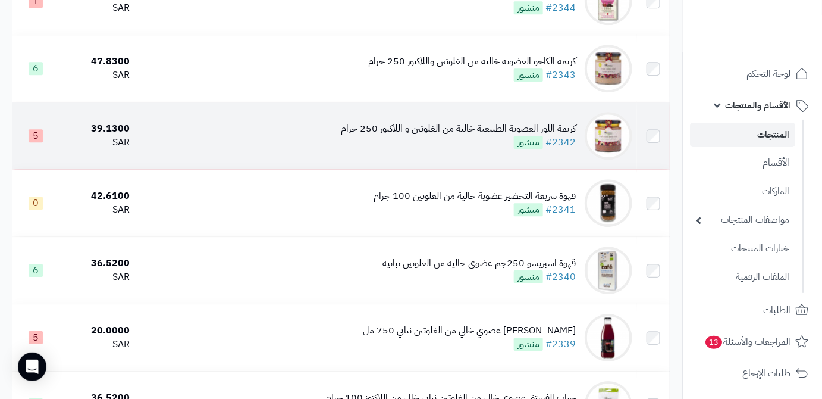
scroll to position [1082, 0]
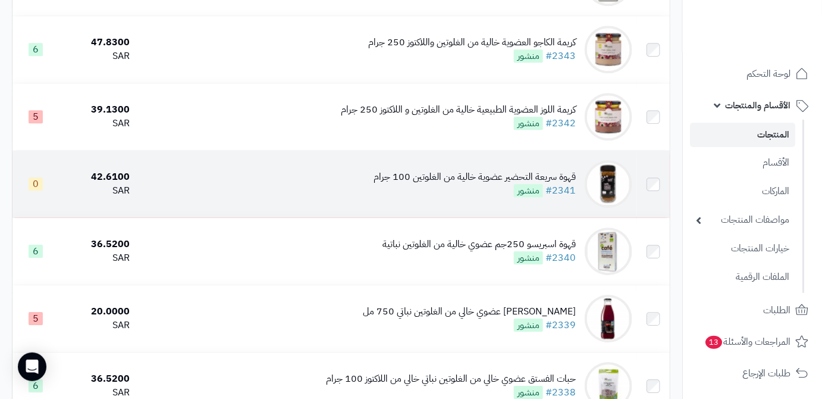
click at [479, 184] on div "قهوة سريعة التحضير عضوية خالية من الغلوتين 100 جرام" at bounding box center [475, 177] width 202 height 14
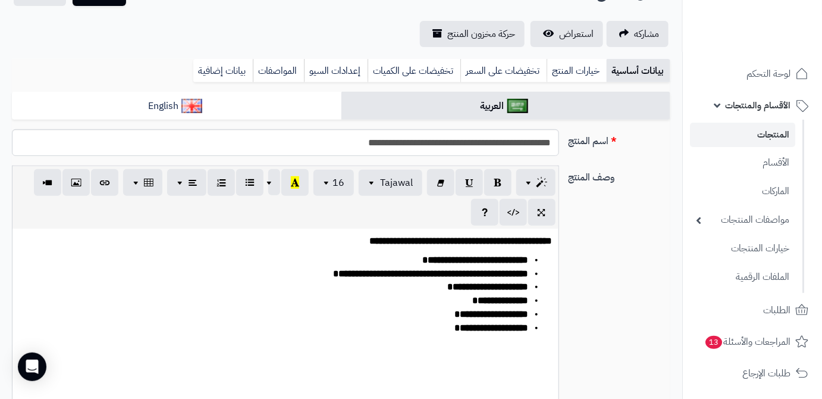
scroll to position [187, 0]
click at [479, 145] on input "**********" at bounding box center [285, 142] width 547 height 27
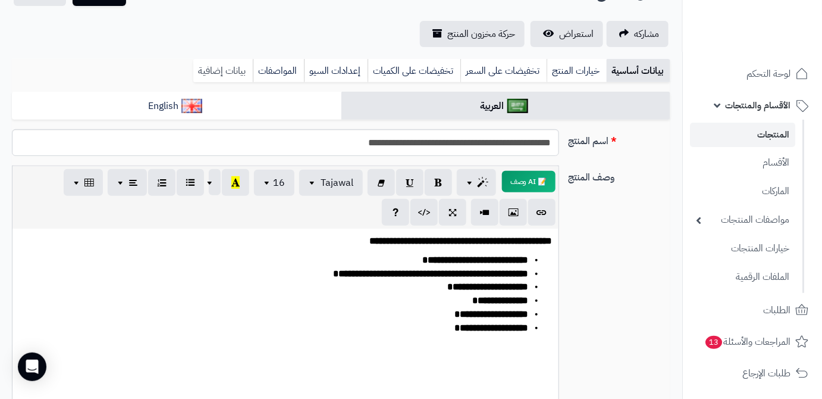
click at [217, 68] on link "بيانات إضافية" at bounding box center [222, 71] width 59 height 24
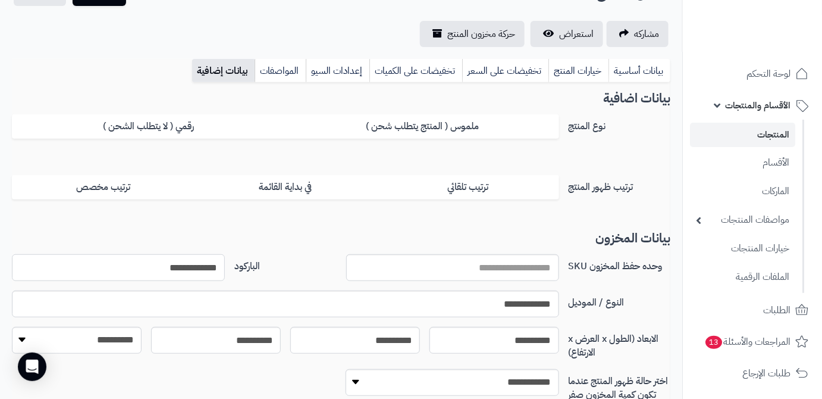
click at [165, 261] on input "**********" at bounding box center [118, 267] width 213 height 27
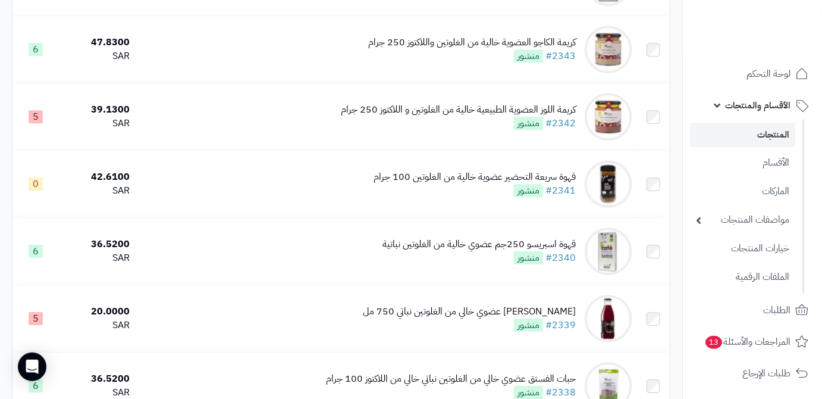
scroll to position [1136, 0]
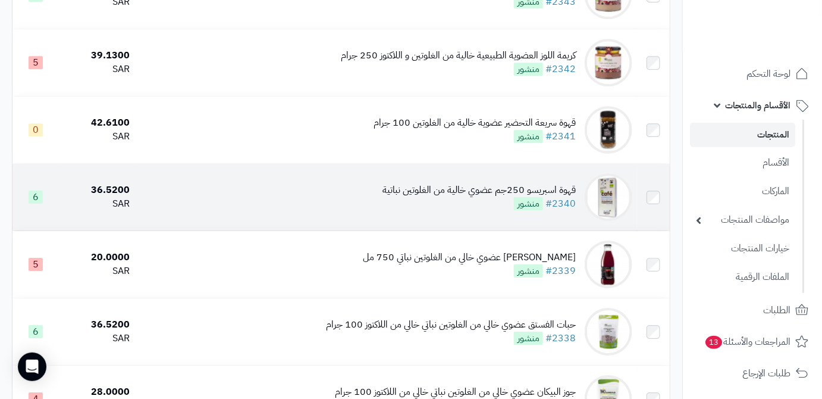
click at [443, 211] on div "قهوة اسبريسو 250جم عضوي خالية من الغلوتين نباتية #2340 منشور" at bounding box center [479, 196] width 193 height 27
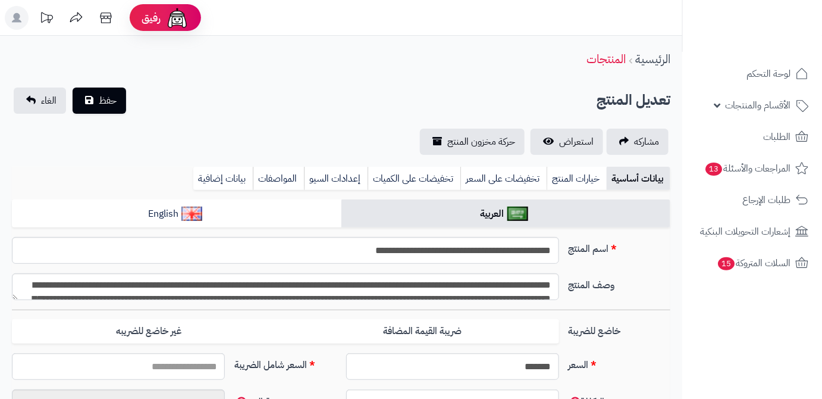
scroll to position [187, 0]
type input "*****"
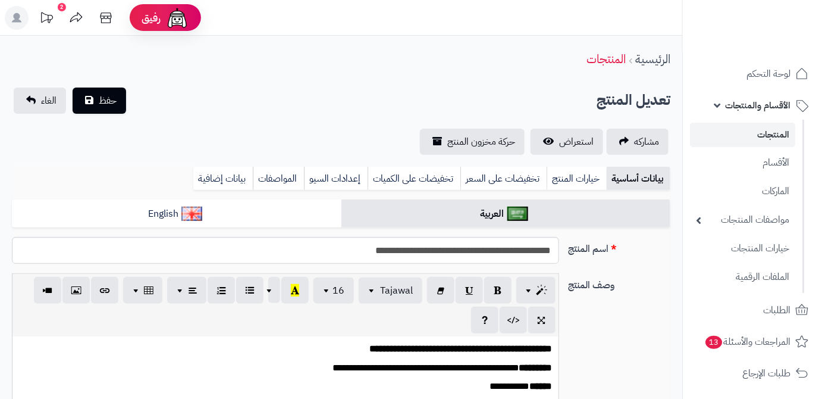
scroll to position [54, 0]
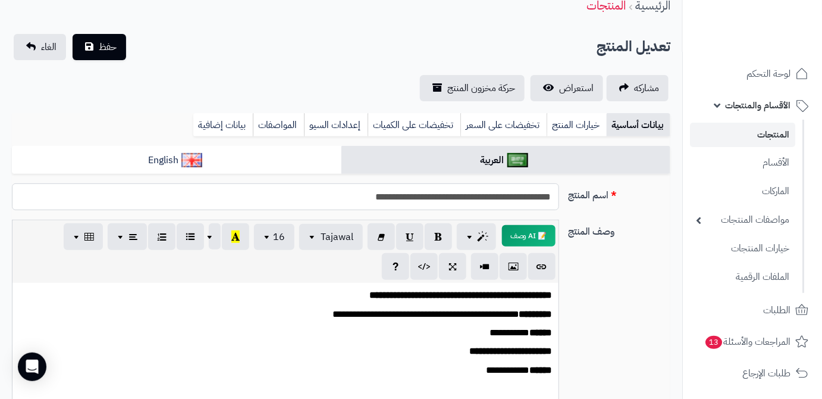
click at [481, 195] on input "**********" at bounding box center [285, 196] width 547 height 27
click at [212, 129] on link "بيانات إضافية" at bounding box center [222, 125] width 59 height 24
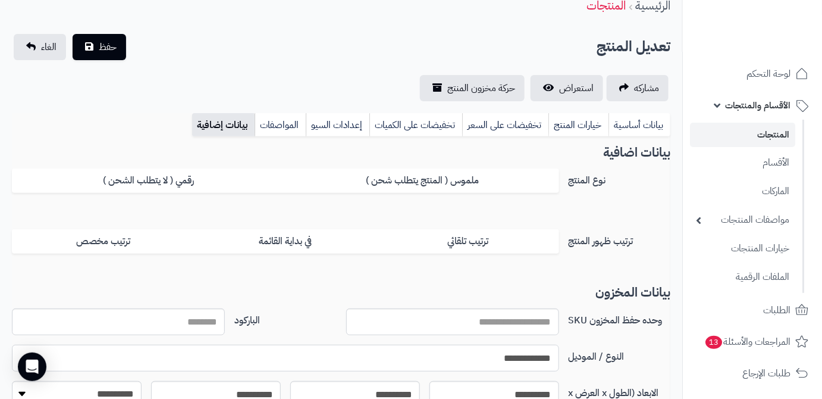
click at [497, 359] on input "**********" at bounding box center [285, 357] width 547 height 27
click at [658, 127] on link "بيانات أساسية" at bounding box center [640, 125] width 62 height 24
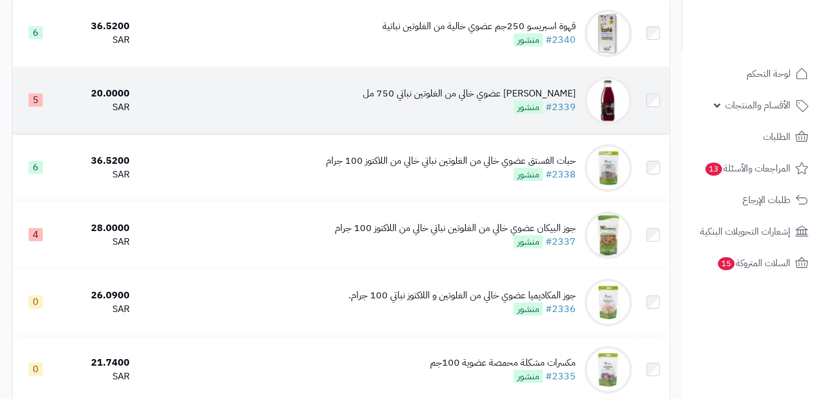
scroll to position [1298, 0]
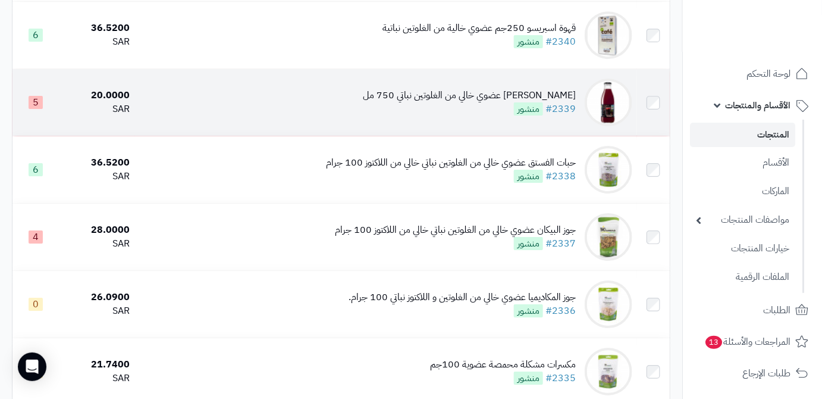
click at [455, 114] on div "[PERSON_NAME] عضوي خالي من الغلوتين نباتي 750 مل #2339 منشور" at bounding box center [469, 102] width 213 height 27
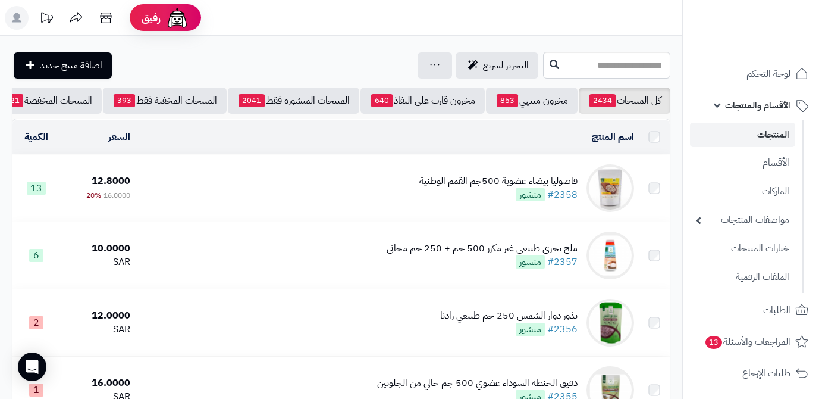
scroll to position [1298, 0]
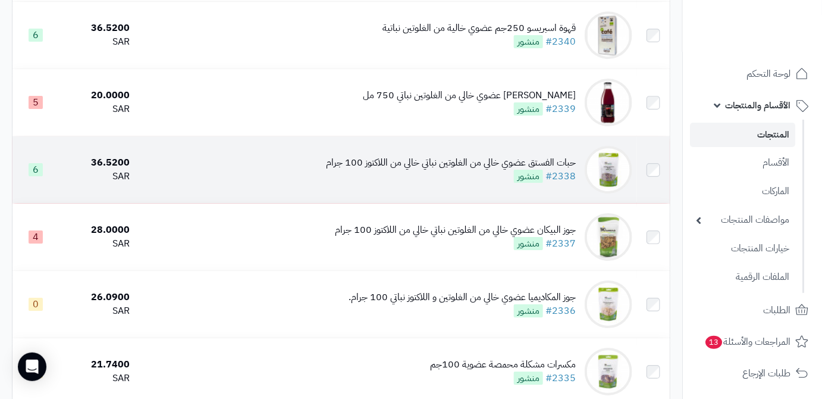
click at [382, 170] on div "حبات الفستق عضوي خالي من الغلوتين نباتي خالي من اللاكتوز 100 جرام" at bounding box center [451, 163] width 250 height 14
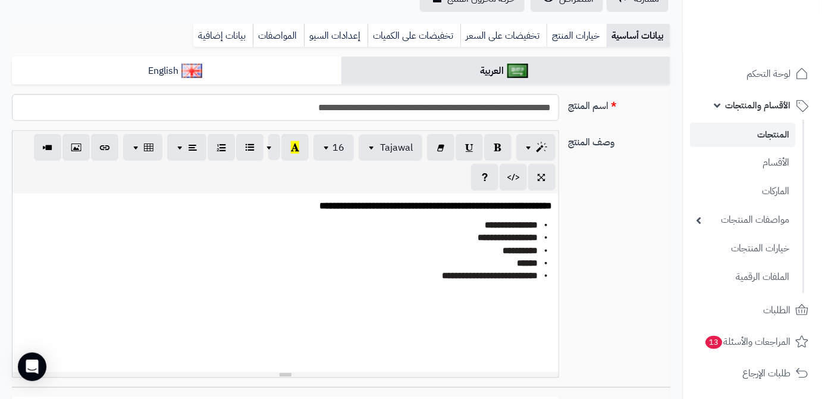
scroll to position [162, 0]
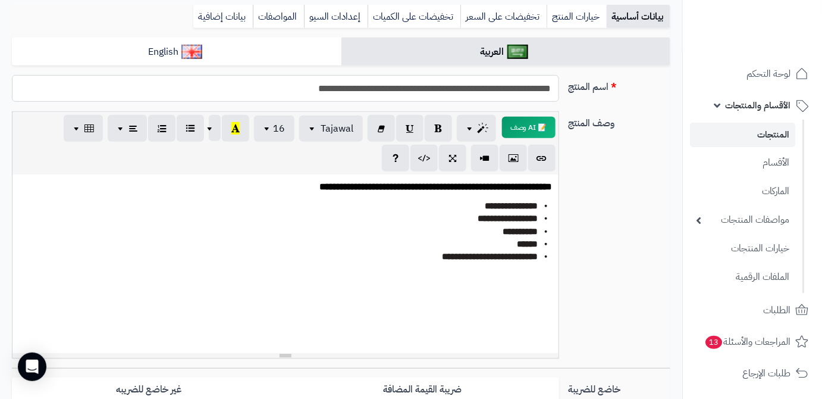
click at [431, 81] on input "**********" at bounding box center [285, 88] width 547 height 27
click at [210, 18] on link "بيانات إضافية" at bounding box center [222, 17] width 59 height 24
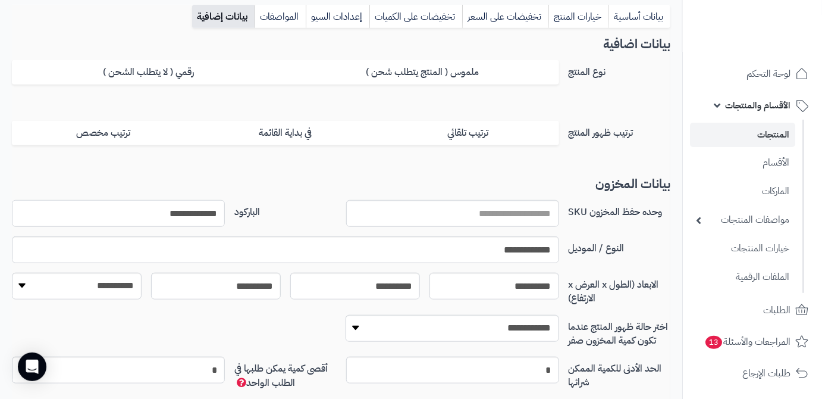
click at [189, 220] on input "**********" at bounding box center [118, 213] width 213 height 27
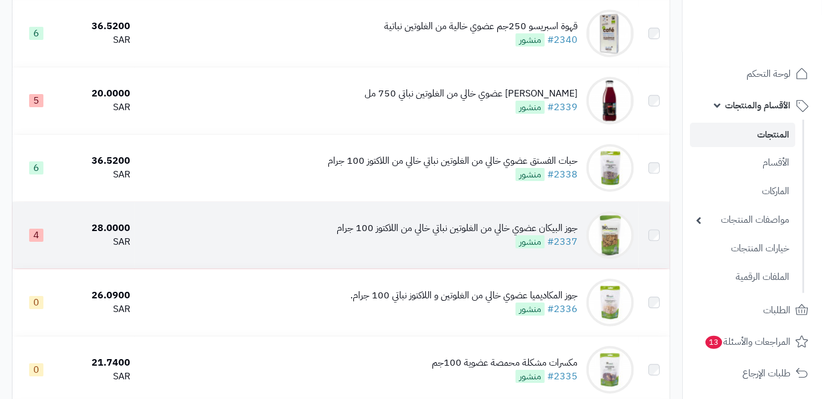
scroll to position [1298, 0]
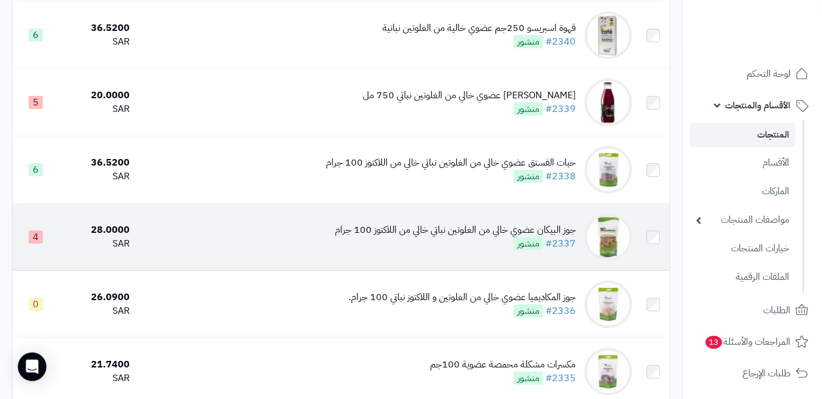
click at [415, 237] on div "جوز البيكان عضوي خالي من الغلوتين نباتي خالي من اللاكتوز 100 جرام" at bounding box center [455, 230] width 241 height 14
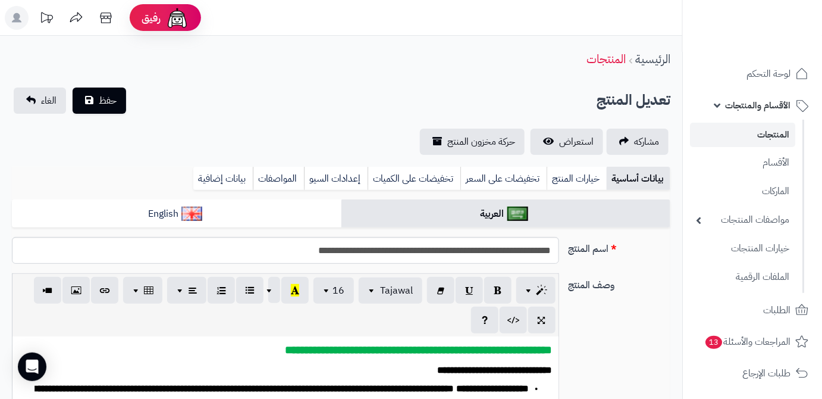
scroll to position [246, 0]
click at [444, 255] on input "**********" at bounding box center [285, 250] width 547 height 27
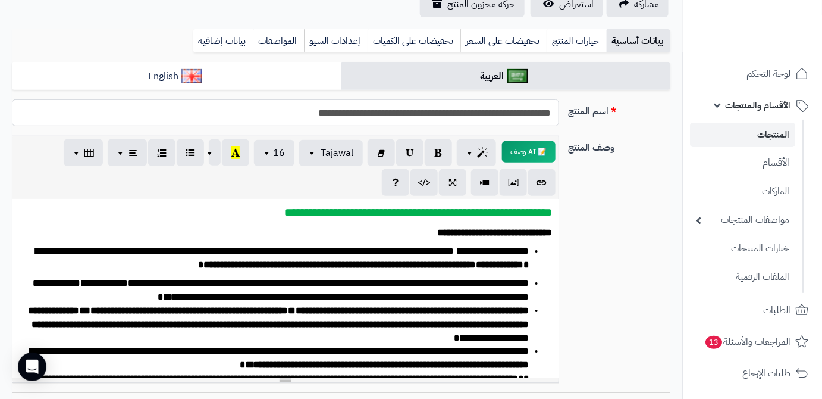
scroll to position [162, 0]
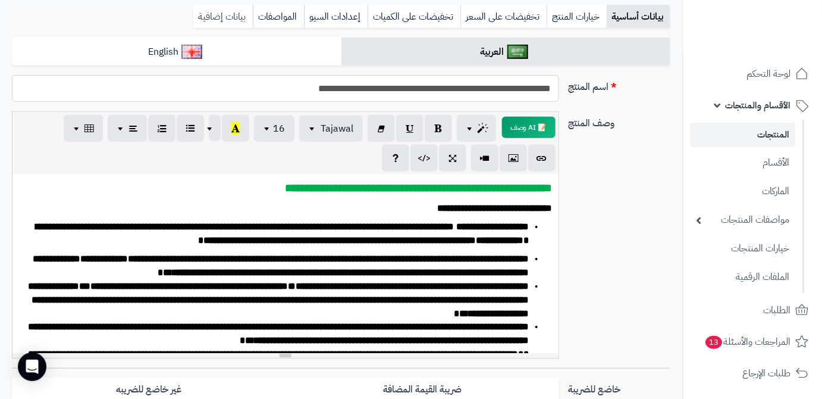
click at [237, 18] on link "بيانات إضافية" at bounding box center [222, 17] width 59 height 24
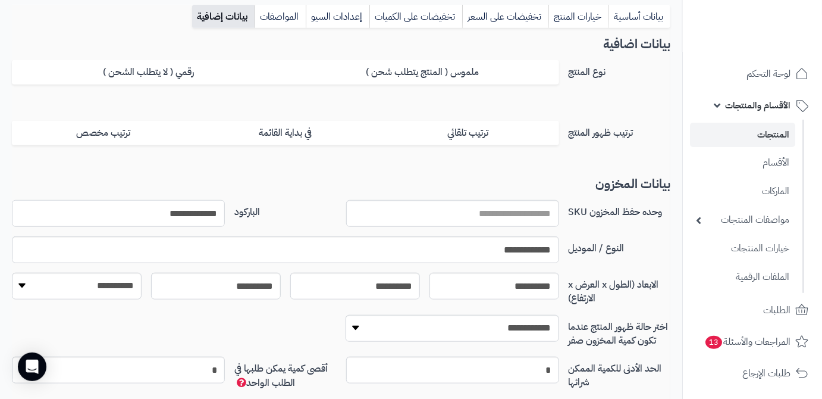
click at [187, 205] on input "**********" at bounding box center [118, 213] width 213 height 27
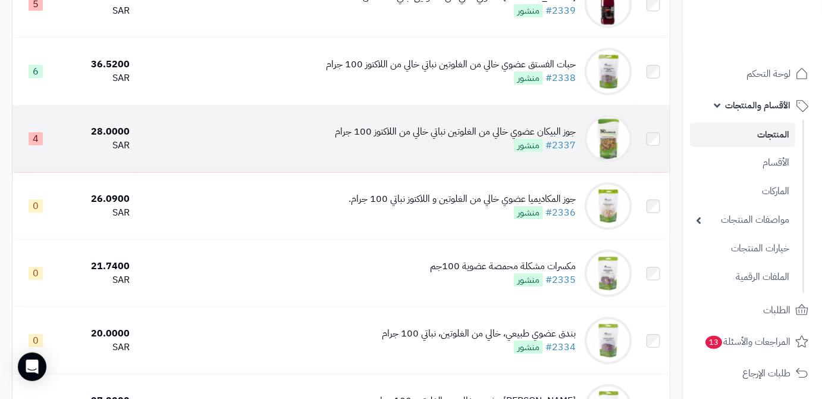
scroll to position [1406, 0]
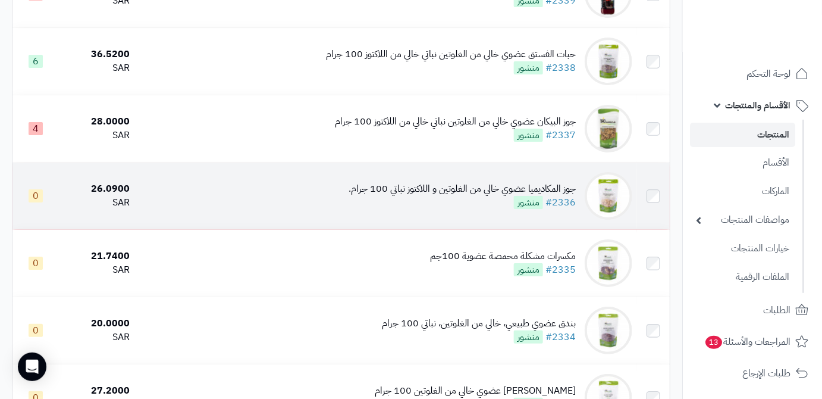
click at [488, 196] on div "جوز المكاديميا عضوي خالي من الغلوتين و اللاكتوز نباتي 100 جرام." at bounding box center [462, 189] width 227 height 14
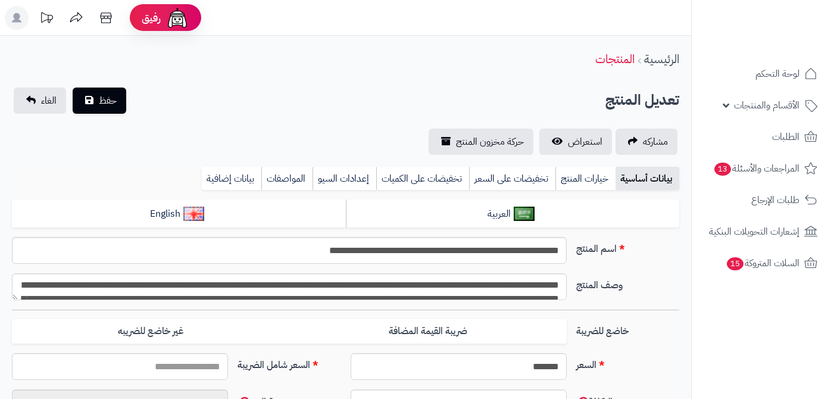
type input "*****"
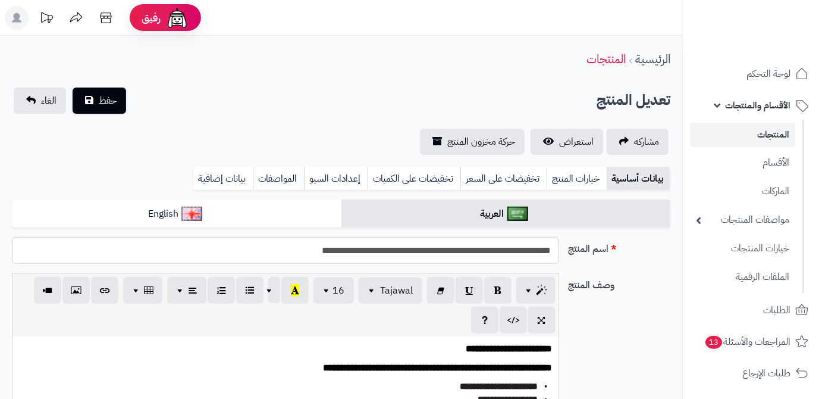
scroll to position [108, 0]
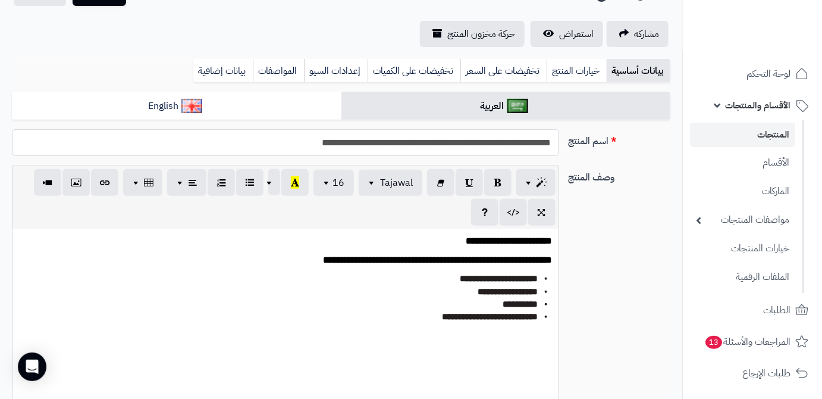
click at [453, 136] on input "**********" at bounding box center [285, 142] width 547 height 27
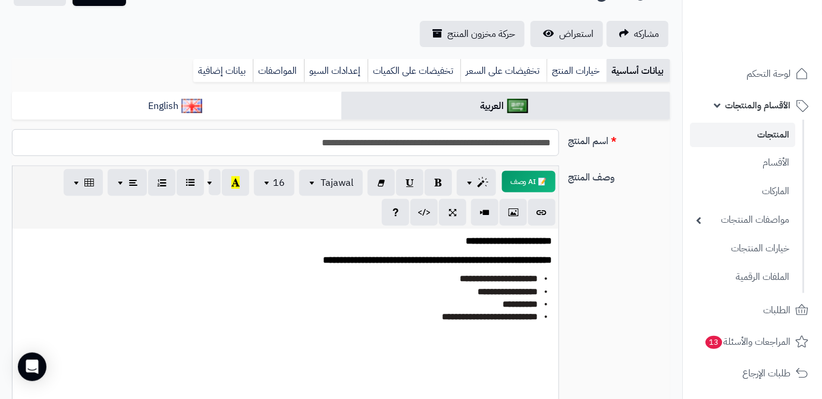
click at [453, 136] on input "**********" at bounding box center [285, 142] width 547 height 27
click at [218, 65] on link "بيانات إضافية" at bounding box center [222, 71] width 59 height 24
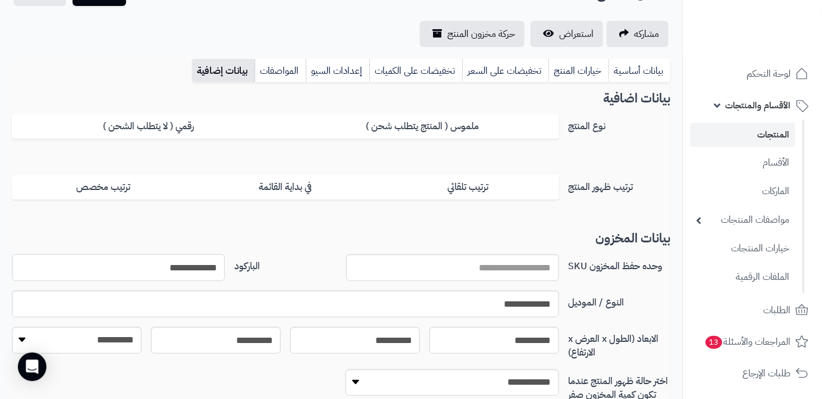
click at [203, 273] on input "**********" at bounding box center [118, 267] width 213 height 27
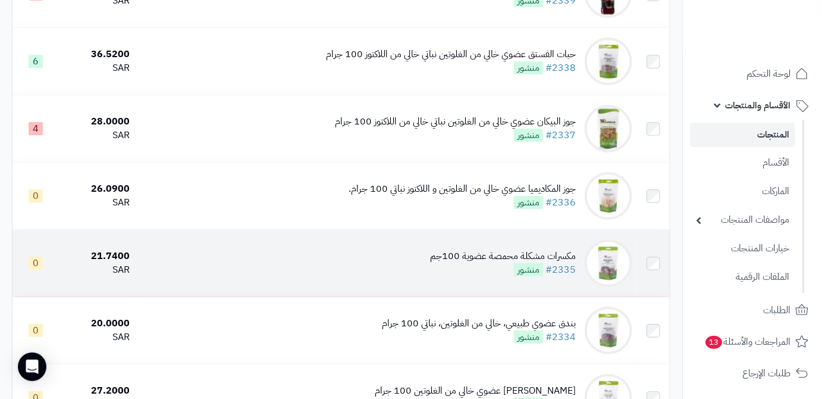
scroll to position [1406, 0]
